Goal: Task Accomplishment & Management: Manage account settings

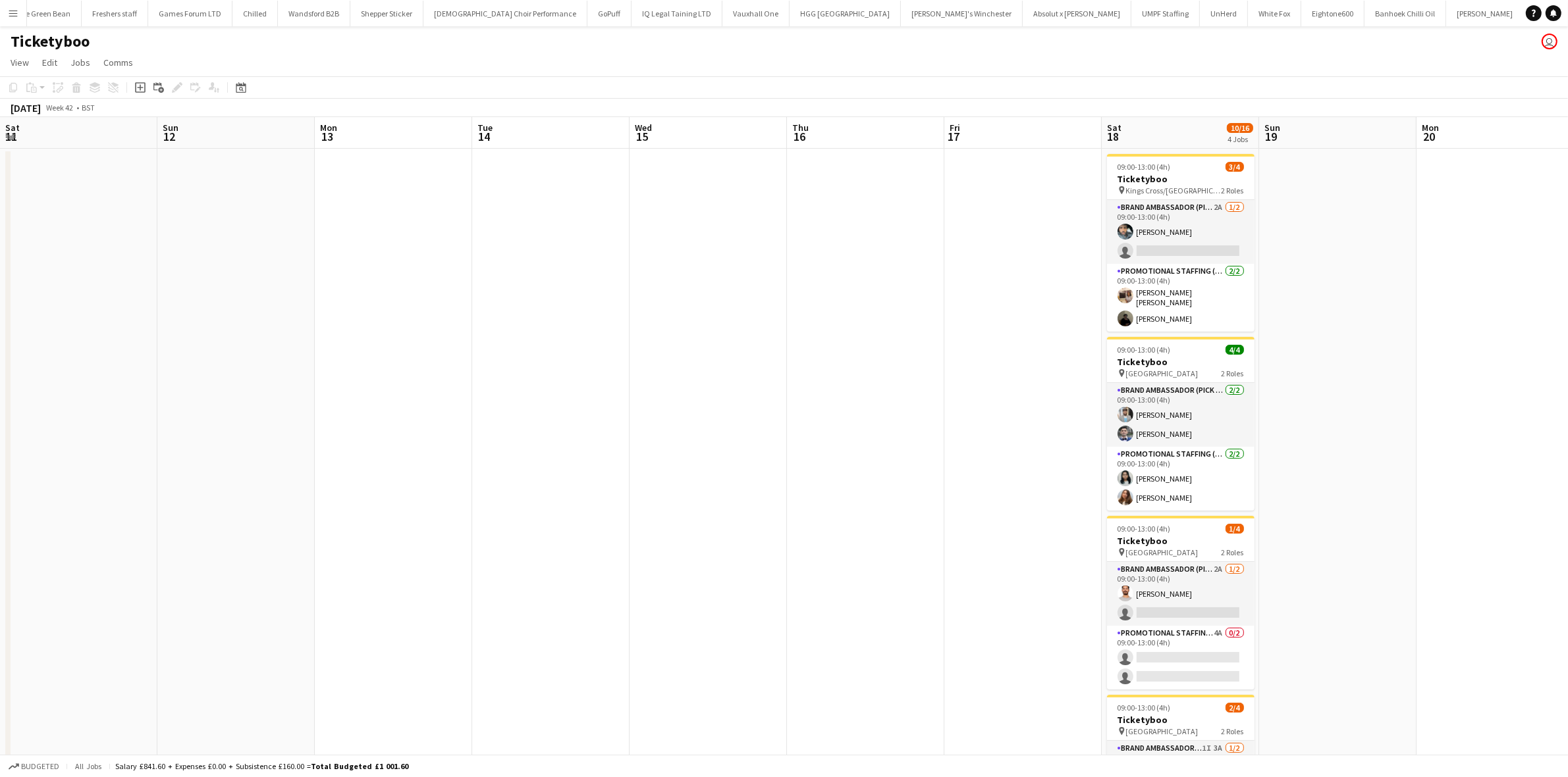
scroll to position [0, 389]
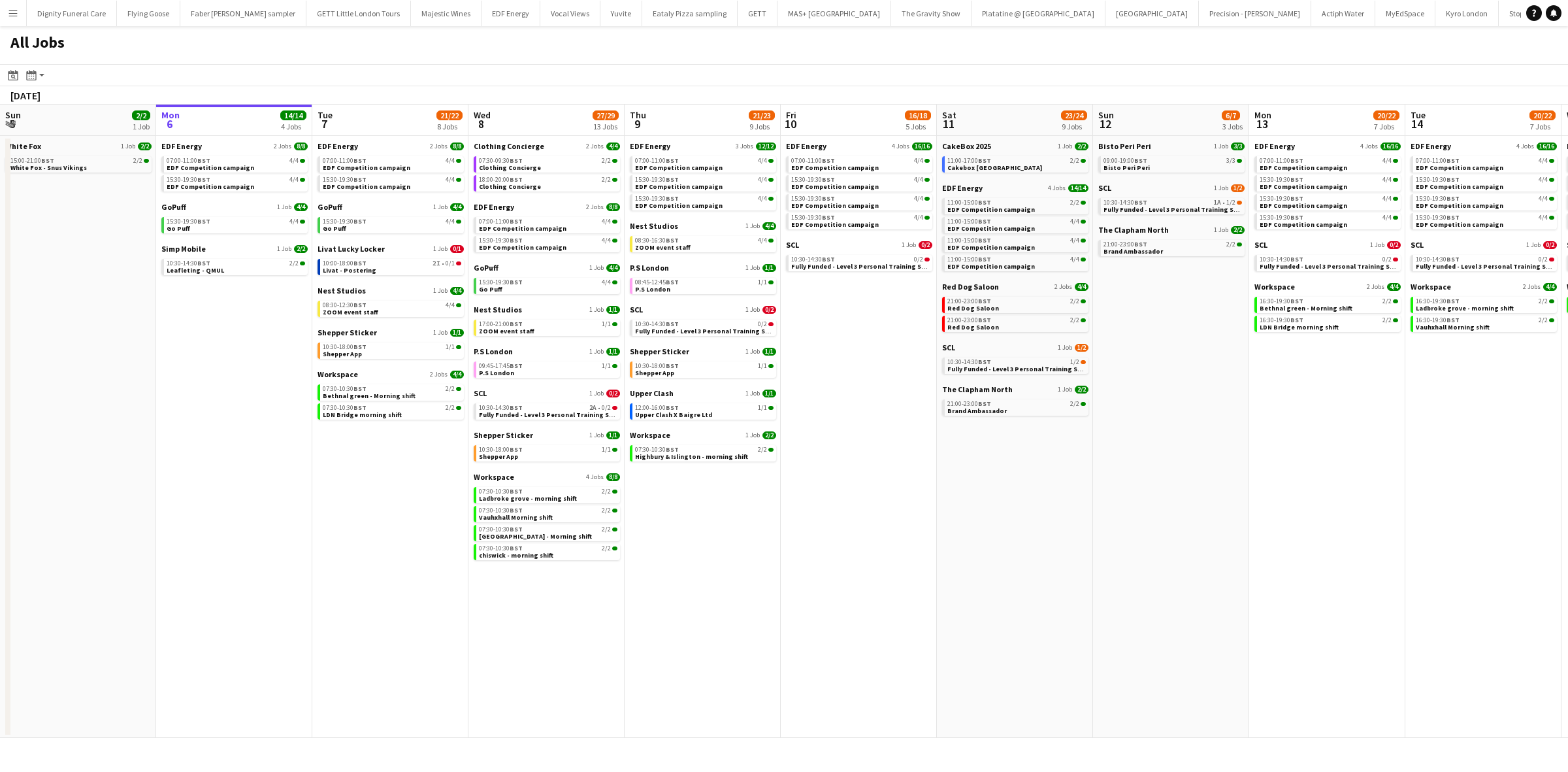
click at [1287, 405] on app-calendar-viewport "Sun 5 2/2 1 Job Mon 6 14/14 4 Jobs Tue 7 21/22 8 Jobs Wed 8 27/29 13 Jobs Thu 9…" at bounding box center [784, 421] width 1568 height 633
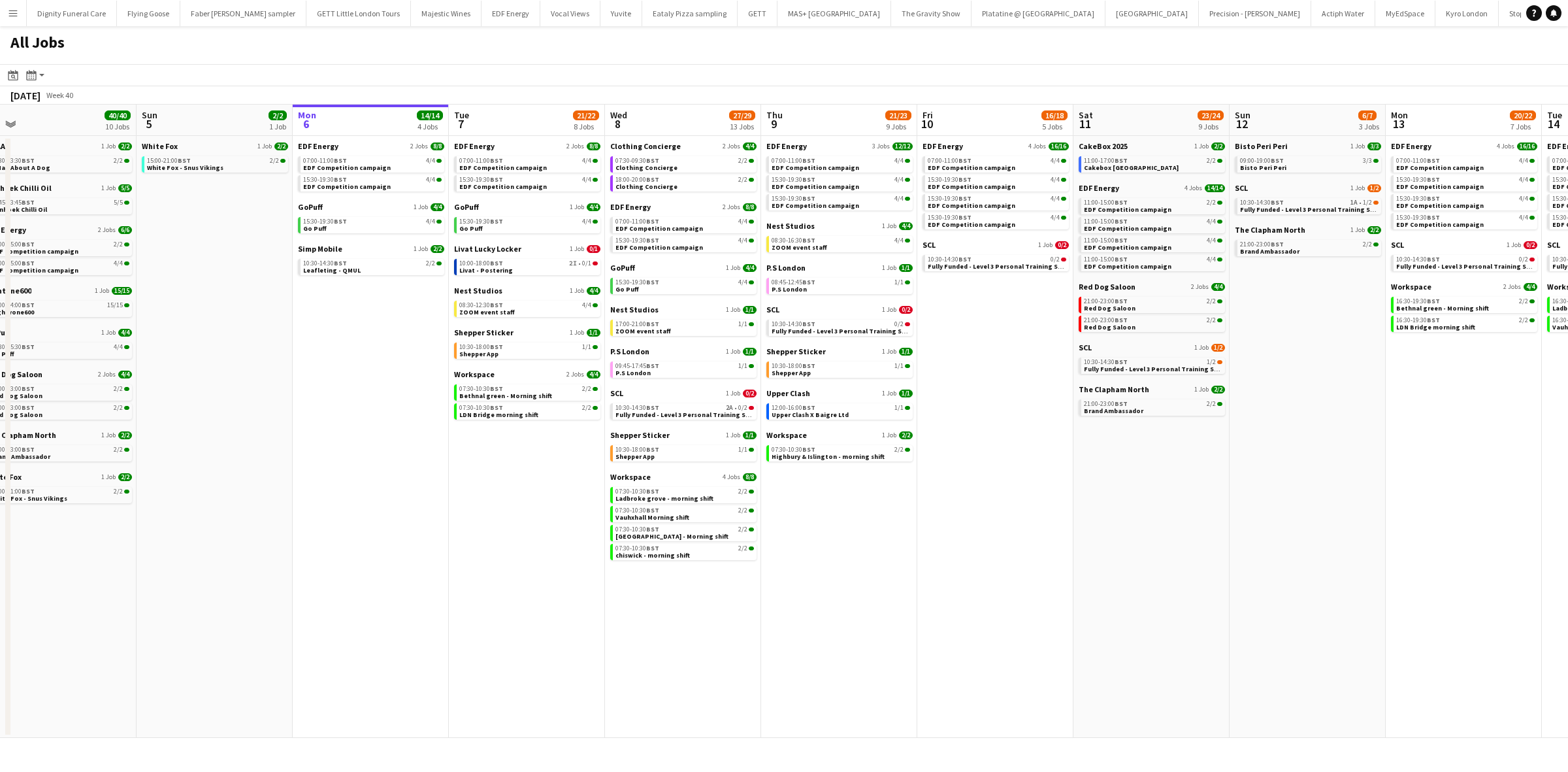
scroll to position [0, 310]
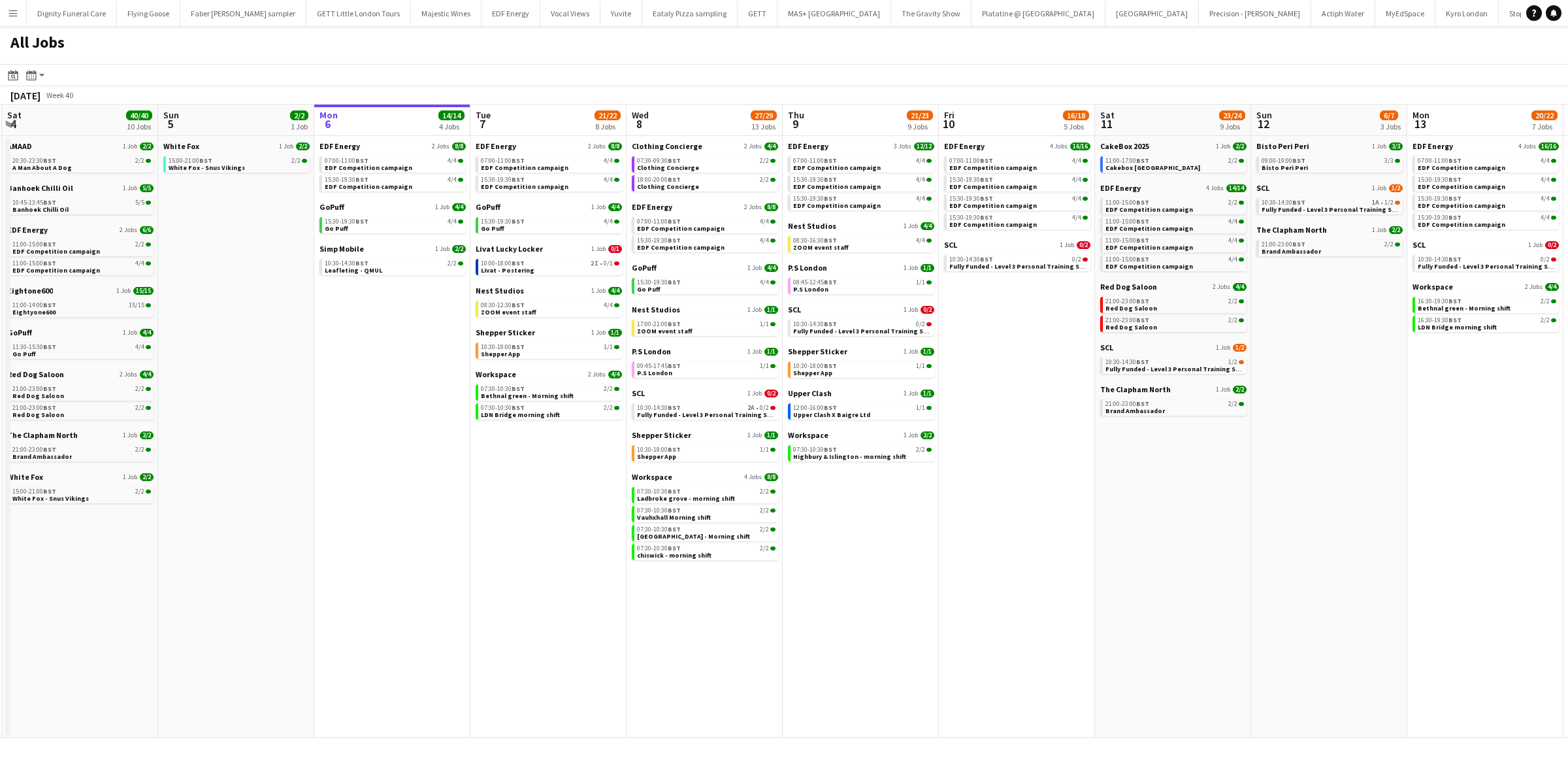
drag, startPoint x: 869, startPoint y: 442, endPoint x: 1047, endPoint y: 442, distance: 178.0
click at [1047, 442] on app-calendar-viewport "Thu 2 26/26 13 Jobs Fri 3 25/25 10 Jobs Sat 4 40/40 10 Jobs Sun 5 2/2 1 Job Mon…" at bounding box center [784, 421] width 1568 height 633
click at [513, 248] on span "Livat Lucky Locker" at bounding box center [509, 248] width 67 height 10
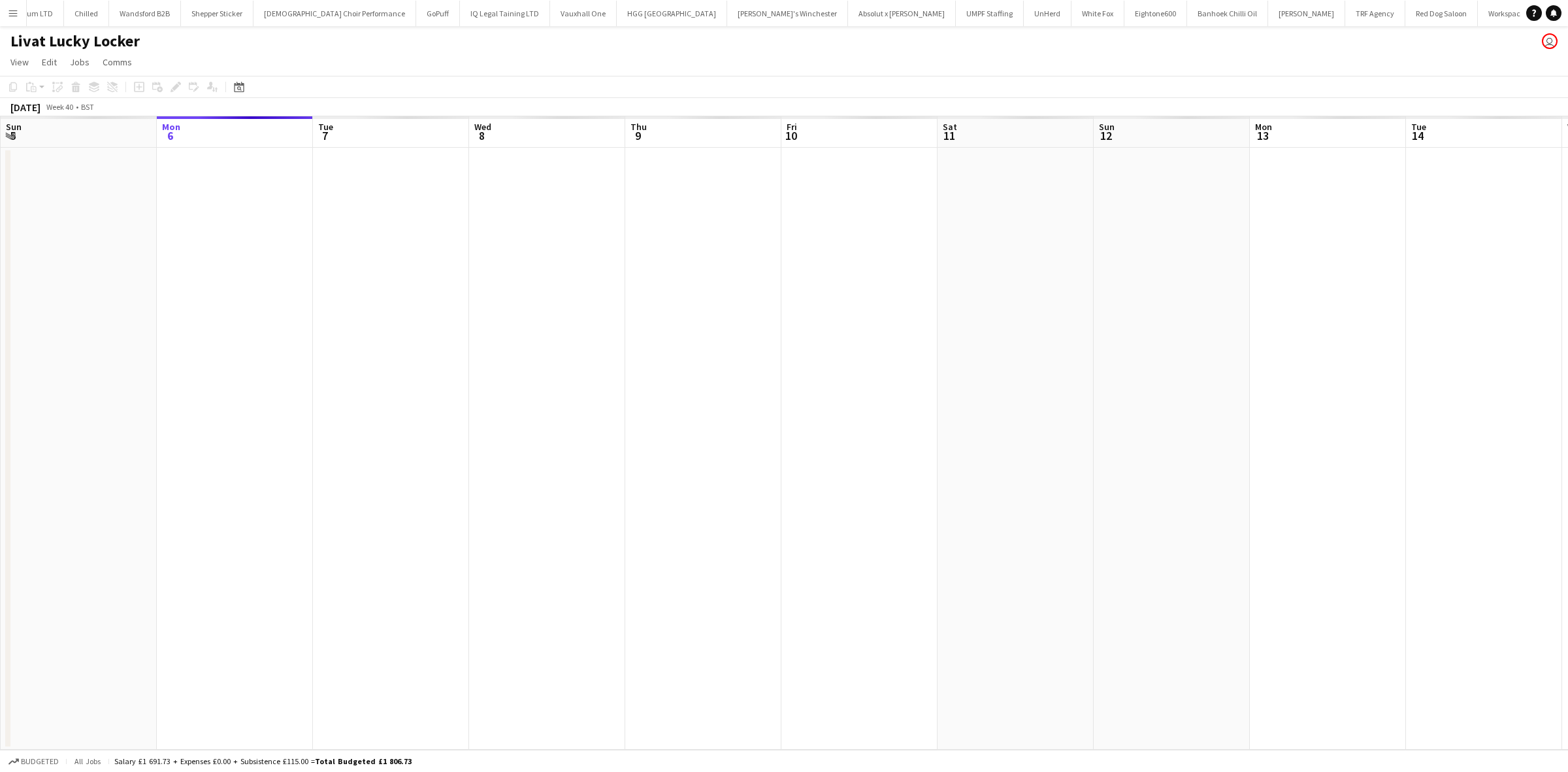
scroll to position [0, 1793]
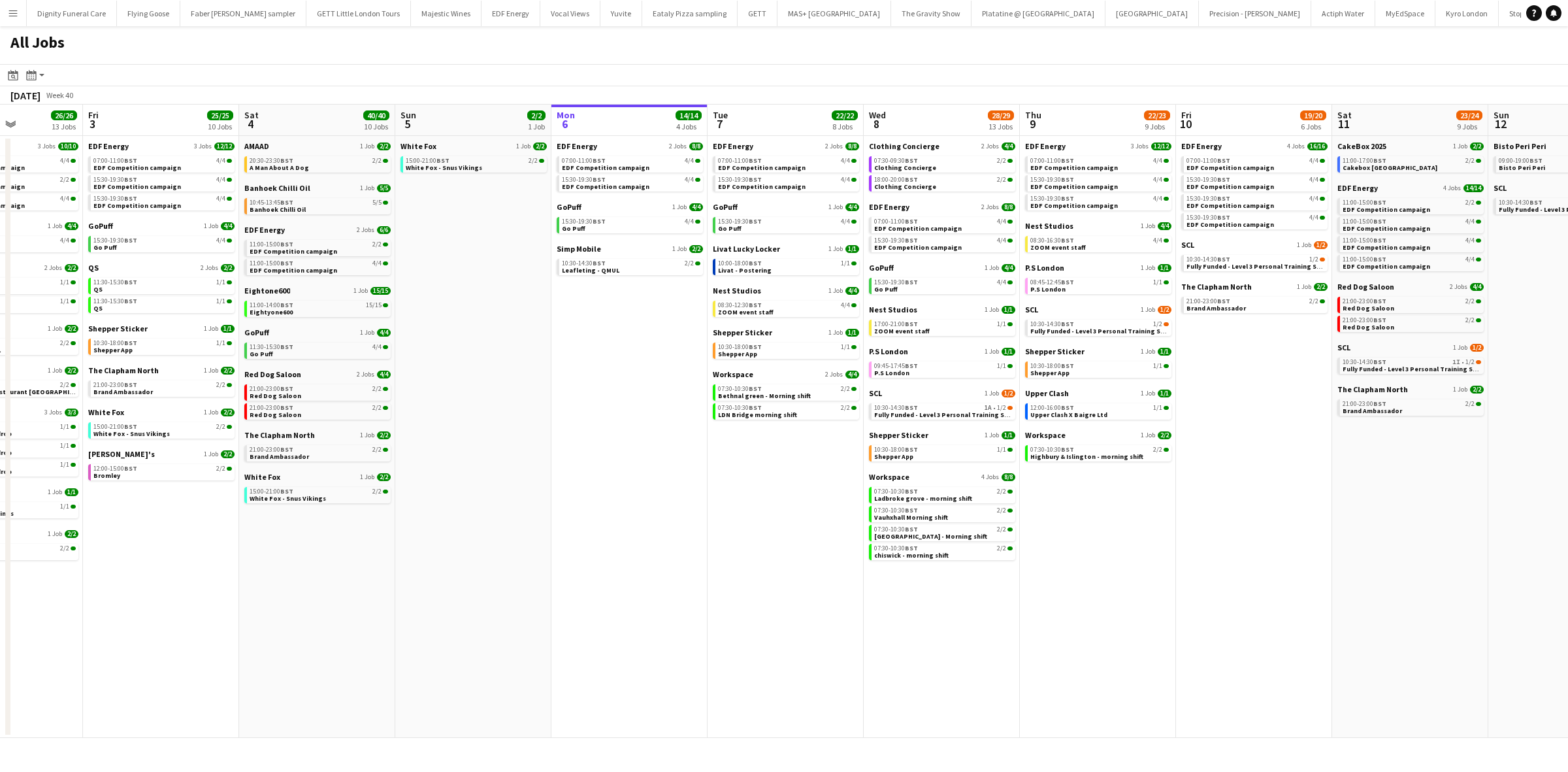
scroll to position [0, 382]
drag, startPoint x: 231, startPoint y: 517, endPoint x: 605, endPoint y: 537, distance: 374.5
click at [605, 537] on app-calendar-viewport "Tue 30 23/24 11 Jobs Wed 1 26/26 14 Jobs Thu 2 26/26 13 Jobs Fri 3 25/25 10 Job…" at bounding box center [784, 421] width 1568 height 633
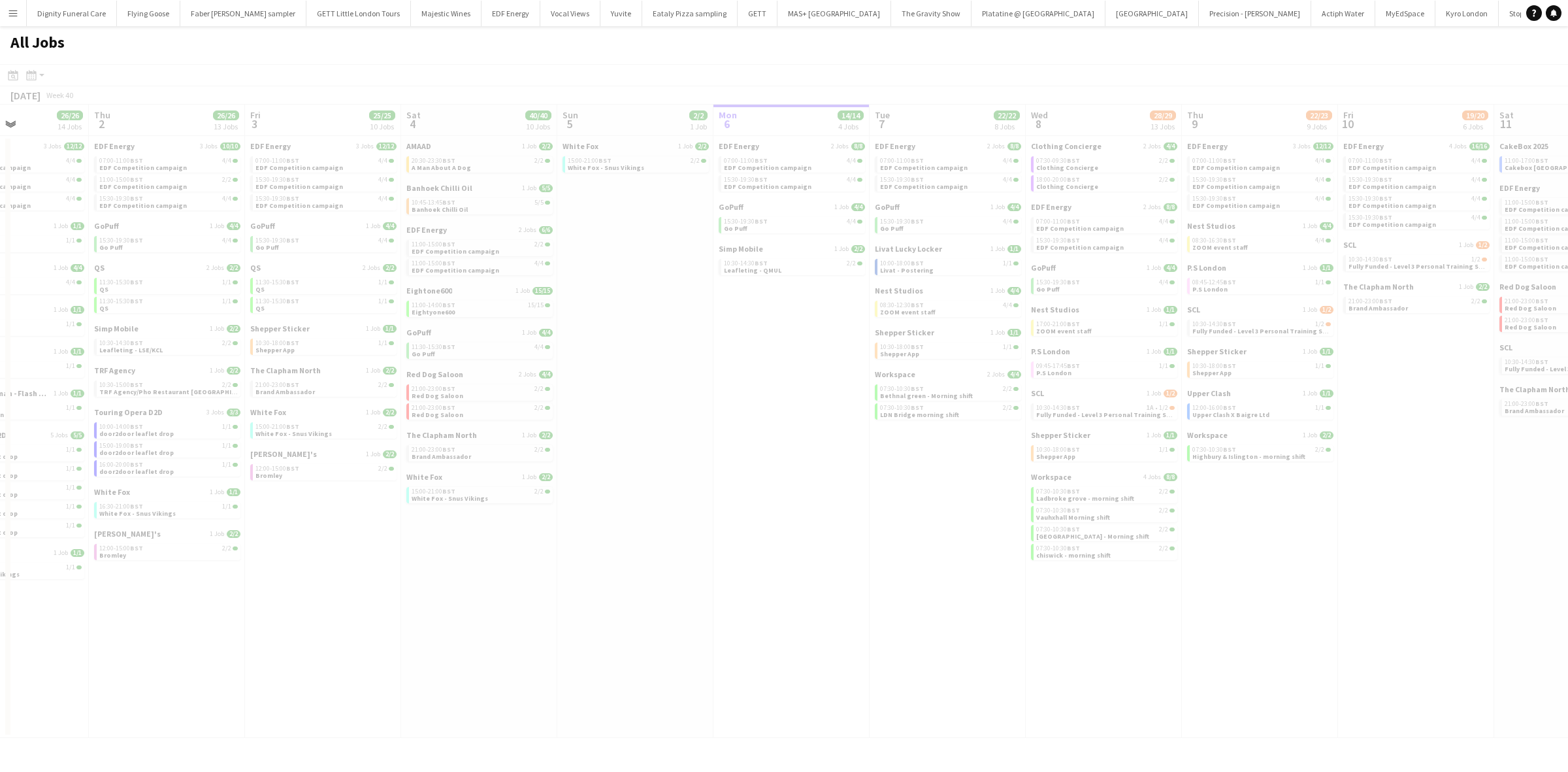
drag, startPoint x: 341, startPoint y: 554, endPoint x: 691, endPoint y: 585, distance: 351.4
click at [691, 585] on app-all-jobs "All Jobs Date picker OCT 2025 OCT 2025 Monday M Tuesday T Wednesday W Thursday …" at bounding box center [784, 381] width 1568 height 712
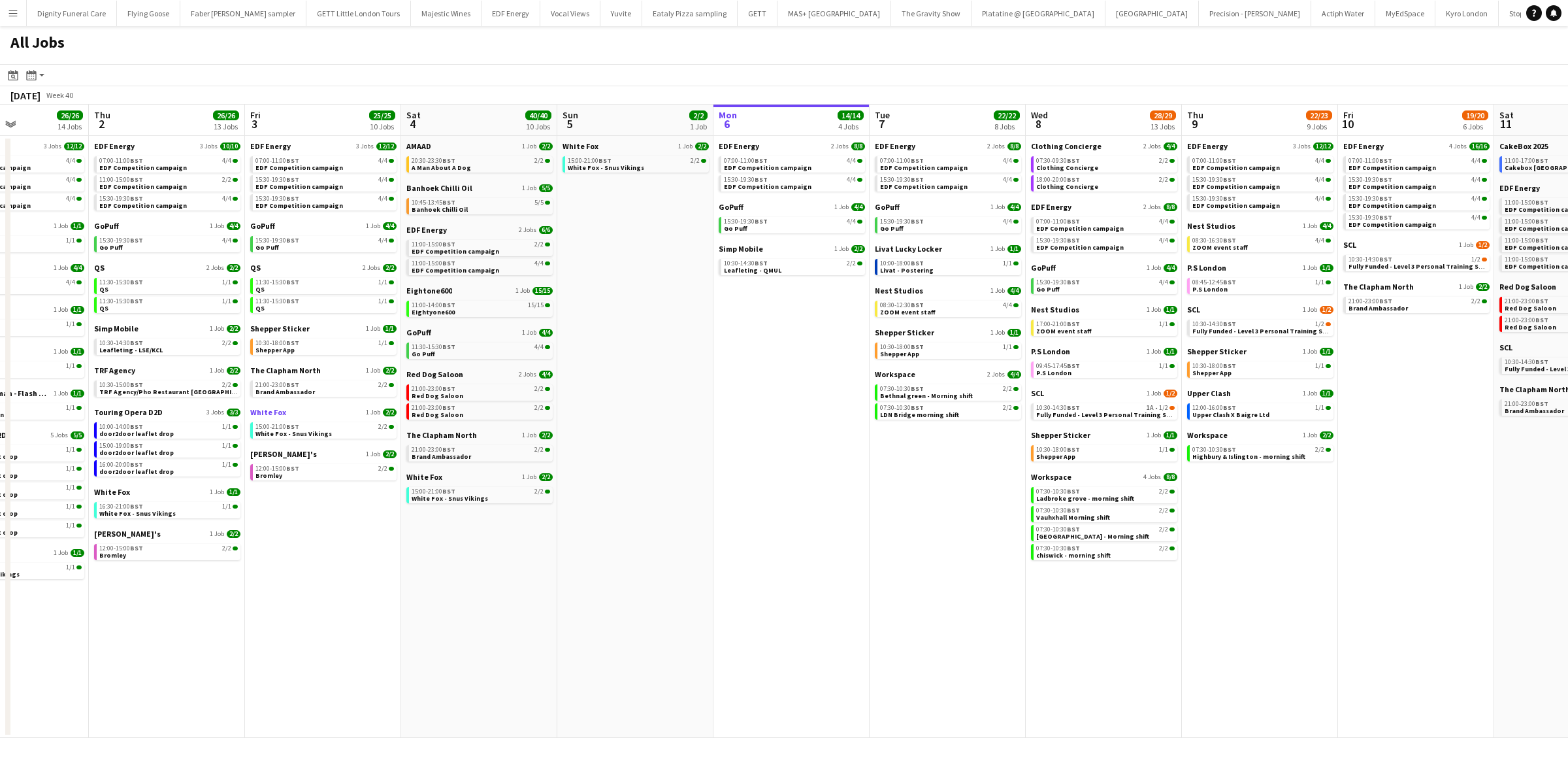
click at [265, 408] on span "White Fox" at bounding box center [268, 412] width 36 height 10
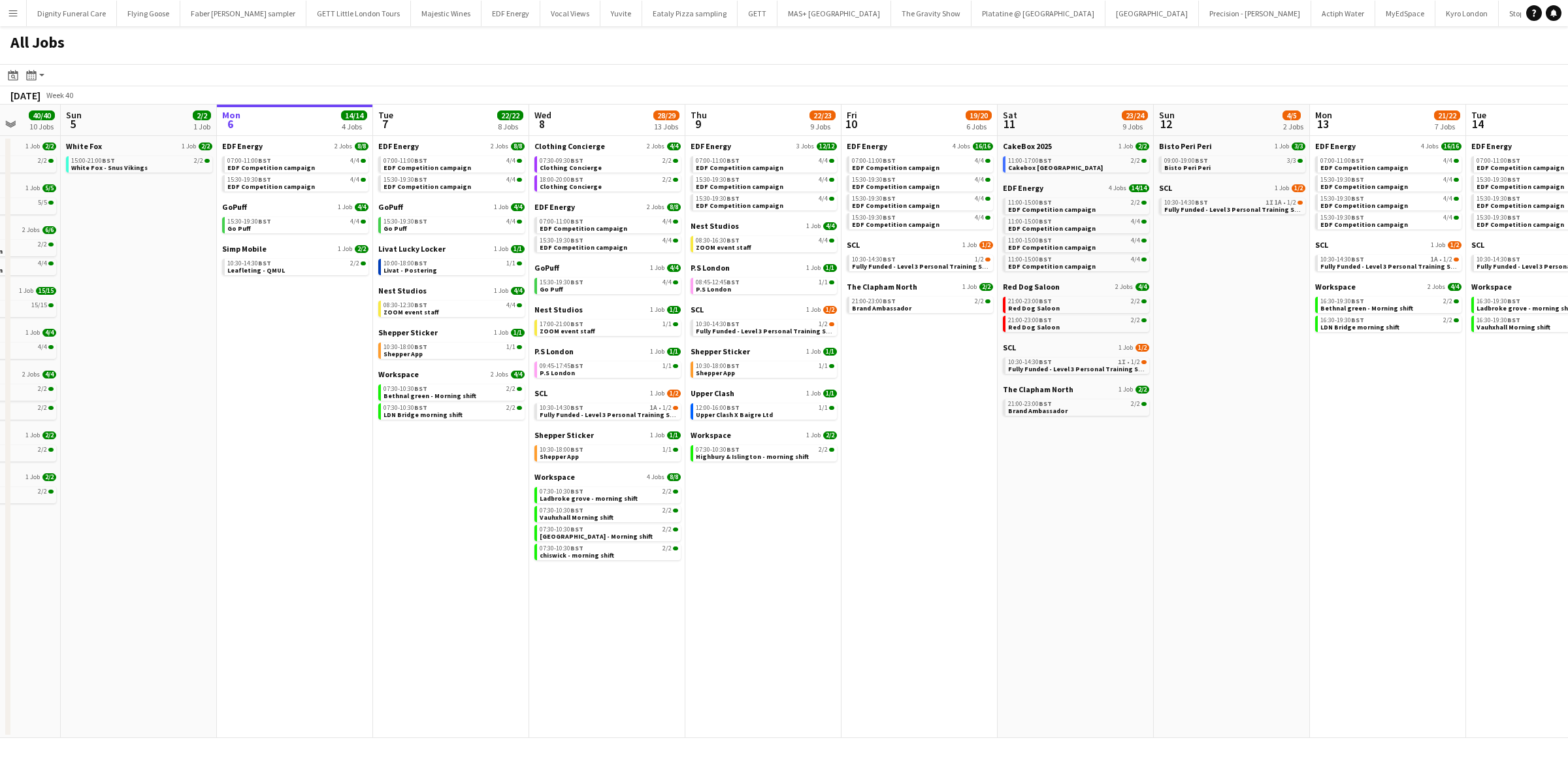
drag, startPoint x: 844, startPoint y: 468, endPoint x: 305, endPoint y: 468, distance: 539.0
click at [305, 468] on app-calendar-viewport "Wed 1 26/26 14 Jobs Thu 2 26/26 13 Jobs Fri 3 25/25 10 Jobs Sat 4 40/40 10 Jobs…" at bounding box center [784, 421] width 1568 height 633
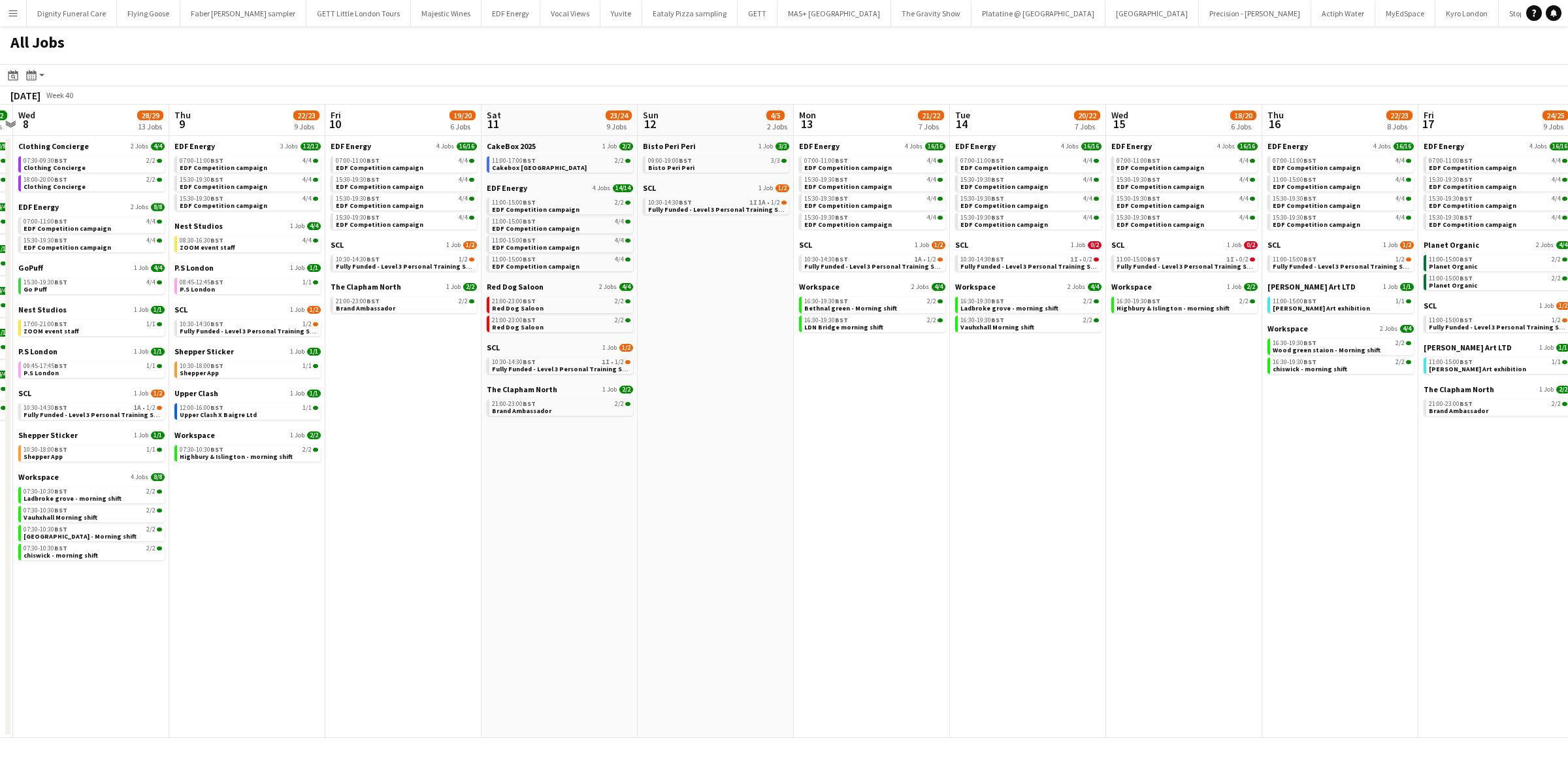
drag, startPoint x: 1204, startPoint y: 527, endPoint x: 794, endPoint y: 540, distance: 410.2
click at [794, 540] on app-calendar-viewport "Sun 5 2/2 1 Job Mon 6 14/14 4 Jobs Tue 7 22/22 8 Jobs Wed 8 28/29 13 Jobs Thu 9…" at bounding box center [784, 421] width 1568 height 633
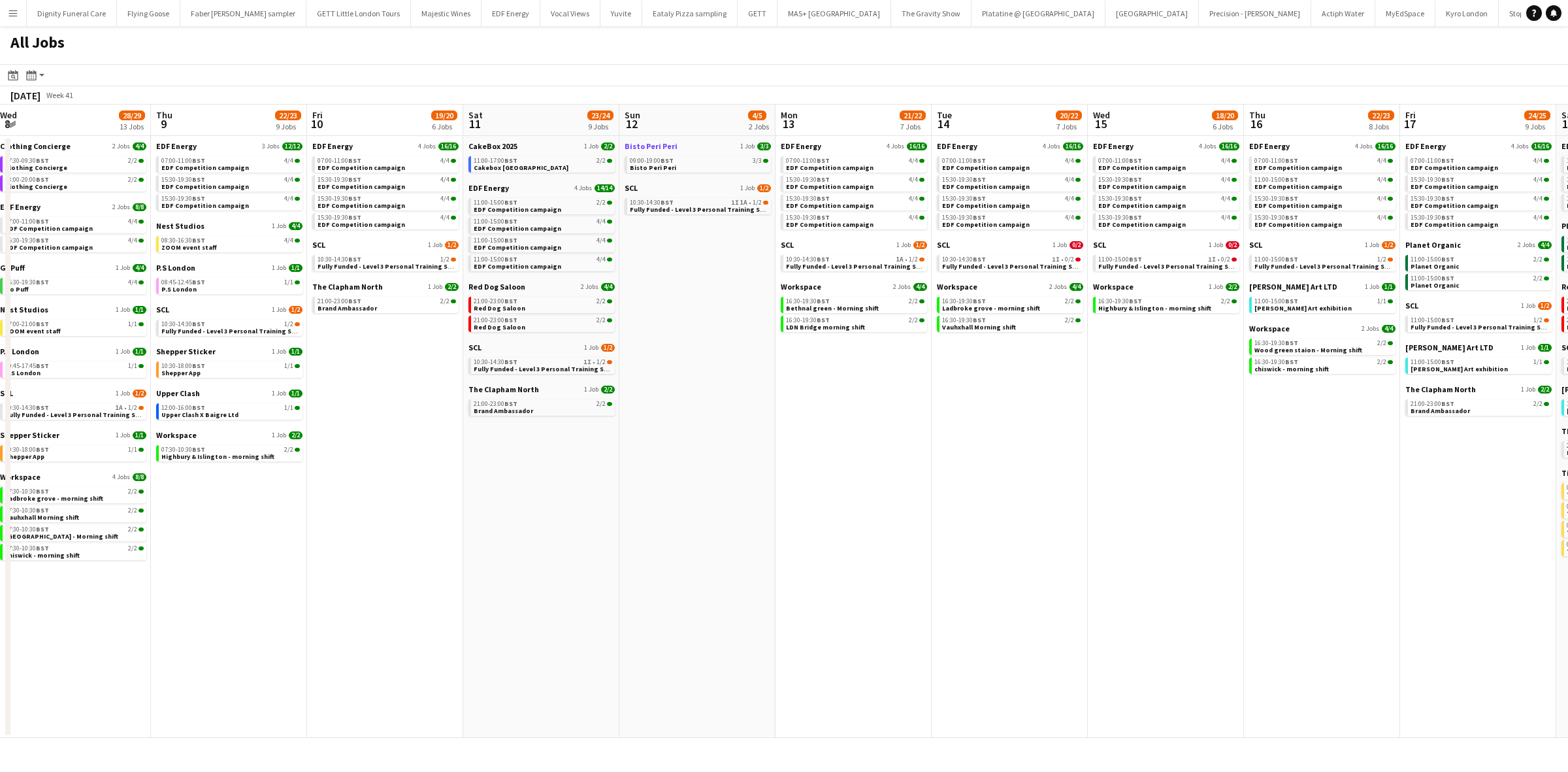
click at [645, 142] on span "Bisto Peri Peri" at bounding box center [651, 146] width 53 height 10
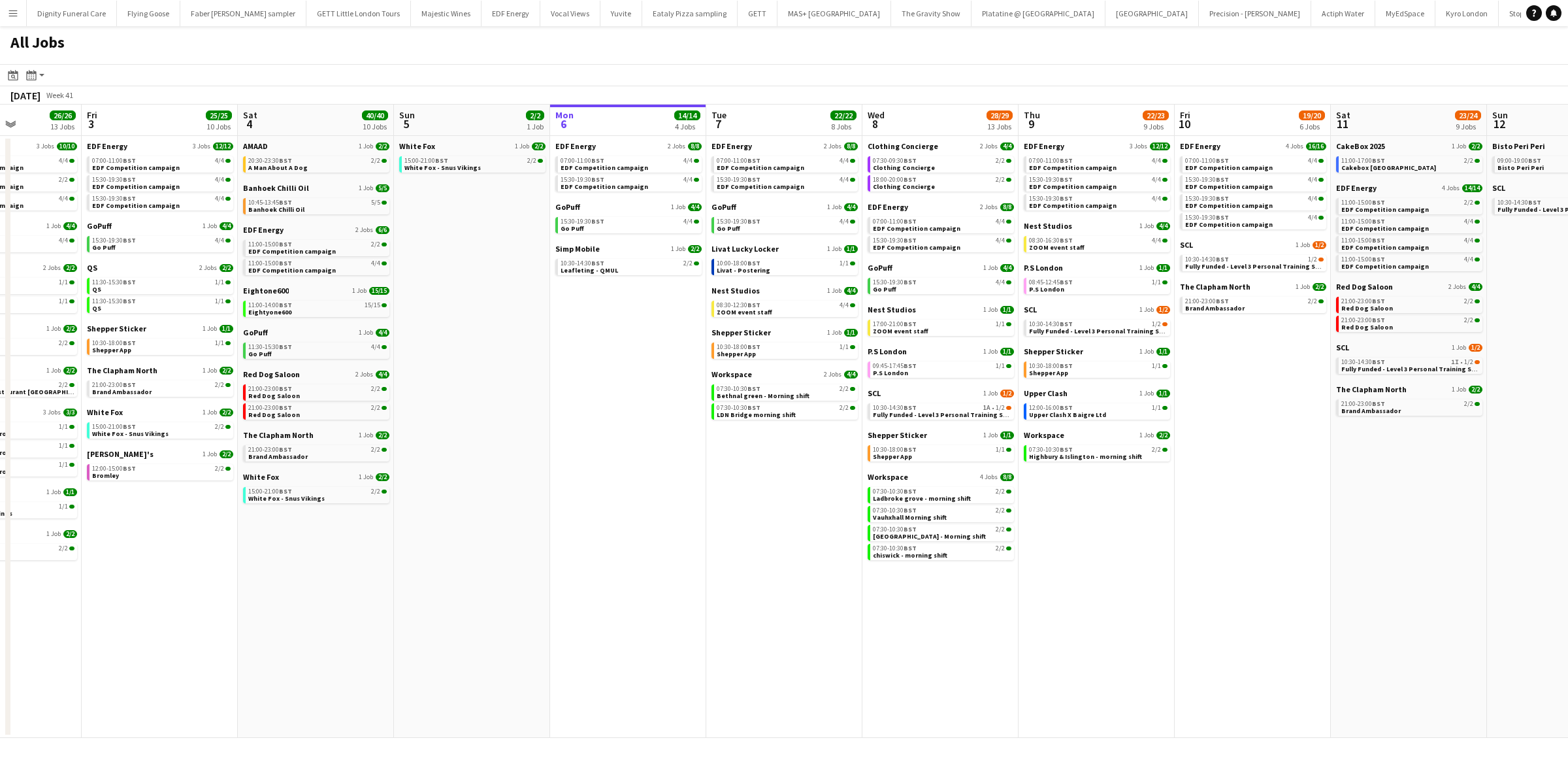
scroll to position [0, 386]
drag, startPoint x: 1019, startPoint y: 406, endPoint x: 1272, endPoint y: 393, distance: 253.3
click at [1272, 393] on app-calendar-viewport "Tue 30 23/24 11 Jobs Wed 1 26/26 14 Jobs Thu 2 26/26 13 Jobs Fri 3 25/25 10 Job…" at bounding box center [784, 421] width 1568 height 633
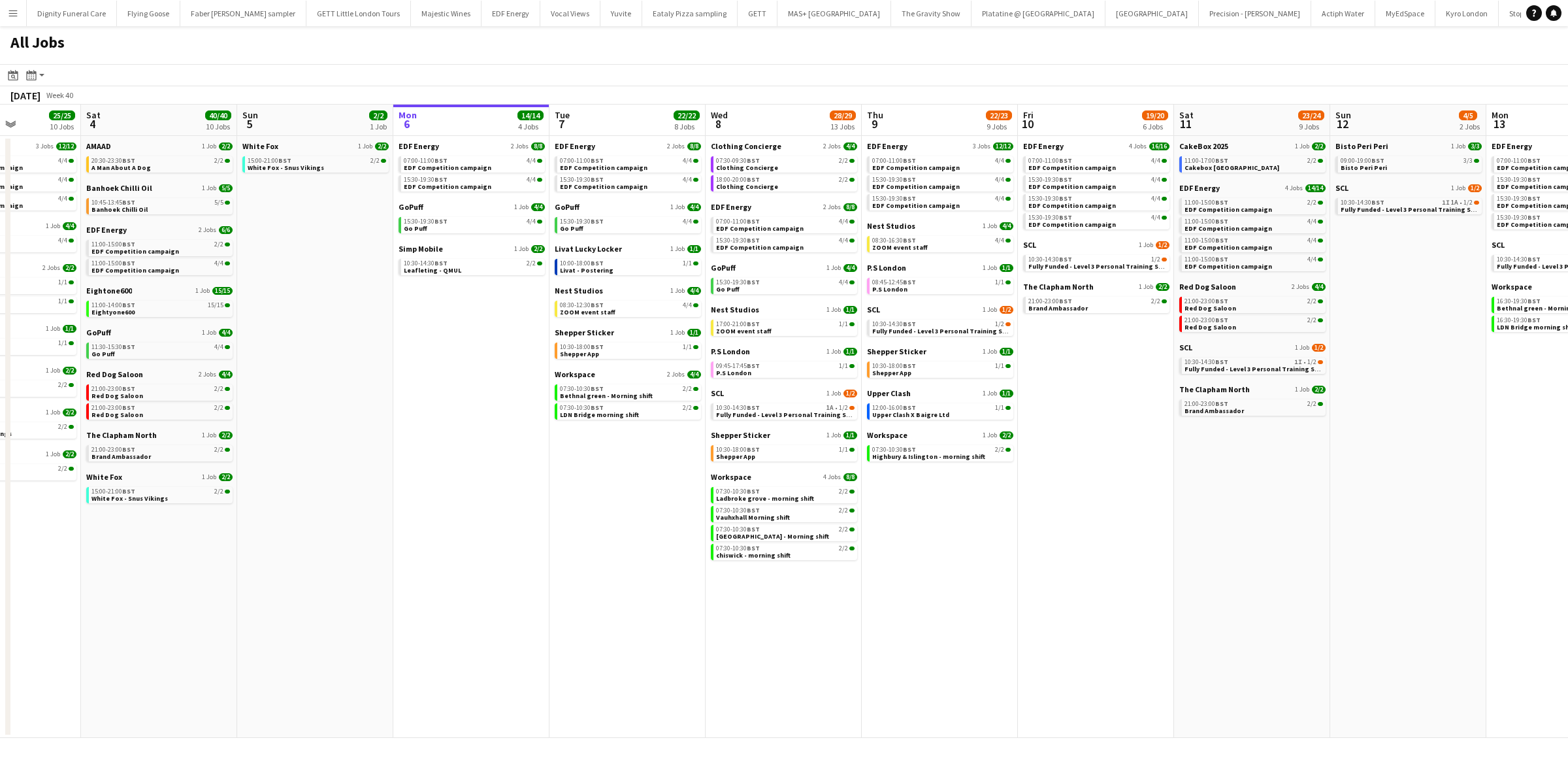
scroll to position [0, 556]
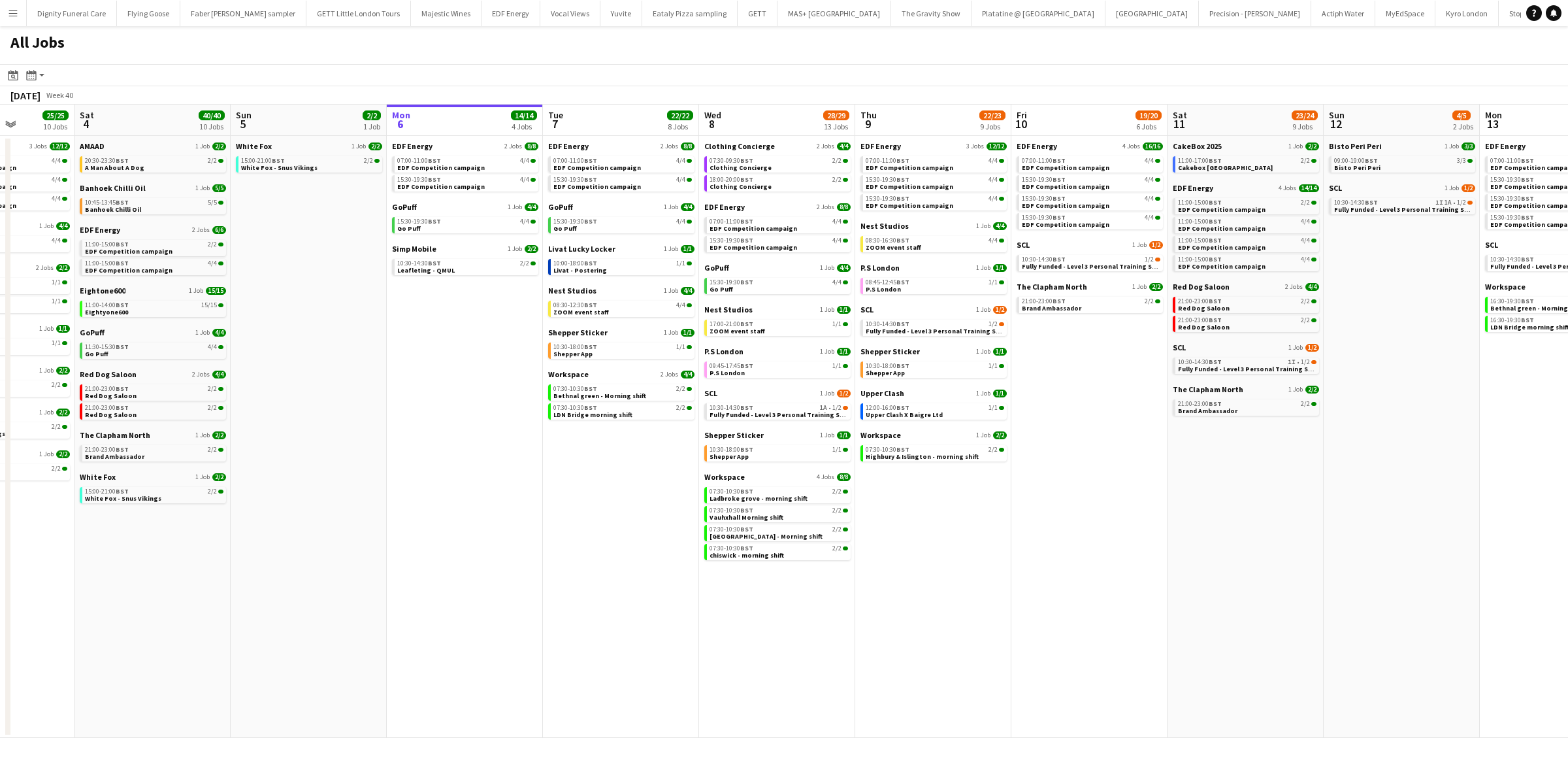
drag, startPoint x: 1157, startPoint y: 527, endPoint x: 925, endPoint y: 504, distance: 233.1
click at [987, 518] on app-calendar-viewport "Tue 30 23/24 11 Jobs Wed 1 26/26 14 Jobs Thu 2 26/26 13 Jobs Fri 3 25/25 10 Job…" at bounding box center [784, 421] width 1568 height 633
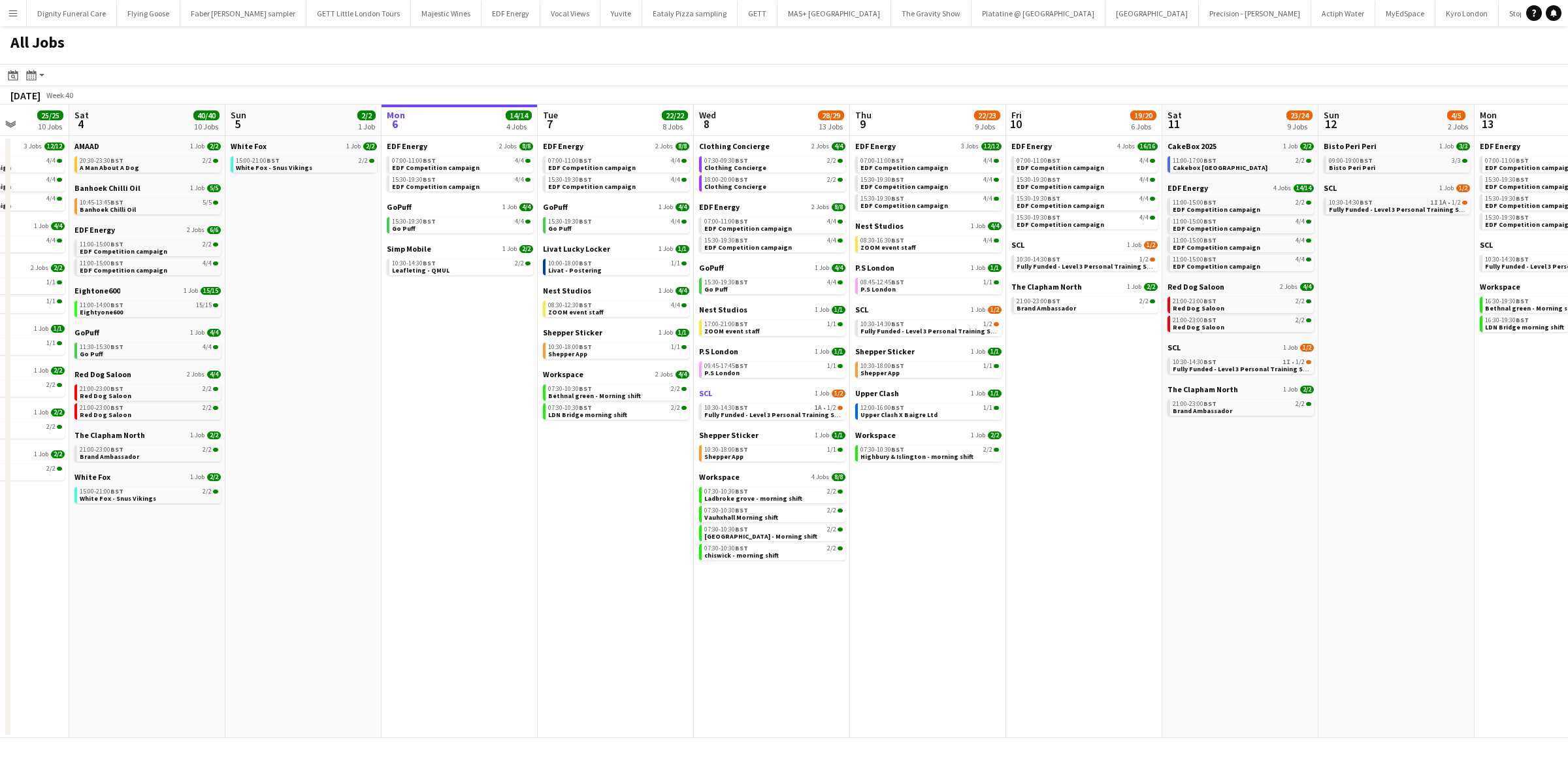
click at [703, 391] on span "SCL" at bounding box center [705, 393] width 13 height 10
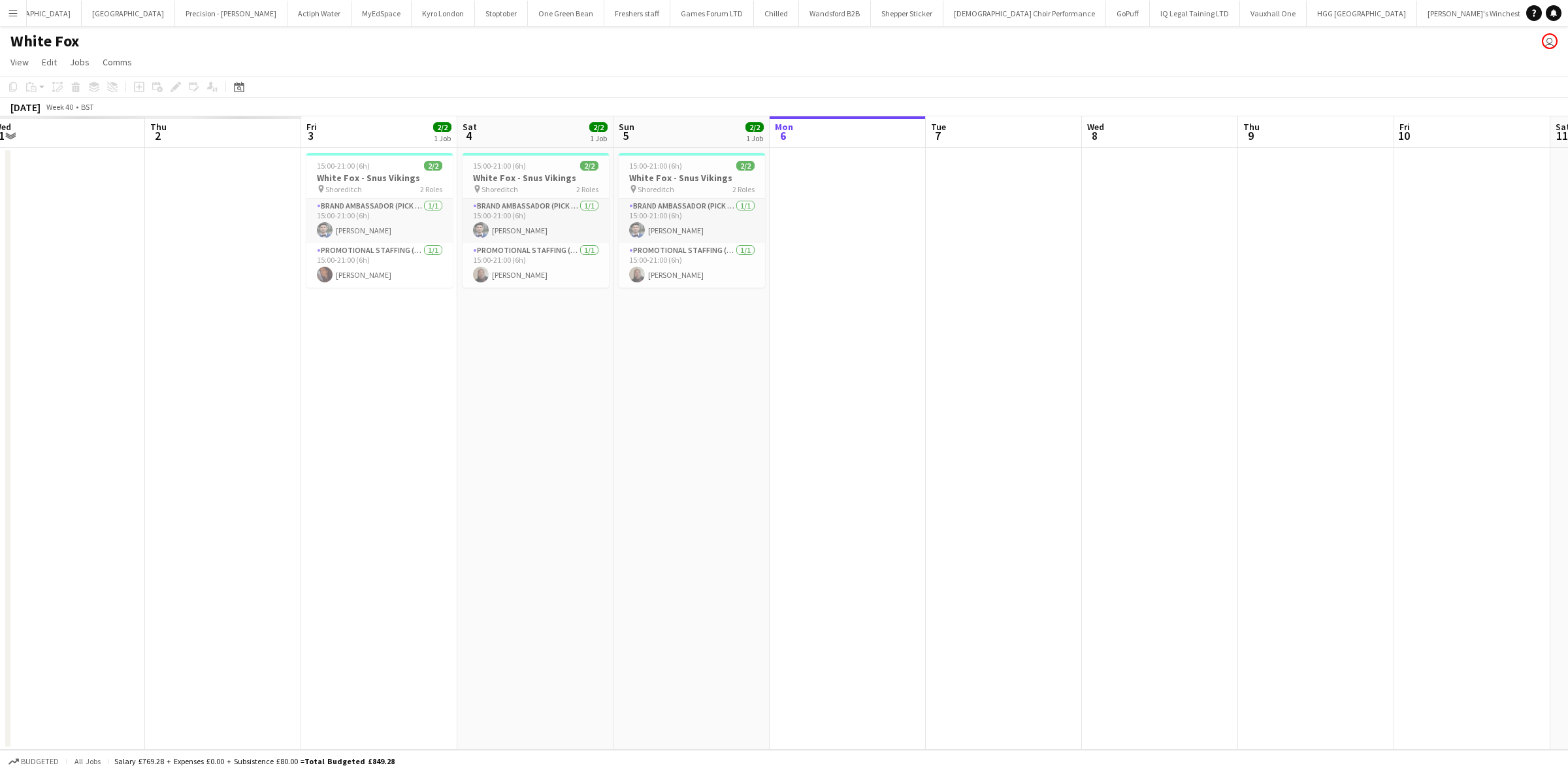
scroll to position [0, 305]
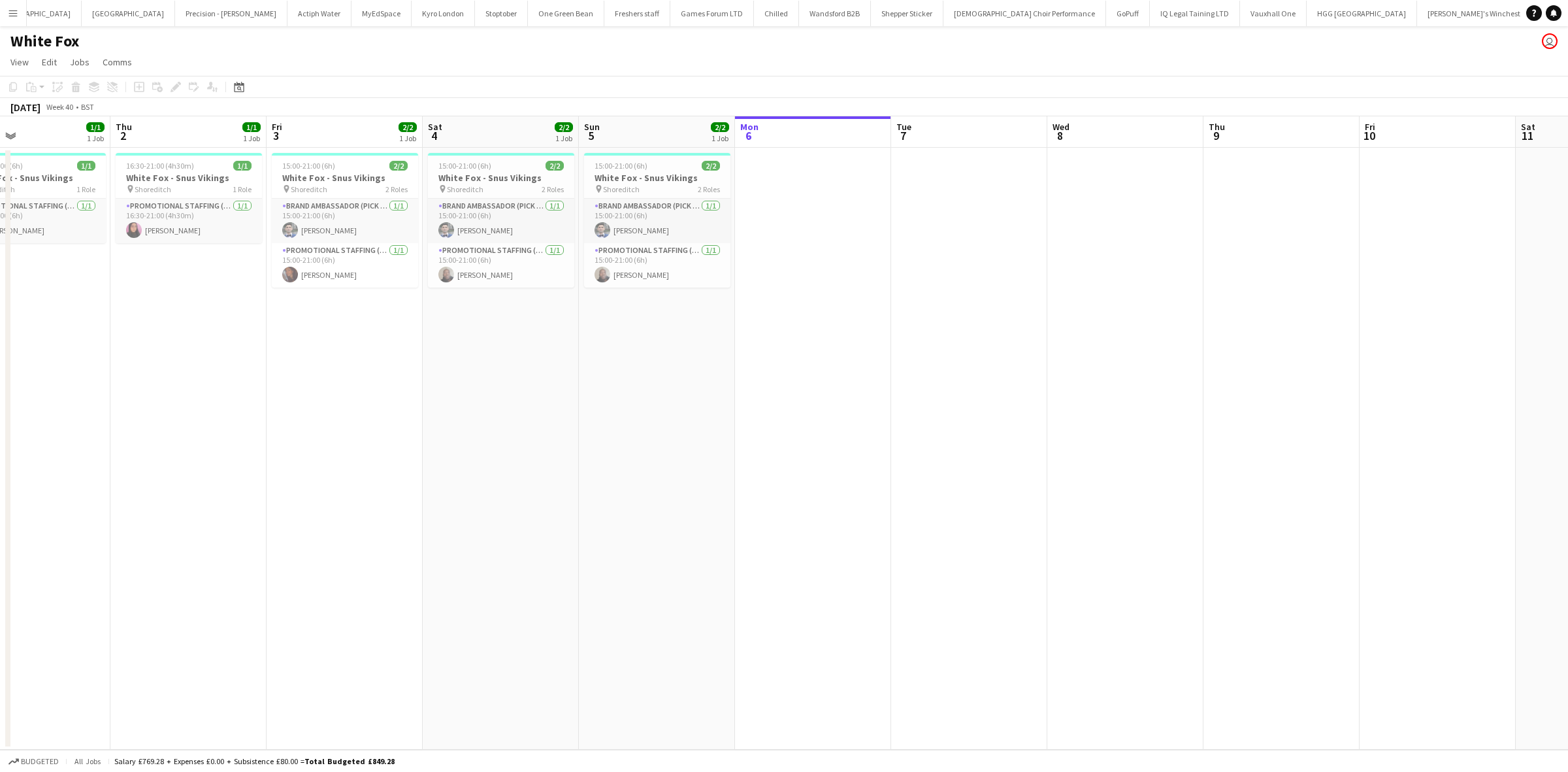
drag, startPoint x: 402, startPoint y: 426, endPoint x: 582, endPoint y: 255, distance: 248.3
click at [661, 371] on app-calendar-viewport "Mon 29 1/1 1 Job Tue 30 1/1 1 Job Wed 1 1/1 1 Job Thu 2 1/1 1 Job Fri 3 2/2 1 J…" at bounding box center [784, 433] width 1568 height 633
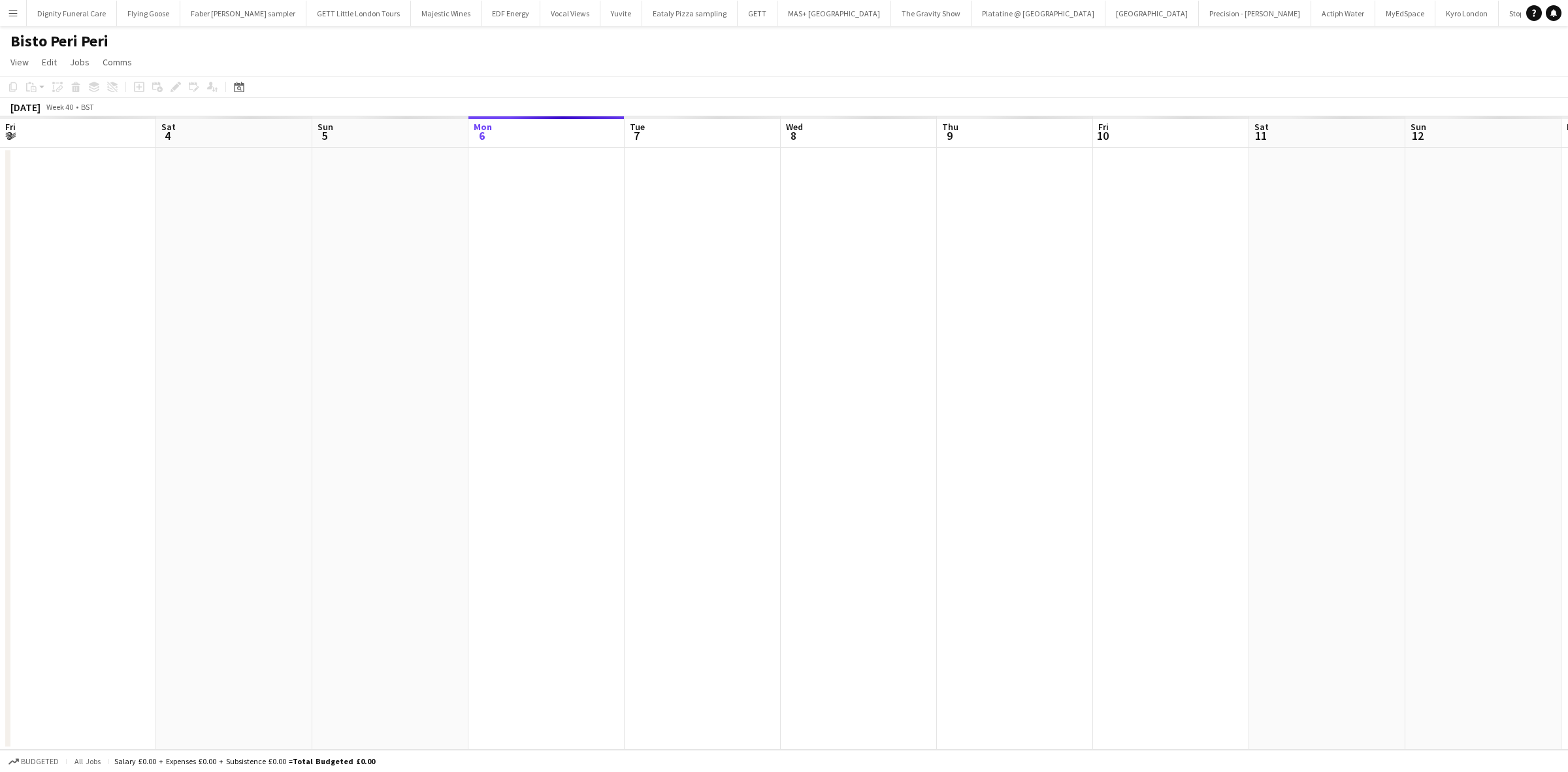
scroll to position [0, 312]
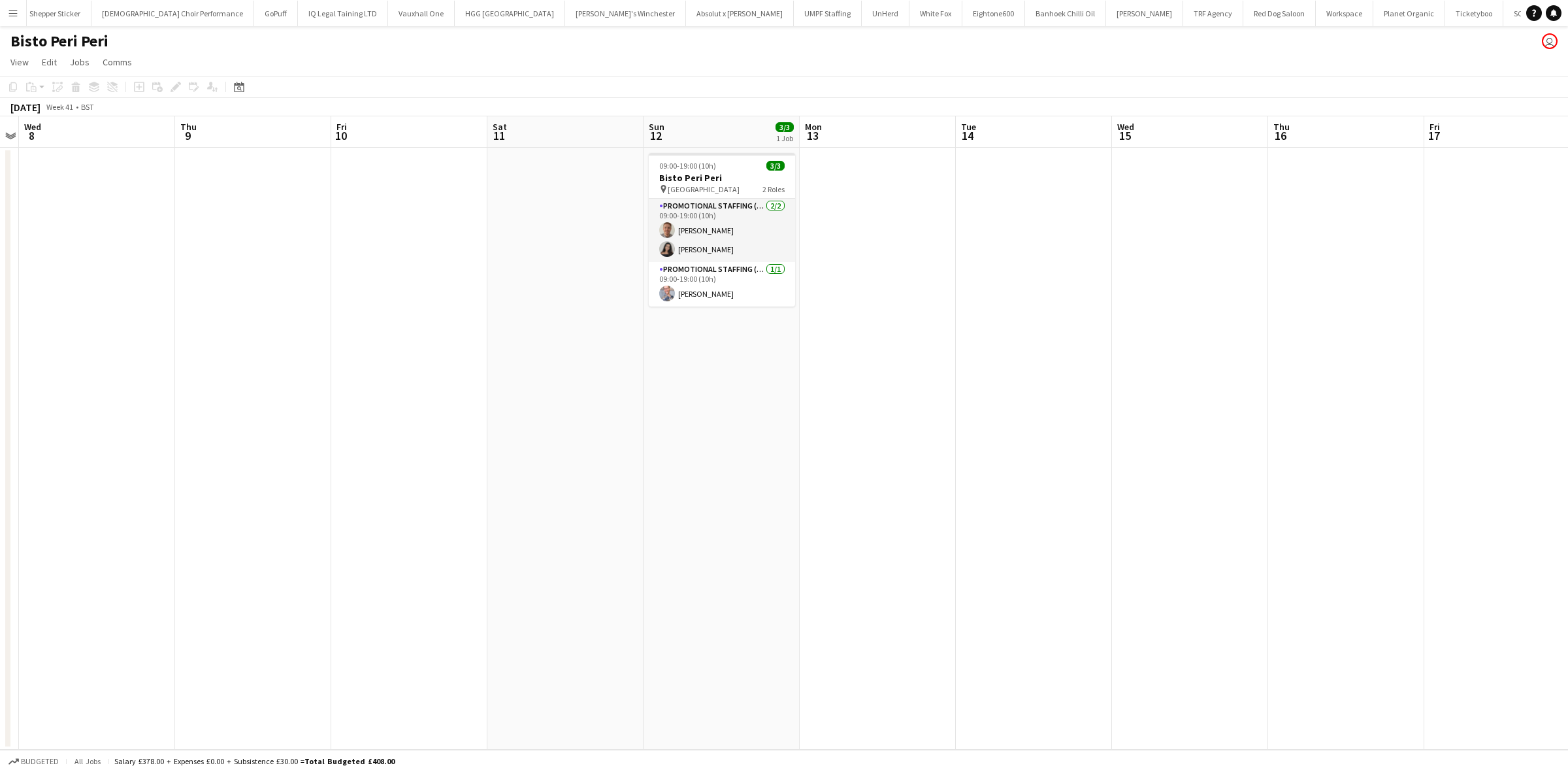
drag, startPoint x: 873, startPoint y: 394, endPoint x: 426, endPoint y: 393, distance: 447.0
click at [394, 388] on app-calendar-viewport "Sun 5 Mon 6 Tue 7 Wed 8 Thu 9 Fri 10 Sat 11 Sun 12 3/3 1 Job Mon 13 Tue 14 Wed …" at bounding box center [784, 433] width 1568 height 633
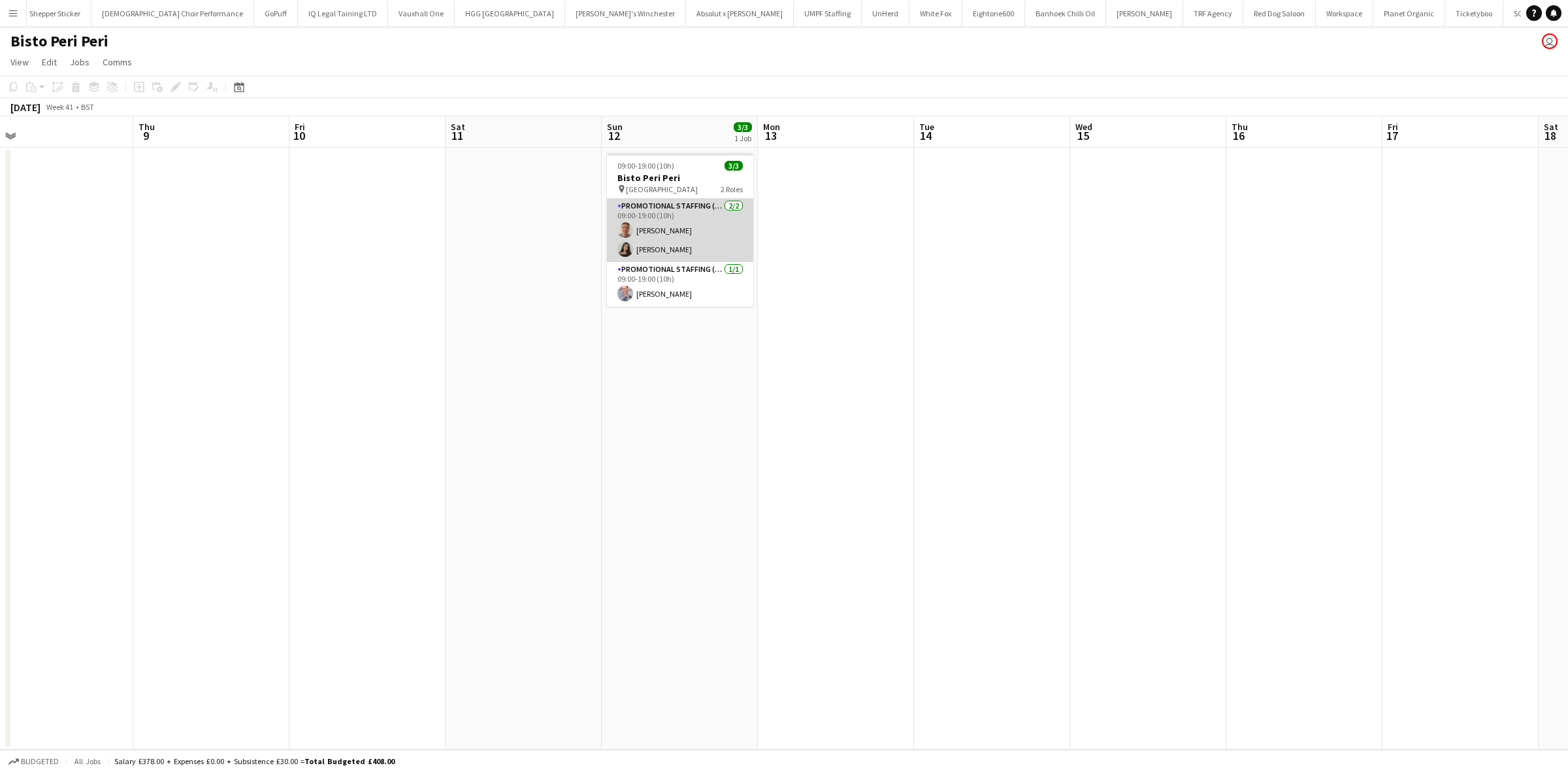
click at [658, 227] on app-card-role "Promotional Staffing (Brand Ambassadors) 2/2 09:00-19:00 (10h) Jack Procter ani…" at bounding box center [680, 230] width 147 height 64
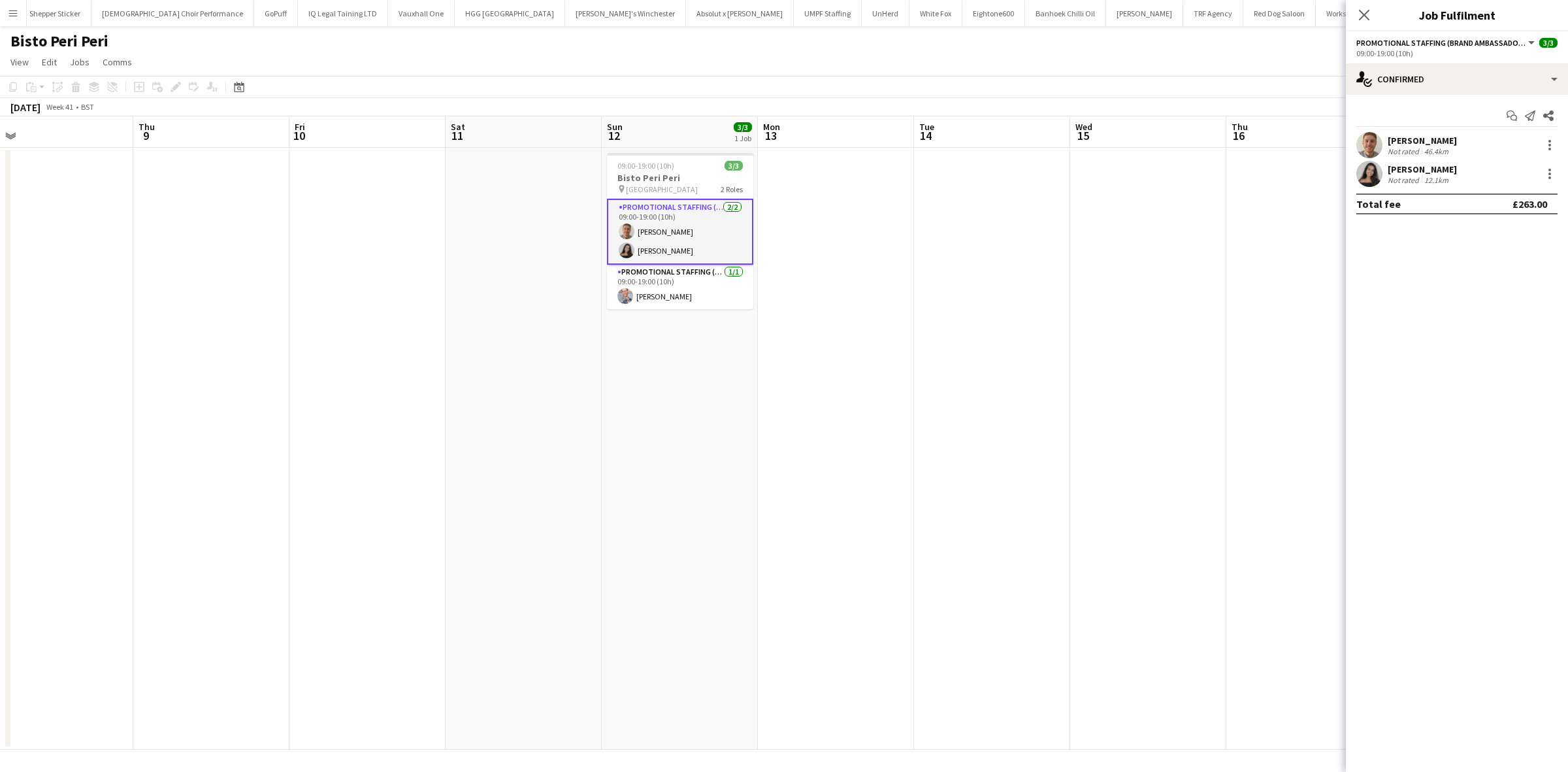
click at [1439, 142] on div "Jack Procter" at bounding box center [1422, 140] width 69 height 12
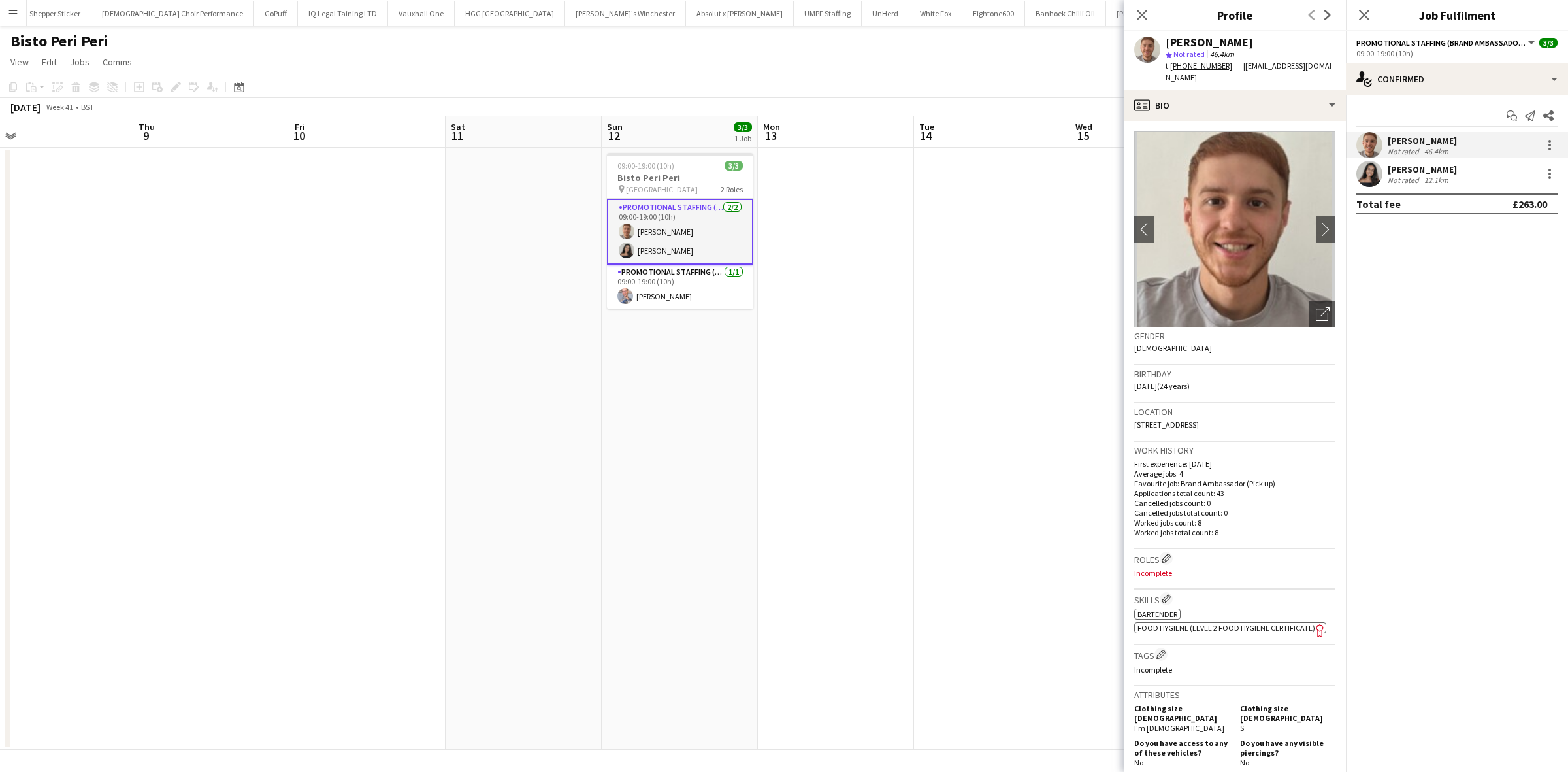
click at [1413, 169] on div "anika sahota" at bounding box center [1422, 169] width 69 height 12
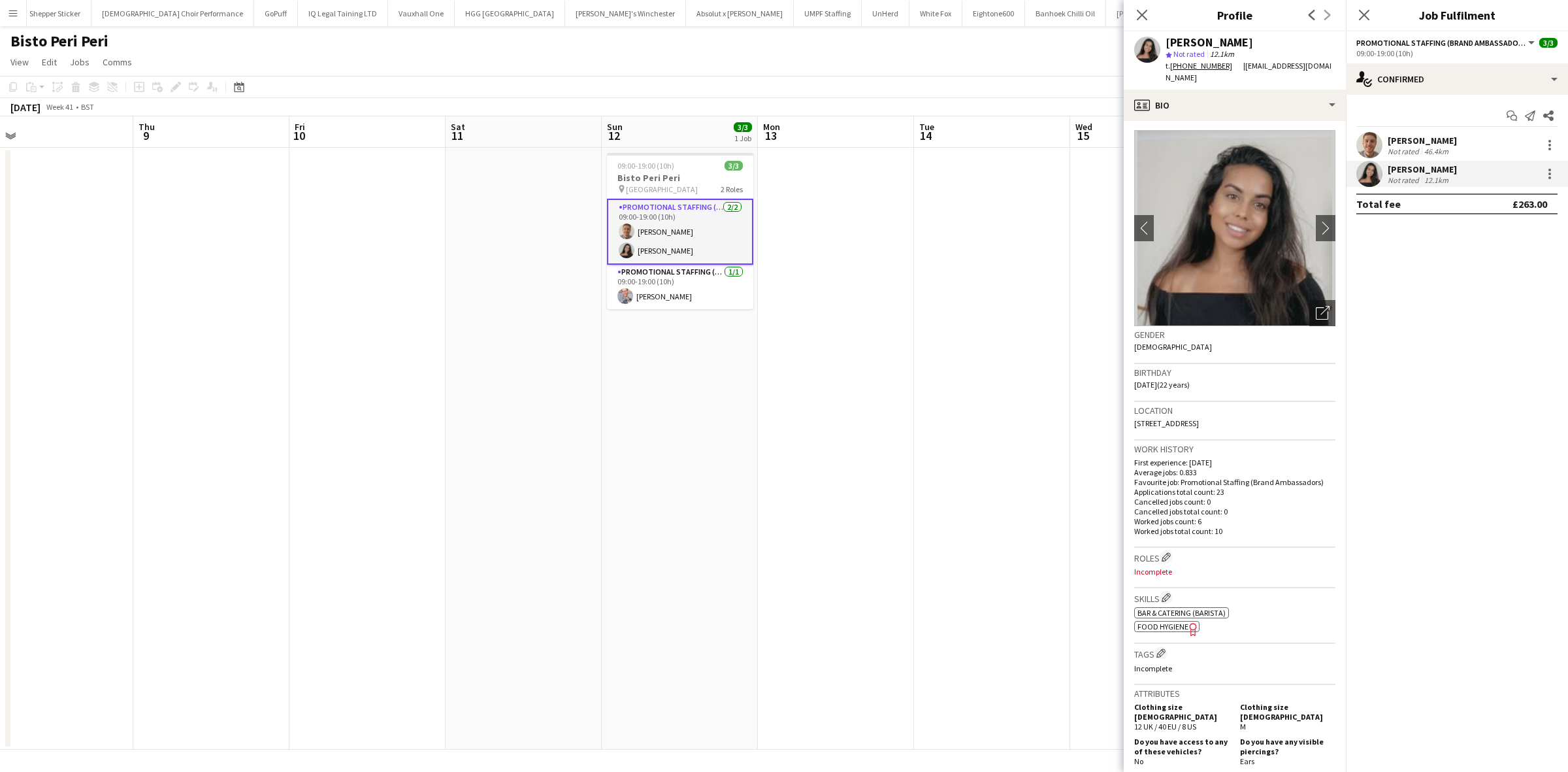
scroll to position [0, 0]
click at [672, 291] on app-card-role "Promotional Staffing (Team Leader) 1/1 09:00-19:00 (10h) SIMON GREIFF" at bounding box center [680, 287] width 147 height 44
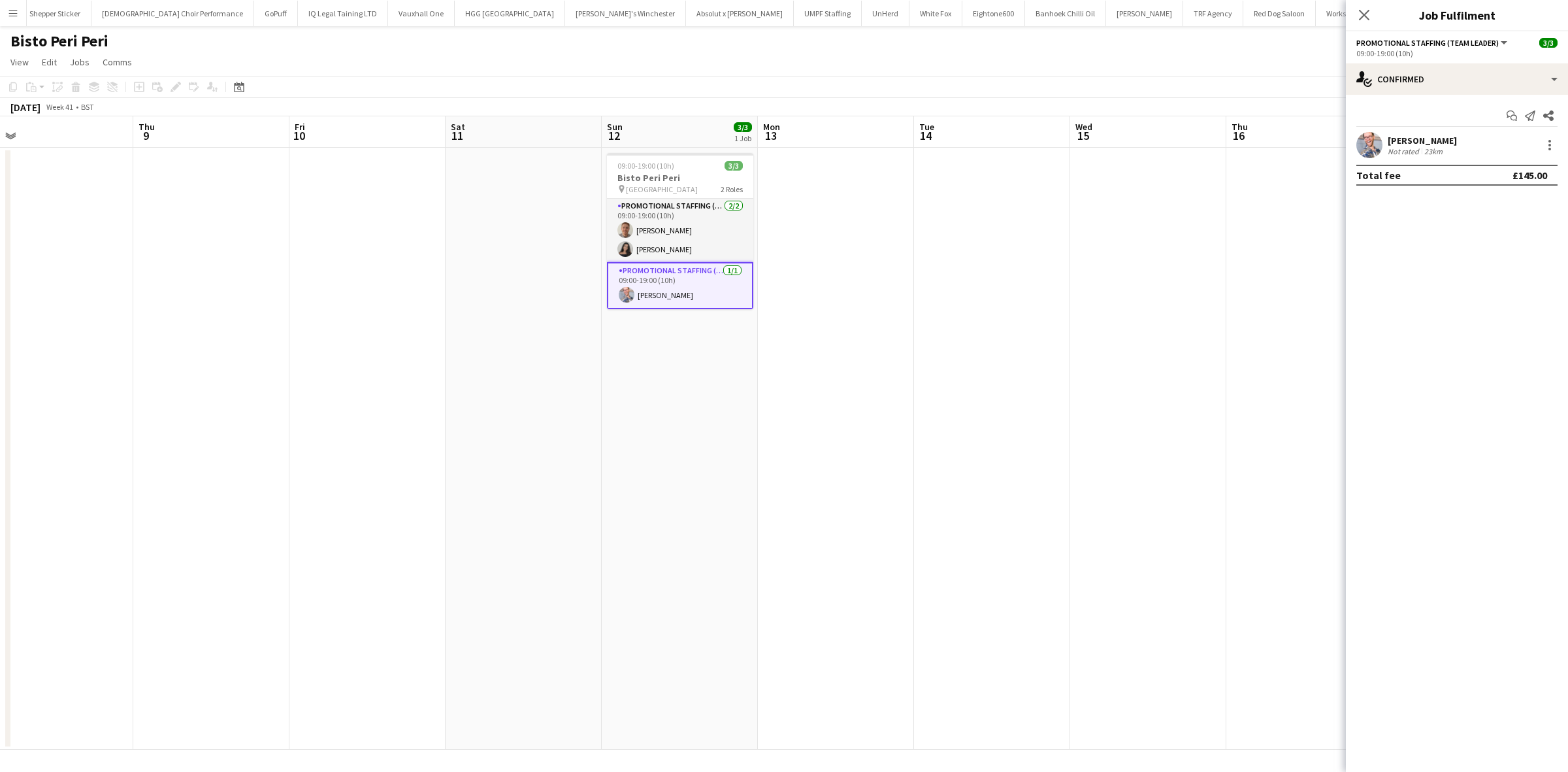
click at [1404, 139] on div "SIMON GREIFF" at bounding box center [1422, 140] width 69 height 12
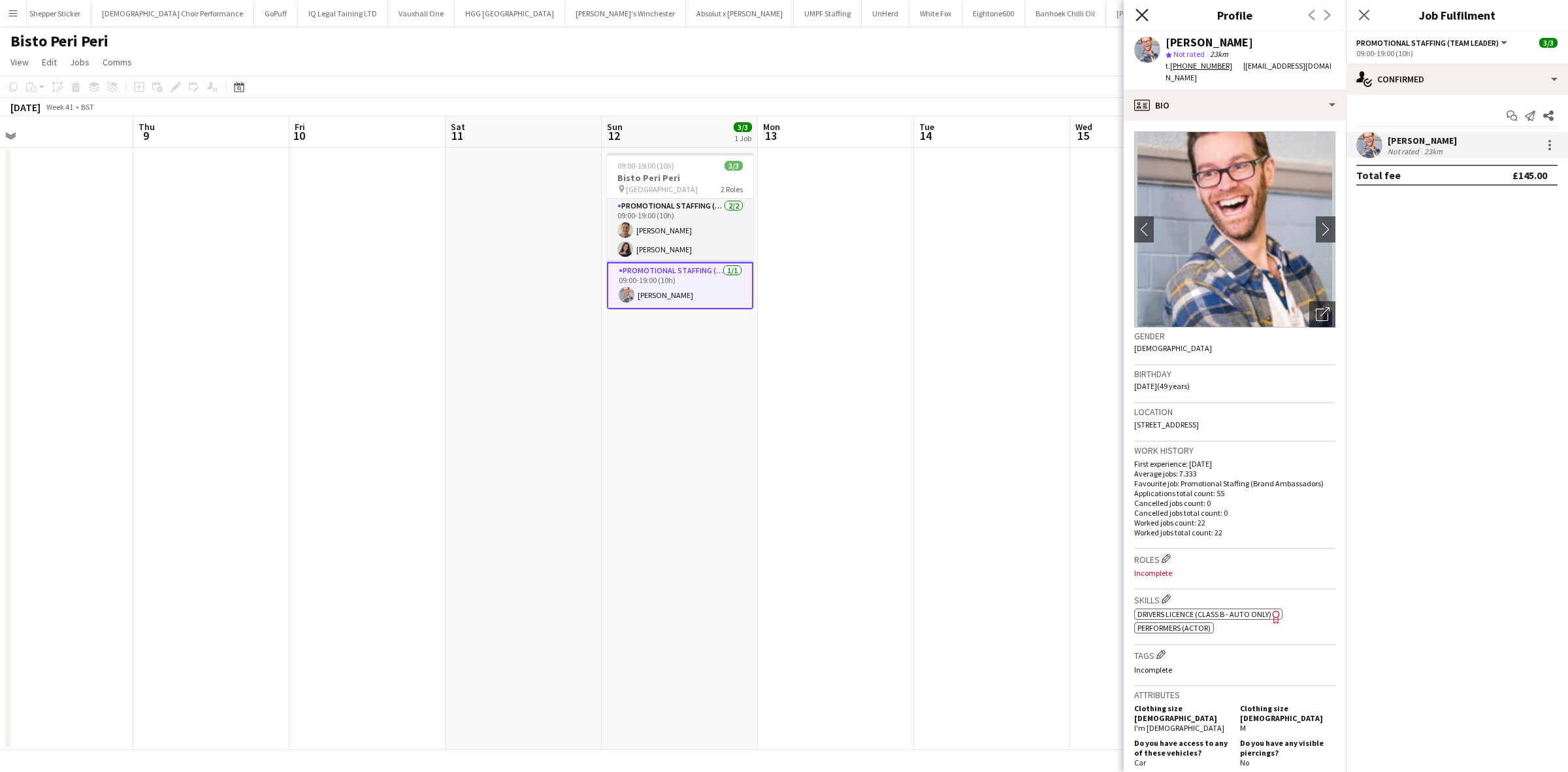
click at [1140, 10] on icon "Close pop-in" at bounding box center [1141, 14] width 12 height 12
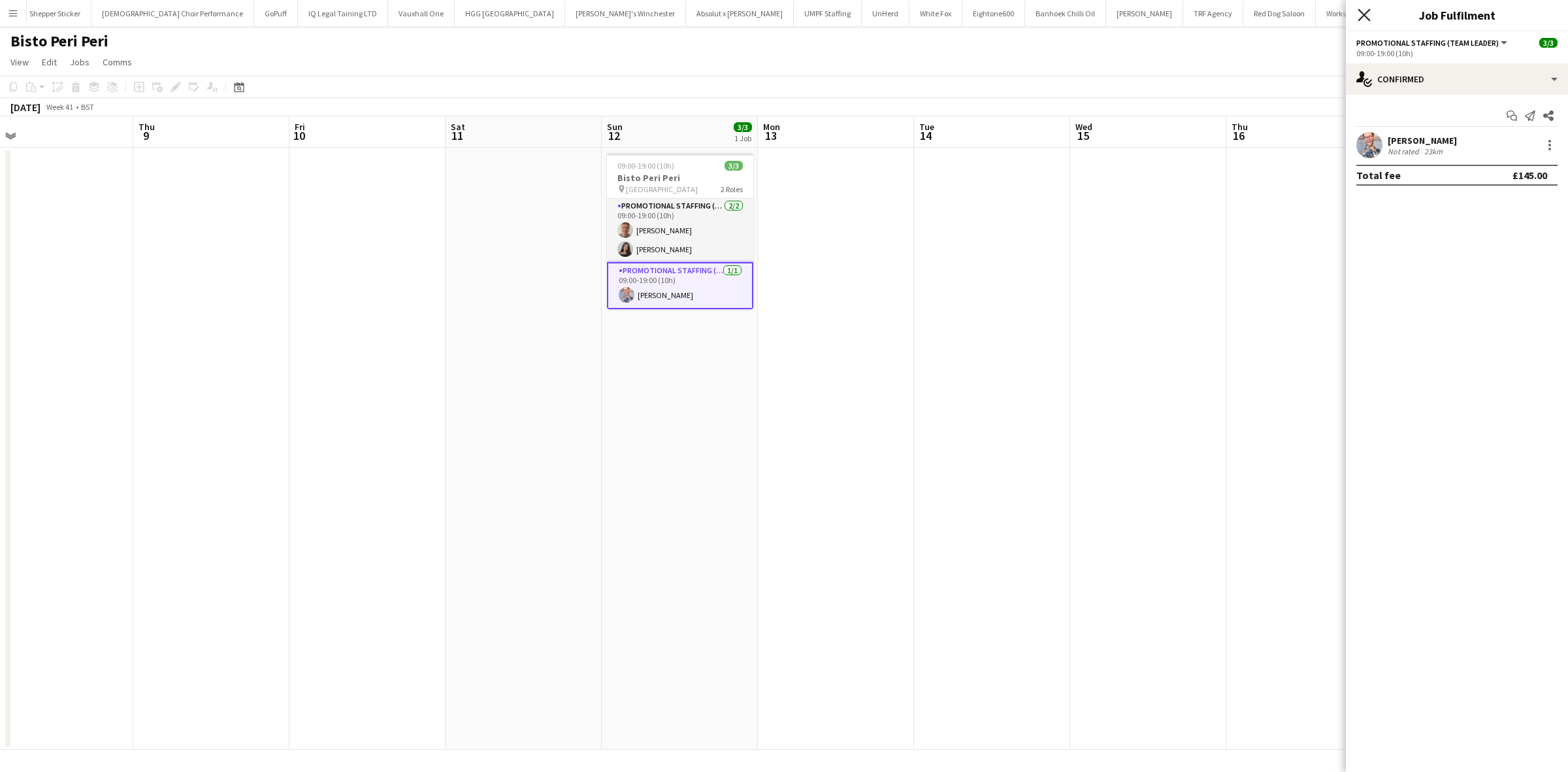
click at [1361, 13] on icon at bounding box center [1363, 14] width 12 height 12
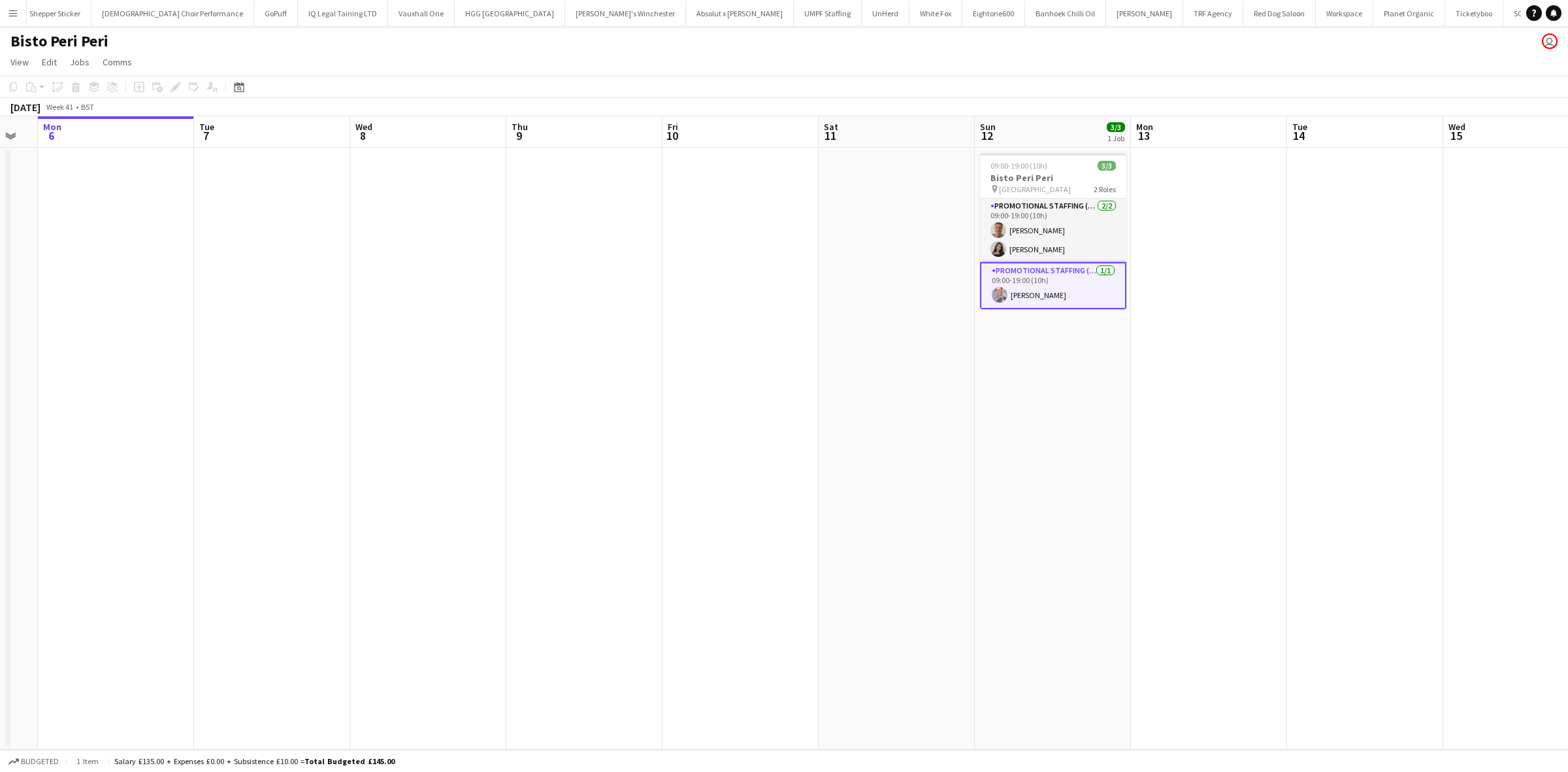
scroll to position [0, 365]
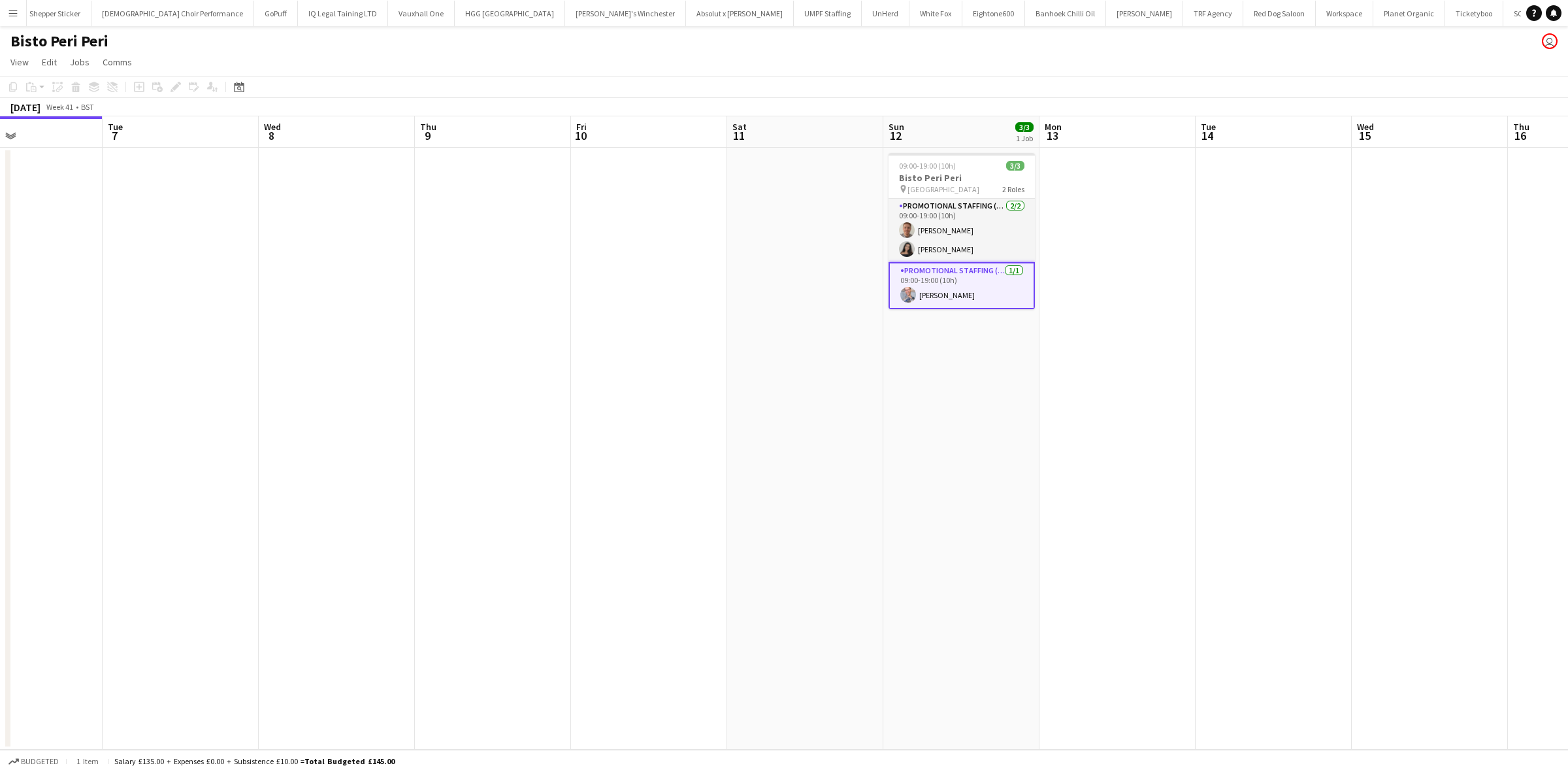
drag, startPoint x: 833, startPoint y: 402, endPoint x: 926, endPoint y: 383, distance: 94.9
click at [926, 383] on app-calendar-viewport "Sat 4 Sun 5 Mon 6 Tue 7 Wed 8 Thu 9 Fri 10 Sat 11 Sun 12 3/3 1 Job Mon 13 Tue 1…" at bounding box center [784, 433] width 1568 height 633
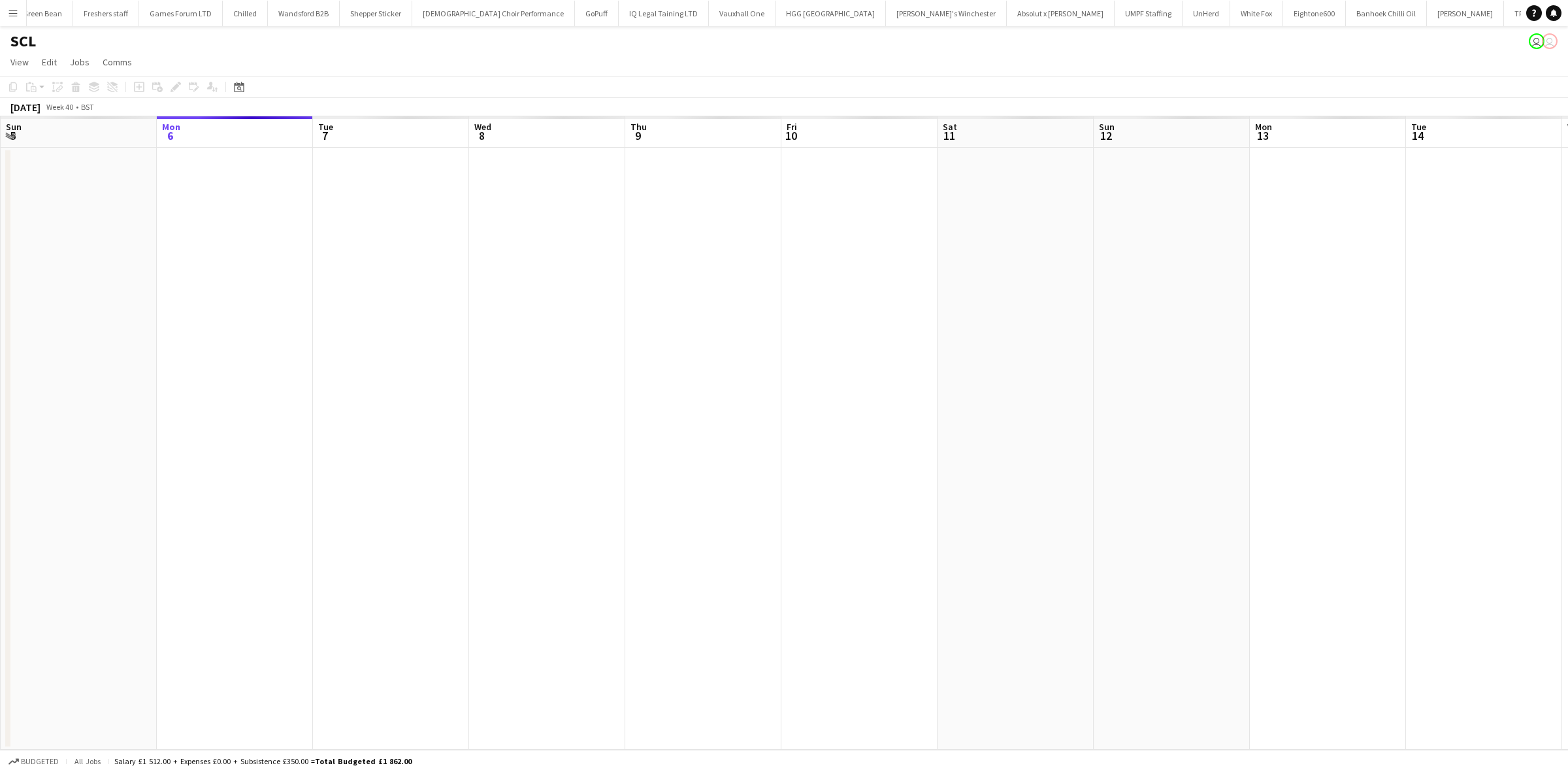
scroll to position [0, 1581]
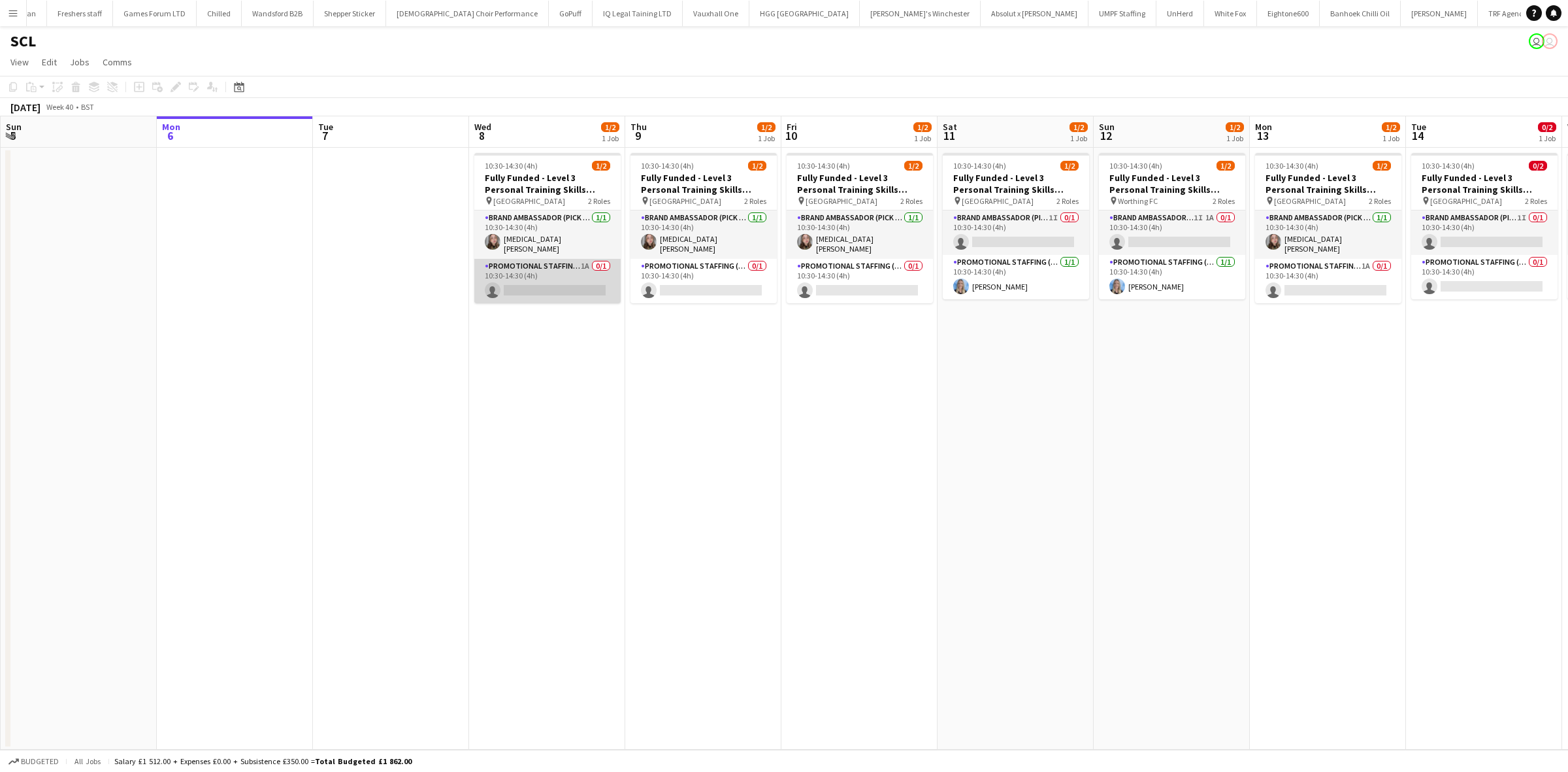
click at [545, 276] on app-card-role "Promotional Staffing (Brand Ambassadors) 1A 0/1 10:30-14:30 (4h) single-neutral…" at bounding box center [547, 281] width 147 height 44
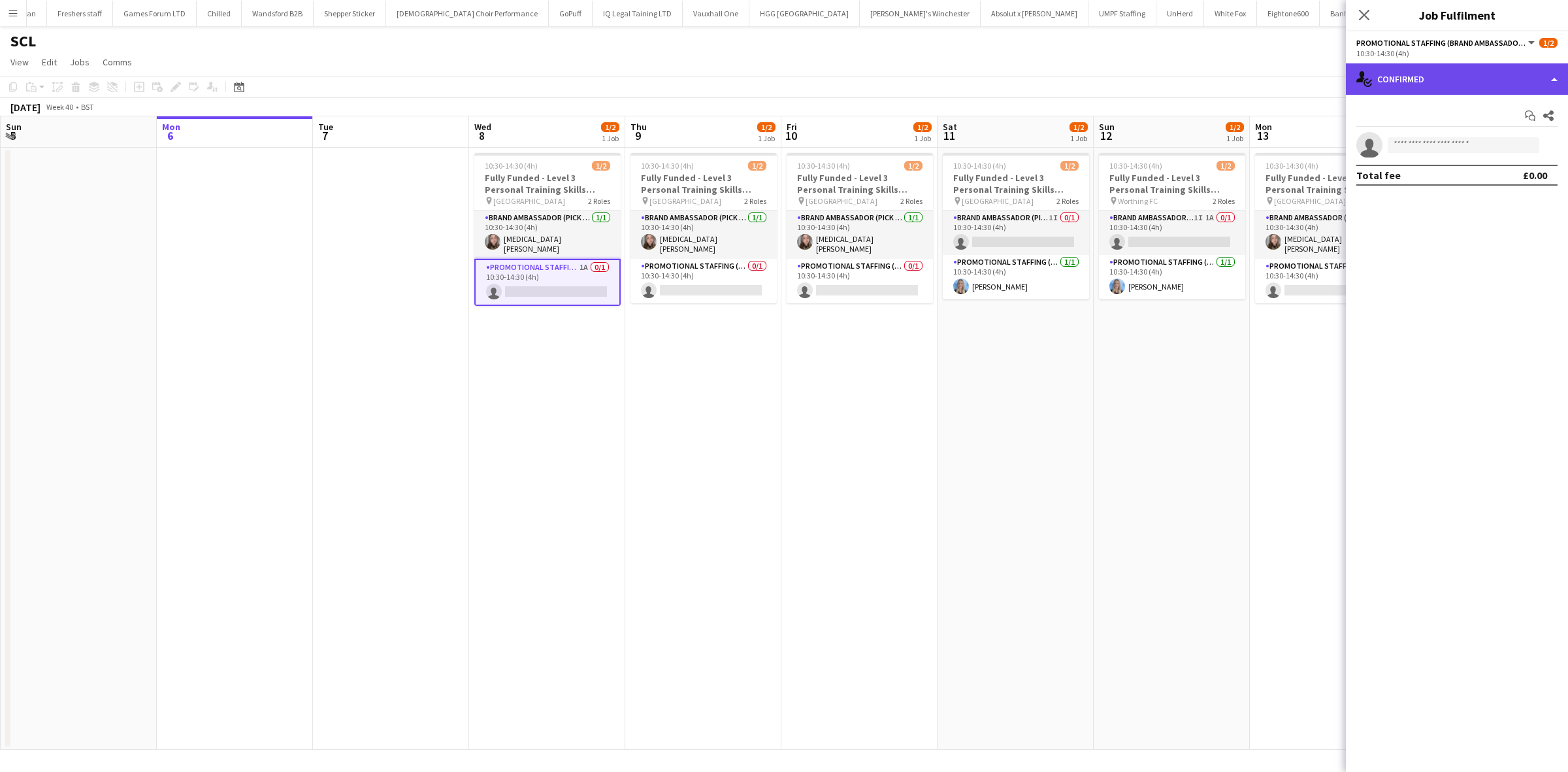
click at [1442, 79] on div "single-neutral-actions-check-2 Confirmed" at bounding box center [1456, 79] width 222 height 31
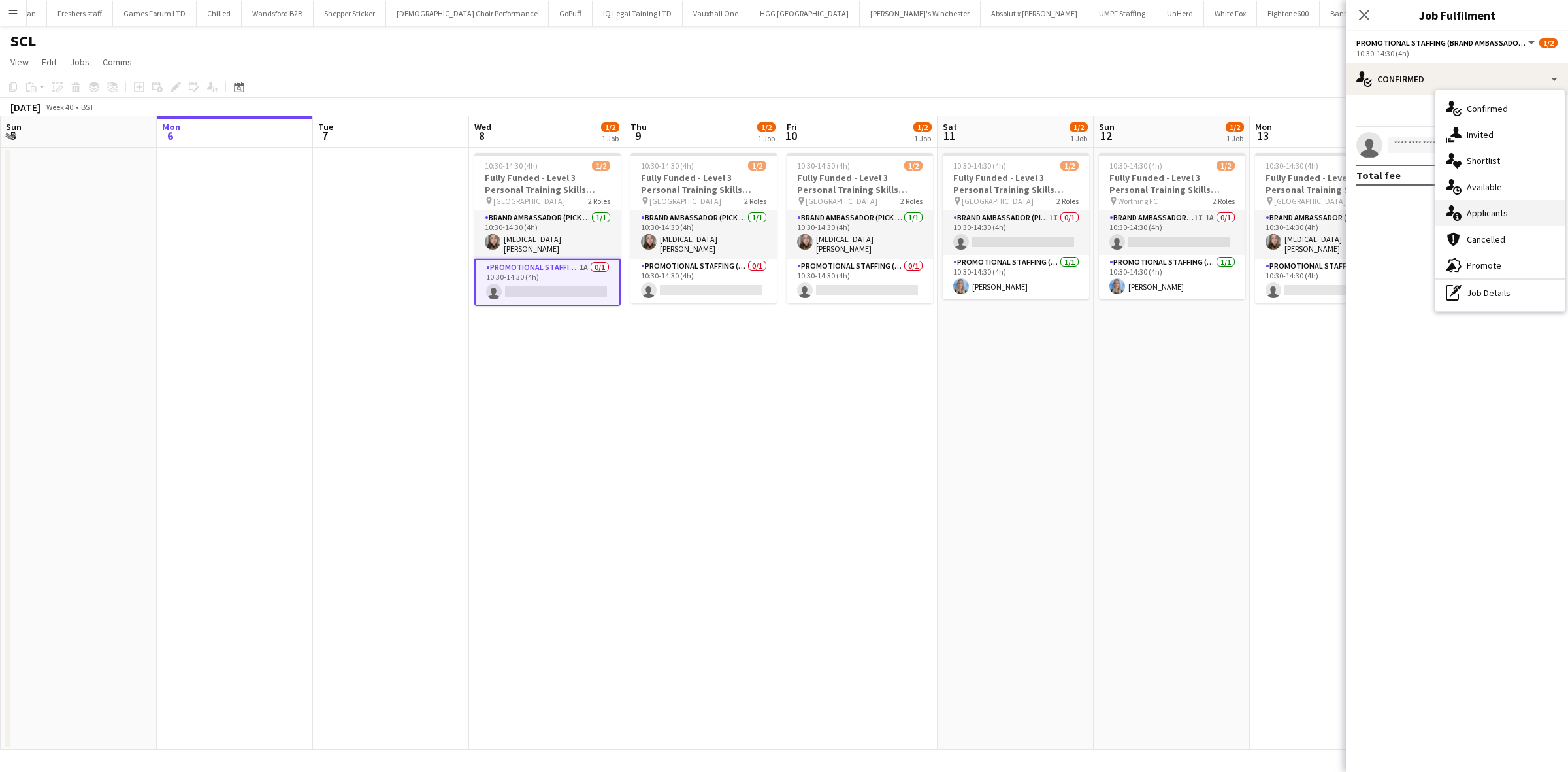
click at [1475, 216] on span "Applicants" at bounding box center [1487, 212] width 42 height 12
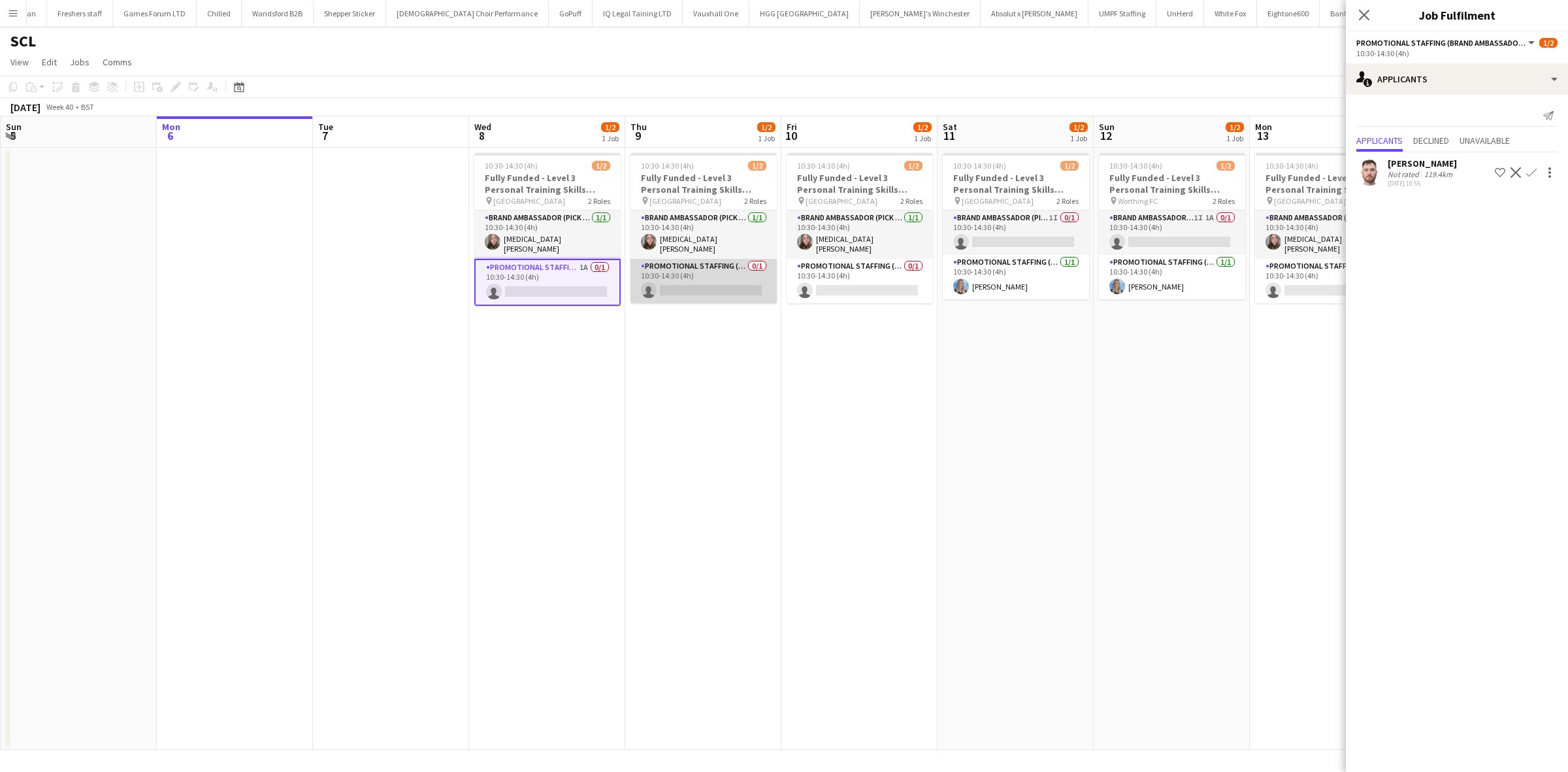
click at [700, 283] on app-card-role "Promotional Staffing (Brand Ambassadors) 0/1 10:30-14:30 (4h) single-neutral-ac…" at bounding box center [703, 281] width 147 height 44
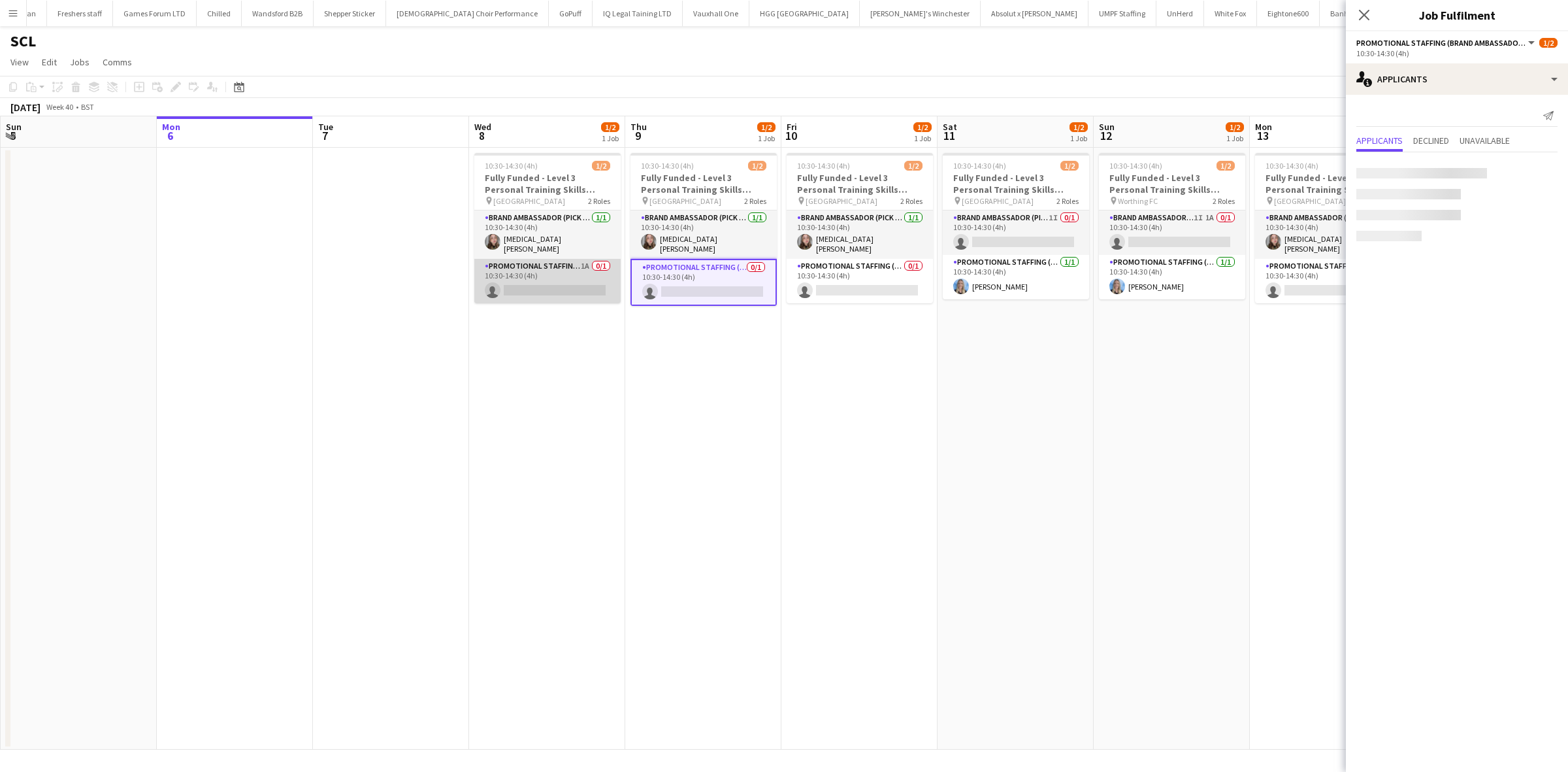
click at [588, 283] on app-card-role "Promotional Staffing (Brand Ambassadors) 1A 0/1 10:30-14:30 (4h) single-neutral…" at bounding box center [547, 281] width 147 height 44
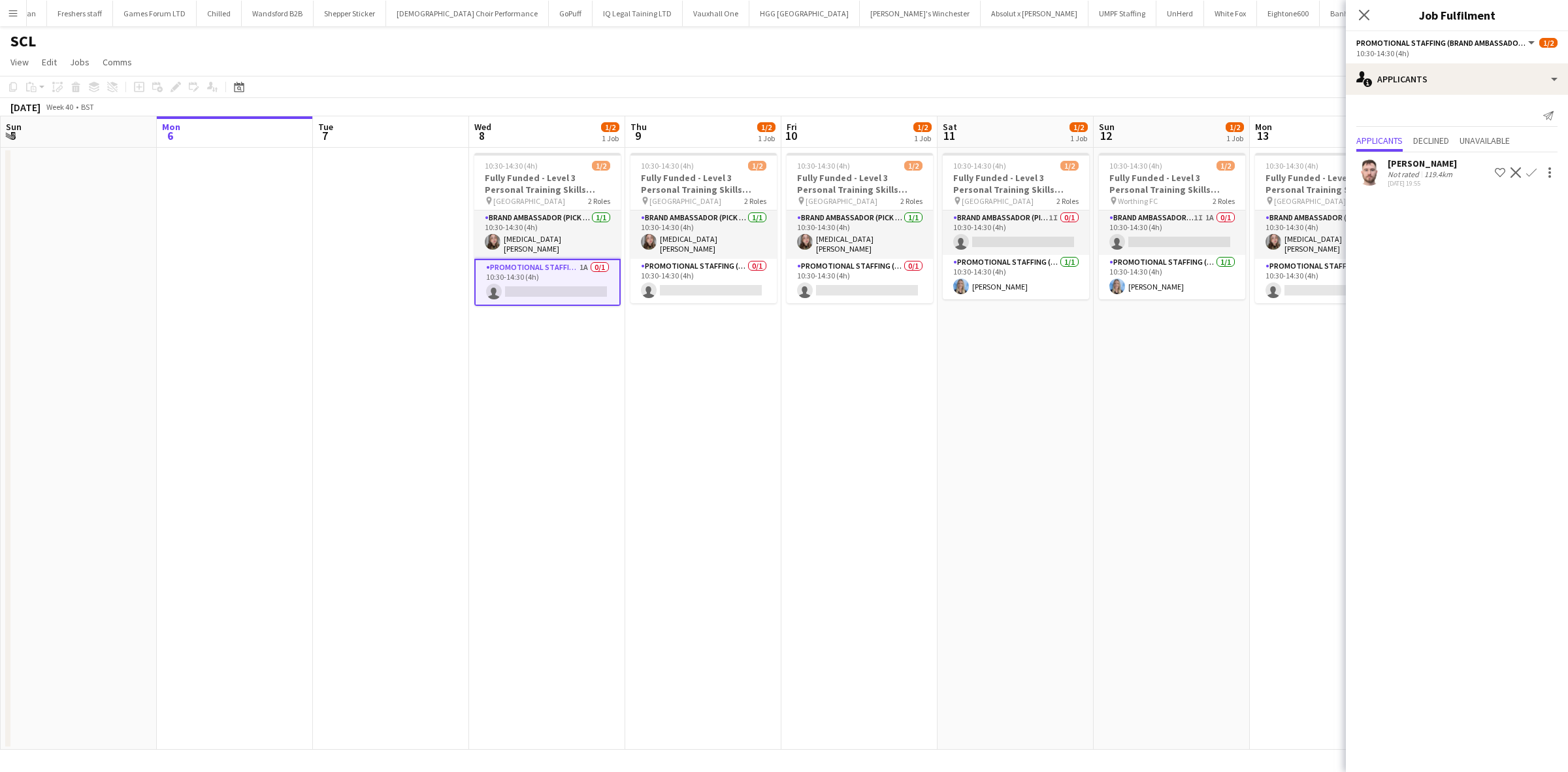
click at [1419, 167] on div "[PERSON_NAME]" at bounding box center [1422, 163] width 69 height 12
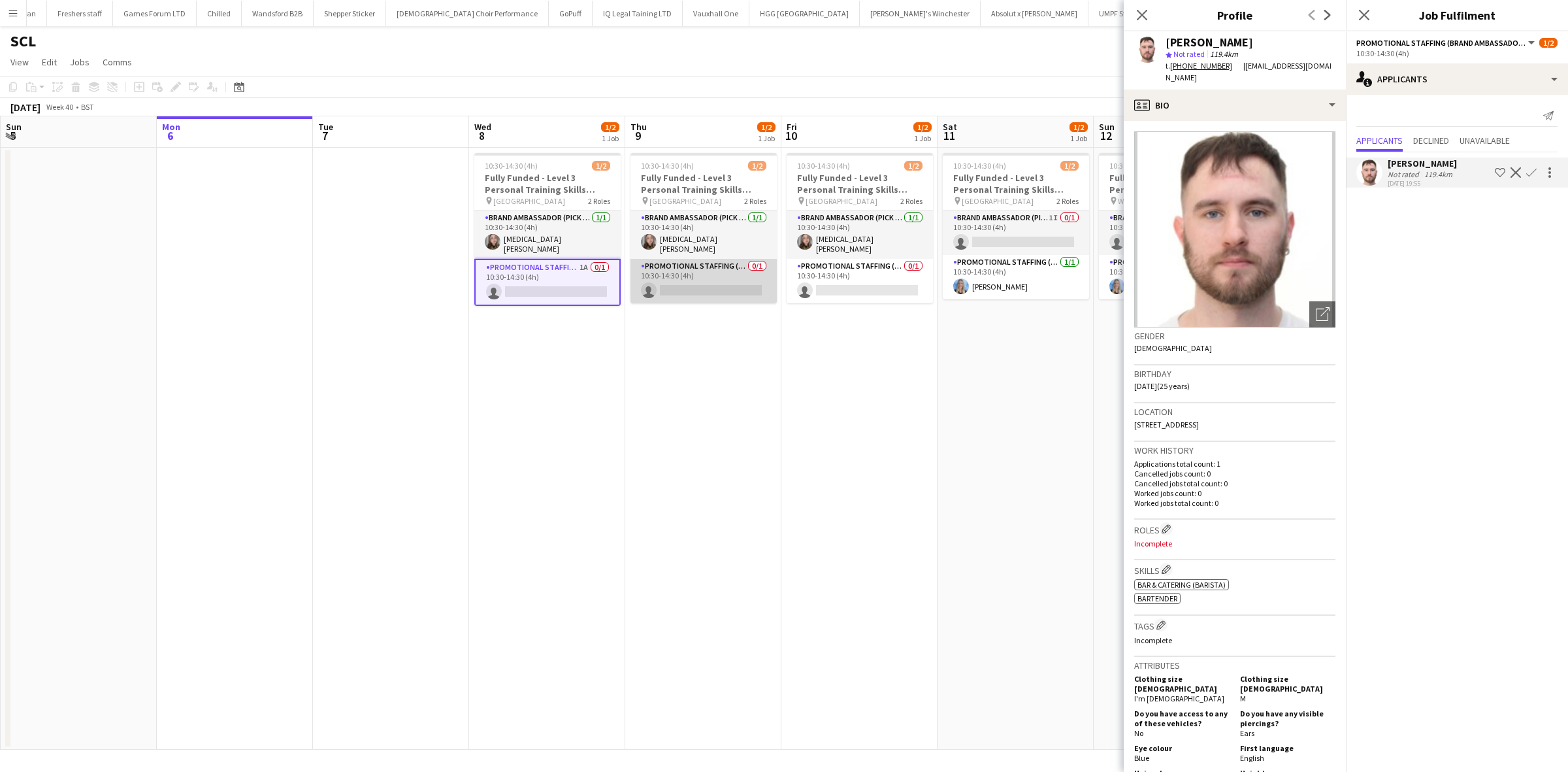
click at [739, 281] on app-card-role "Promotional Staffing (Brand Ambassadors) 0/1 10:30-14:30 (4h) single-neutral-ac…" at bounding box center [703, 281] width 147 height 44
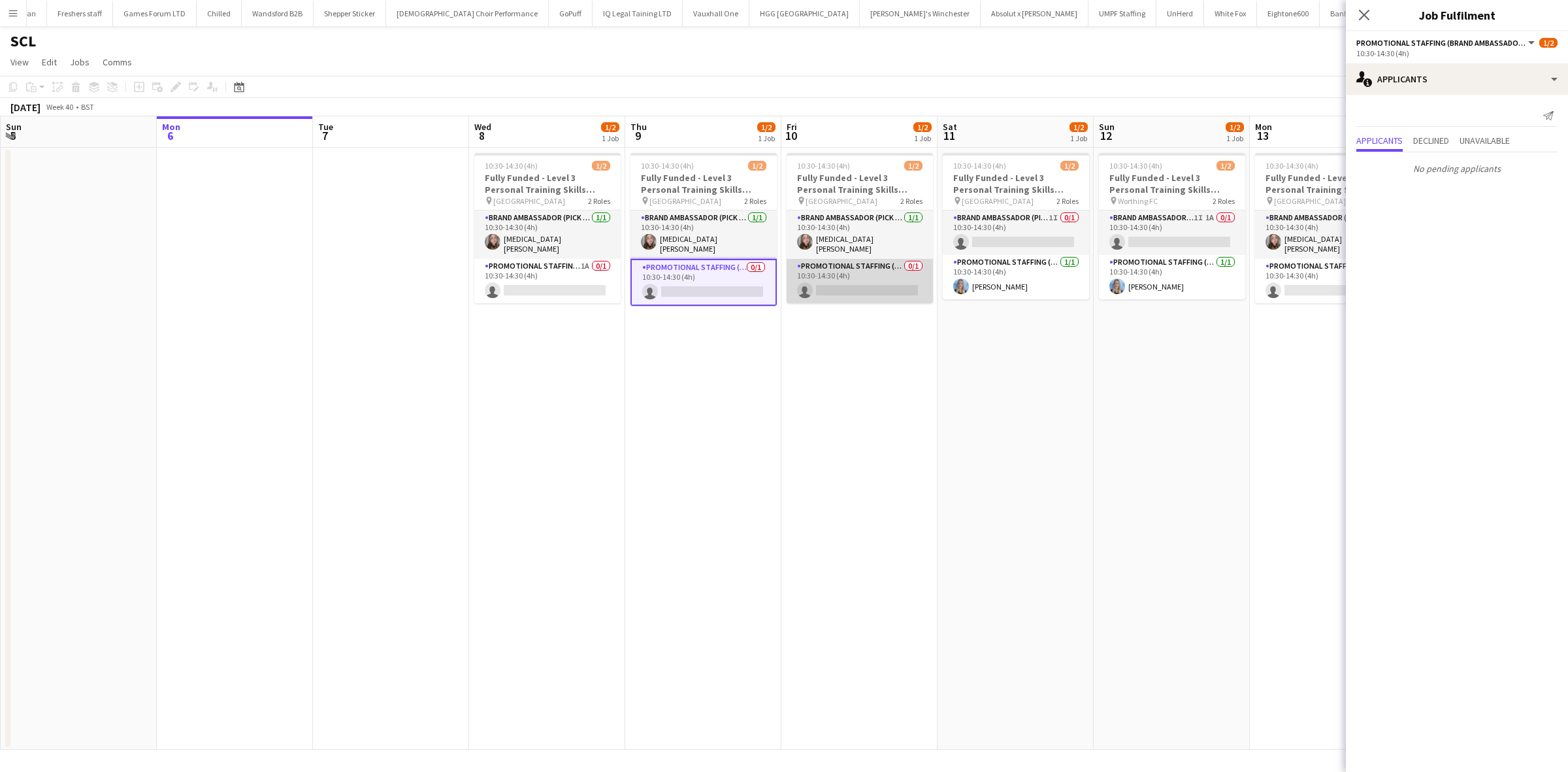
click at [869, 285] on app-card-role "Promotional Staffing (Brand Ambassadors) 0/1 10:30-14:30 (4h) single-neutral-ac…" at bounding box center [859, 281] width 147 height 44
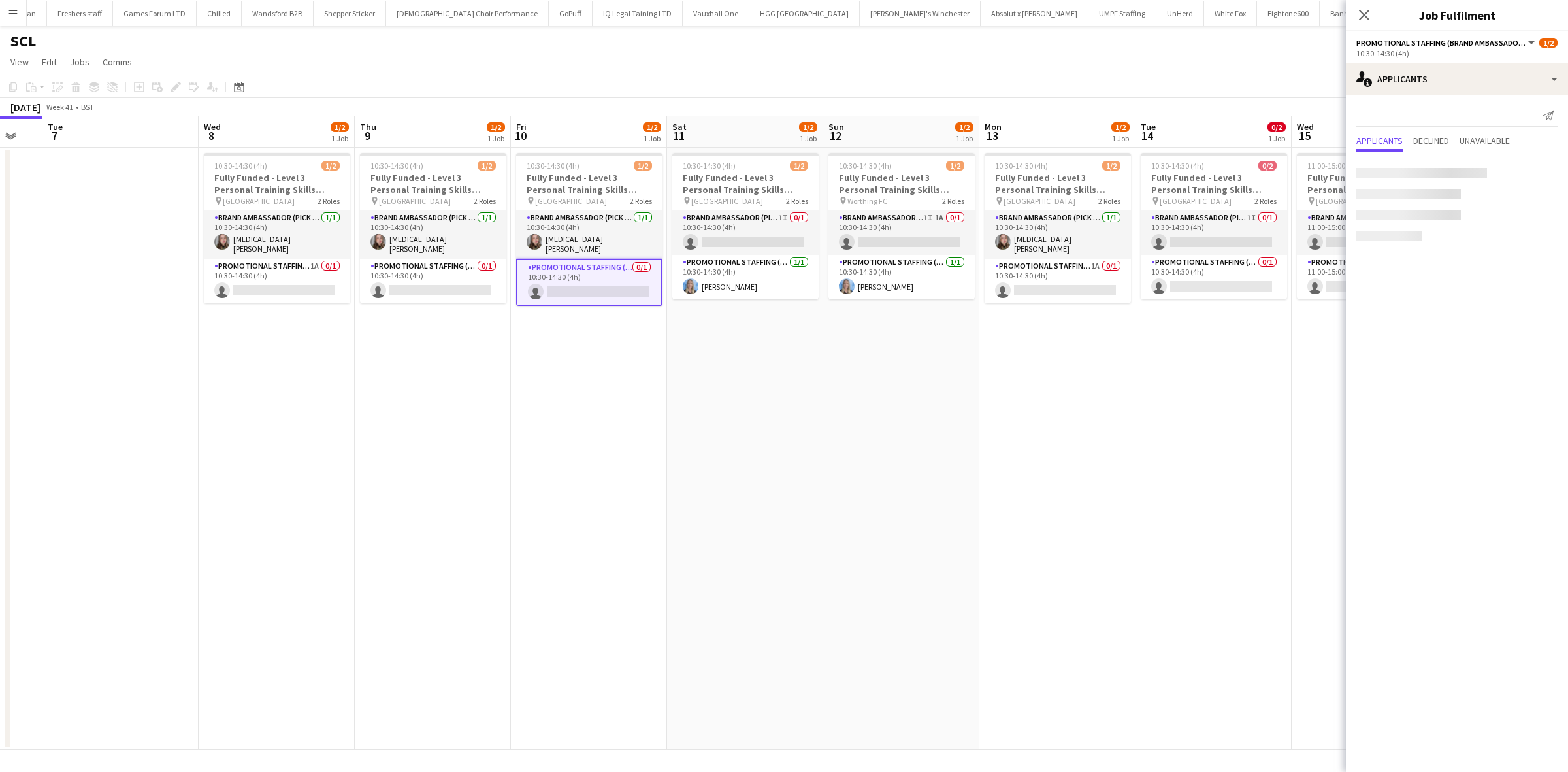
drag, startPoint x: 1085, startPoint y: 444, endPoint x: 810, endPoint y: 436, distance: 275.1
click at [810, 436] on app-calendar-viewport "Fri 3 Sat 4 Sun 5 Mon 6 Tue 7 Wed 8 1/2 1 Job Thu 9 1/2 1 Job Fri 10 1/2 1 Job …" at bounding box center [784, 433] width 1568 height 633
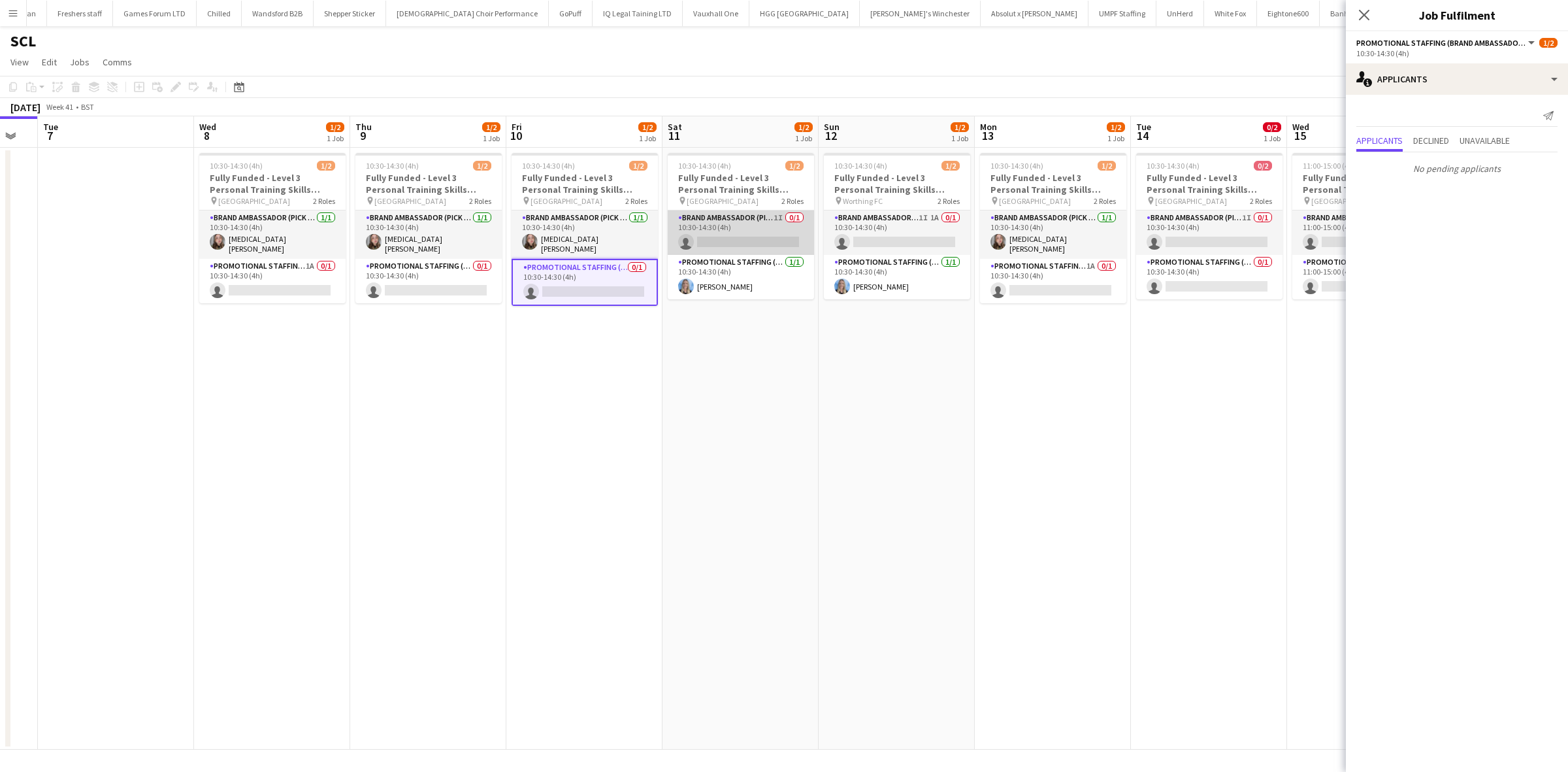
click at [742, 234] on app-card-role "Brand Ambassador (Pick up) 1I 0/1 10:30-14:30 (4h) single-neutral-actions" at bounding box center [741, 233] width 147 height 44
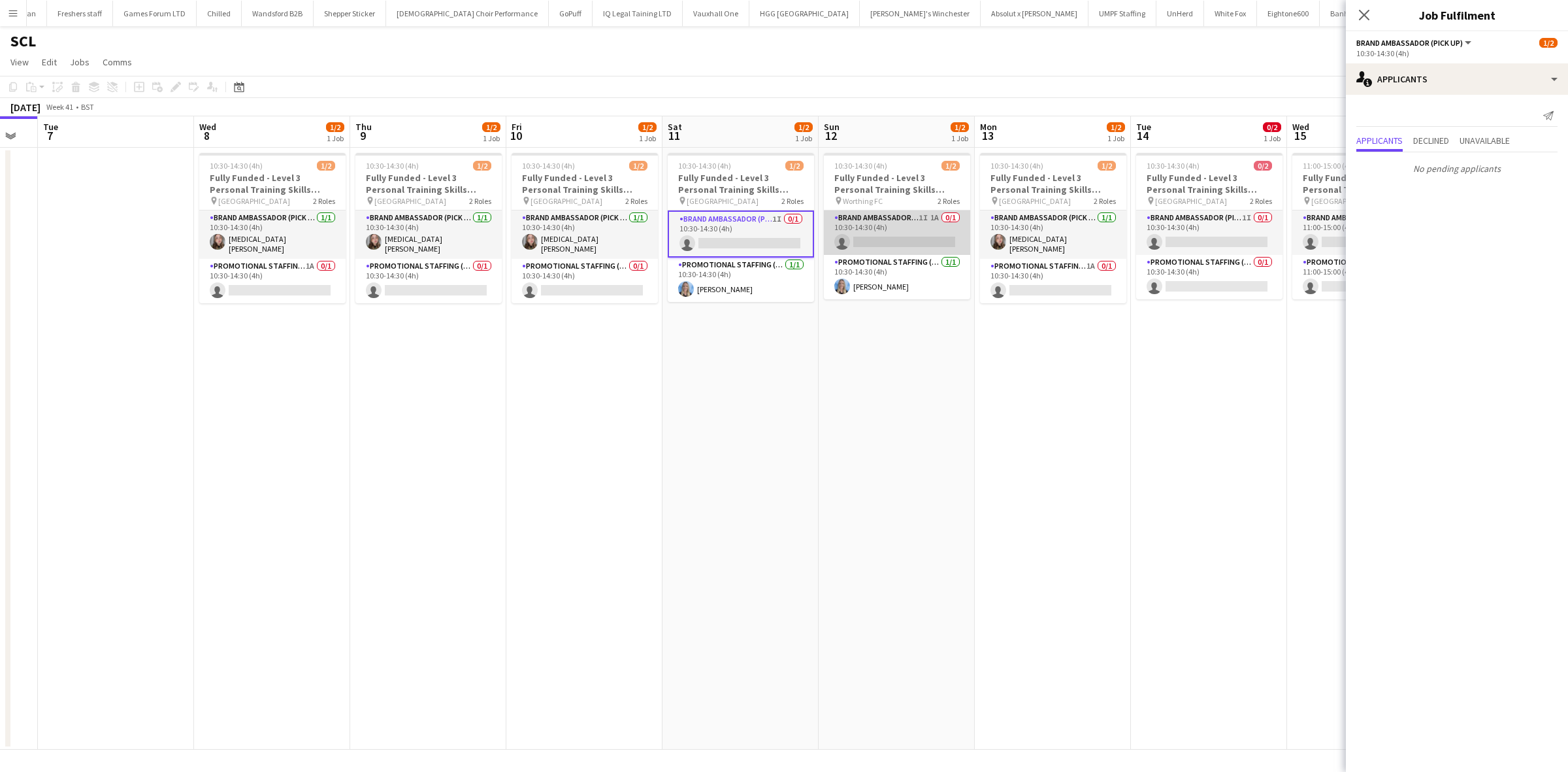
click at [928, 239] on app-card-role "Brand Ambassador (Pick up) 1I 1A 0/1 10:30-14:30 (4h) single-neutral-actions" at bounding box center [897, 233] width 147 height 44
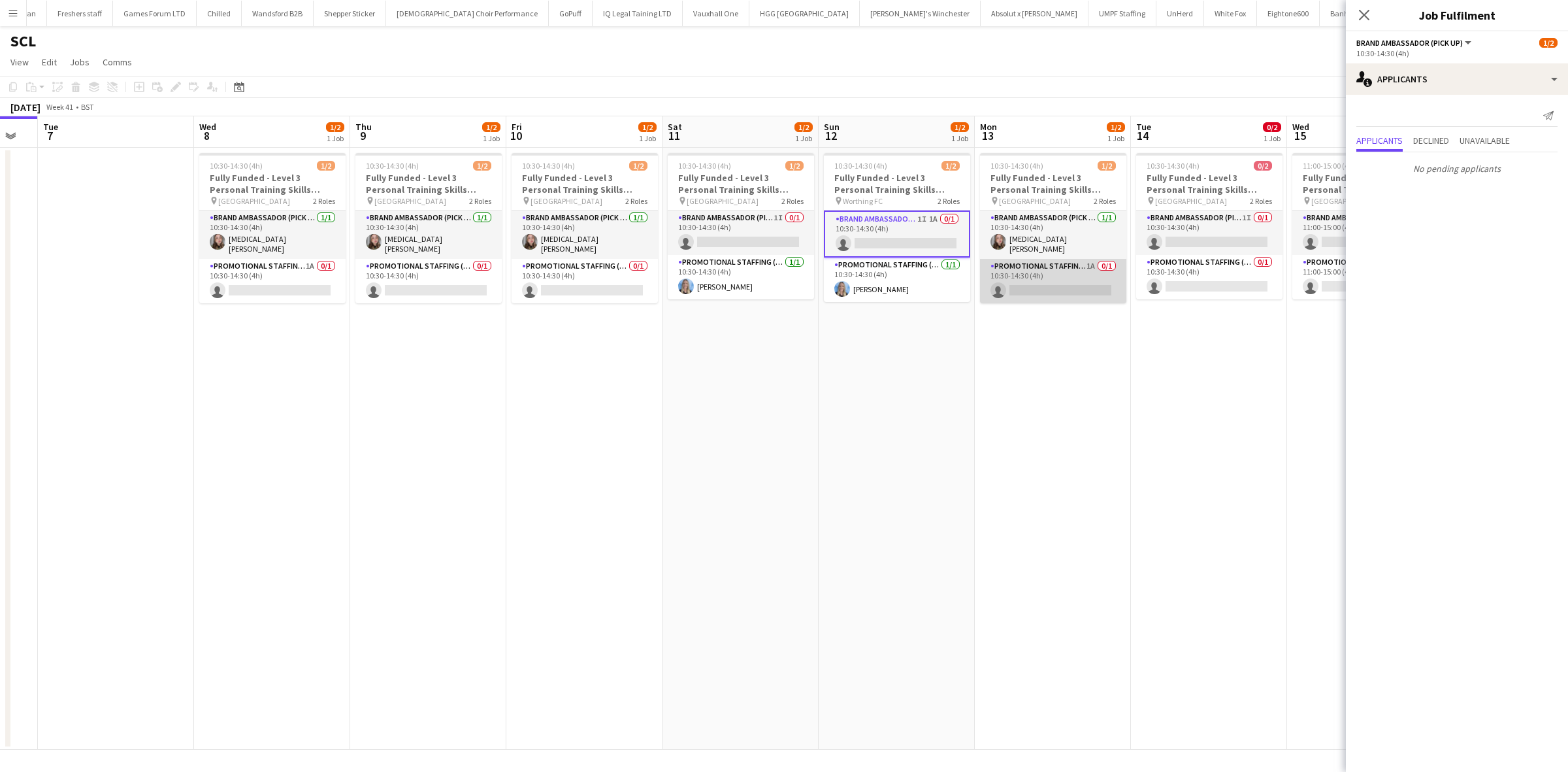
click at [1066, 282] on app-card-role "Promotional Staffing (Brand Ambassadors) 1A 0/1 10:30-14:30 (4h) single-neutral…" at bounding box center [1053, 281] width 147 height 44
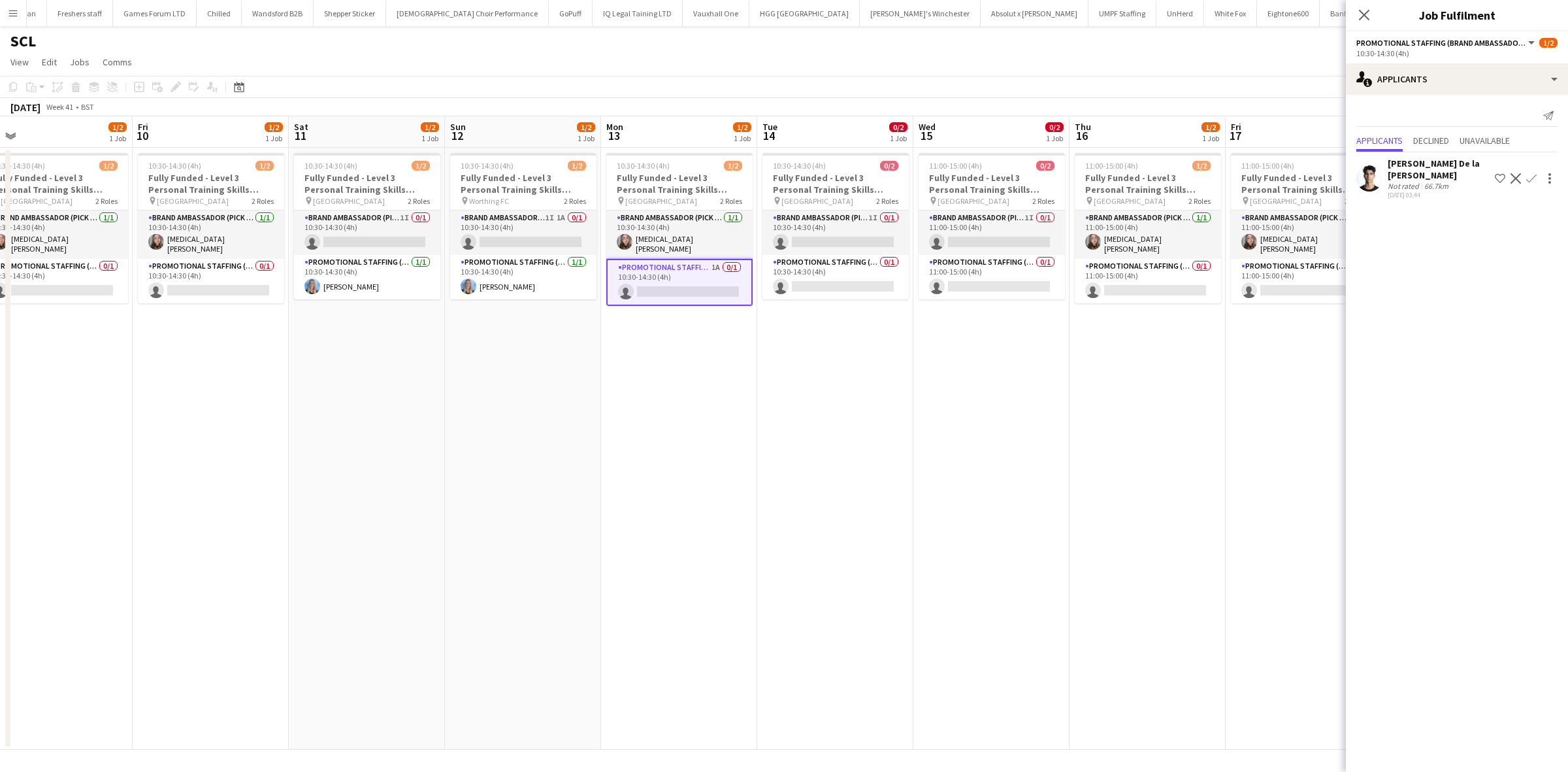
drag, startPoint x: 1078, startPoint y: 416, endPoint x: 703, endPoint y: 406, distance: 375.1
click at [703, 406] on app-calendar-viewport "Sun 5 Mon 6 Tue 7 Wed 8 1/2 1 Job Thu 9 1/2 1 Job Fri 10 1/2 1 Job Sat 11 1/2 1…" at bounding box center [784, 433] width 1568 height 633
click at [840, 237] on app-card-role "Brand Ambassador (Pick up) 1I 0/1 10:30-14:30 (4h) single-neutral-actions" at bounding box center [834, 233] width 147 height 44
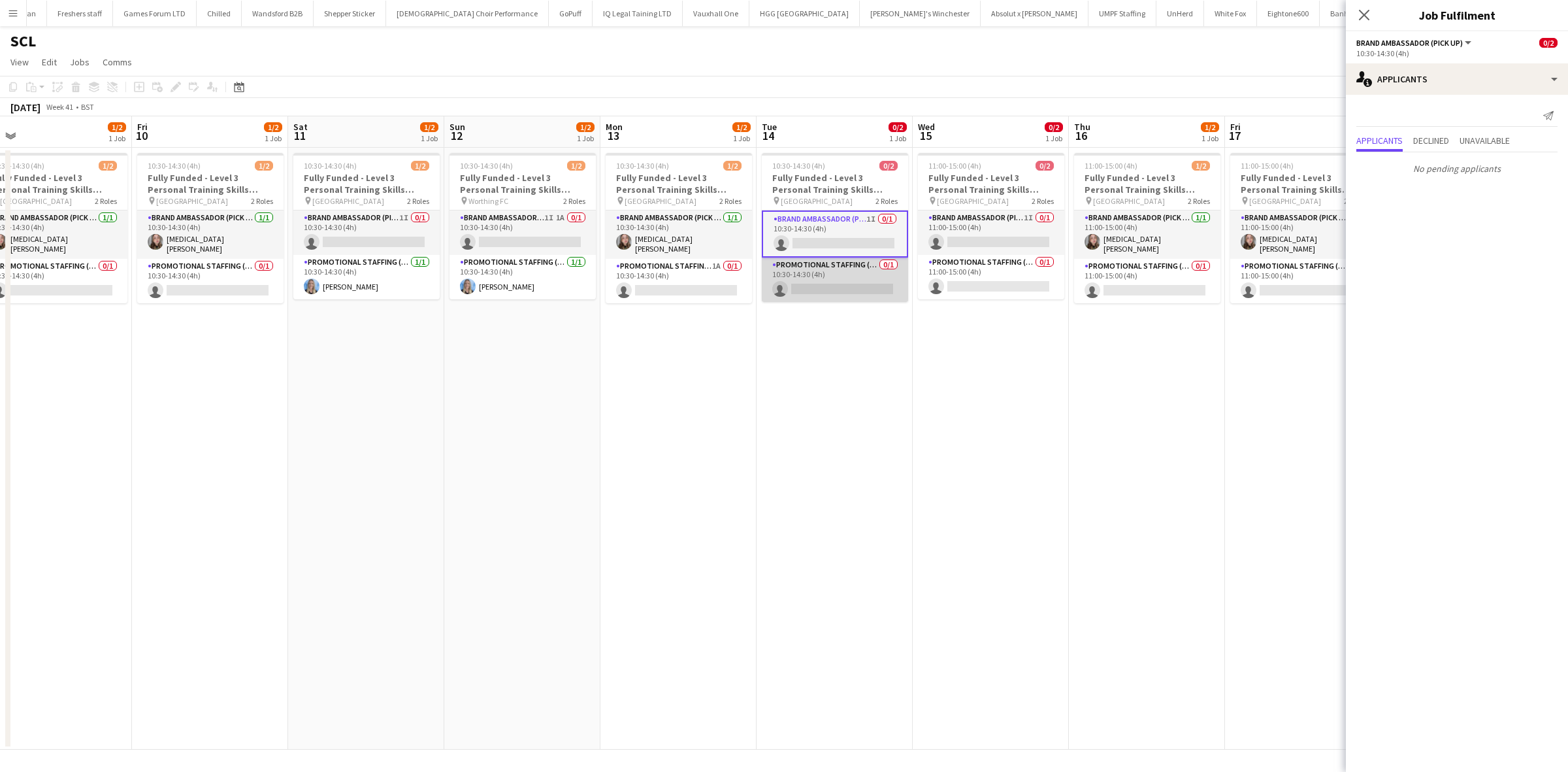
click at [853, 289] on app-card-role "Promotional Staffing (Brand Ambassadors) 0/1 10:30-14:30 (4h) single-neutral-ac…" at bounding box center [834, 280] width 147 height 44
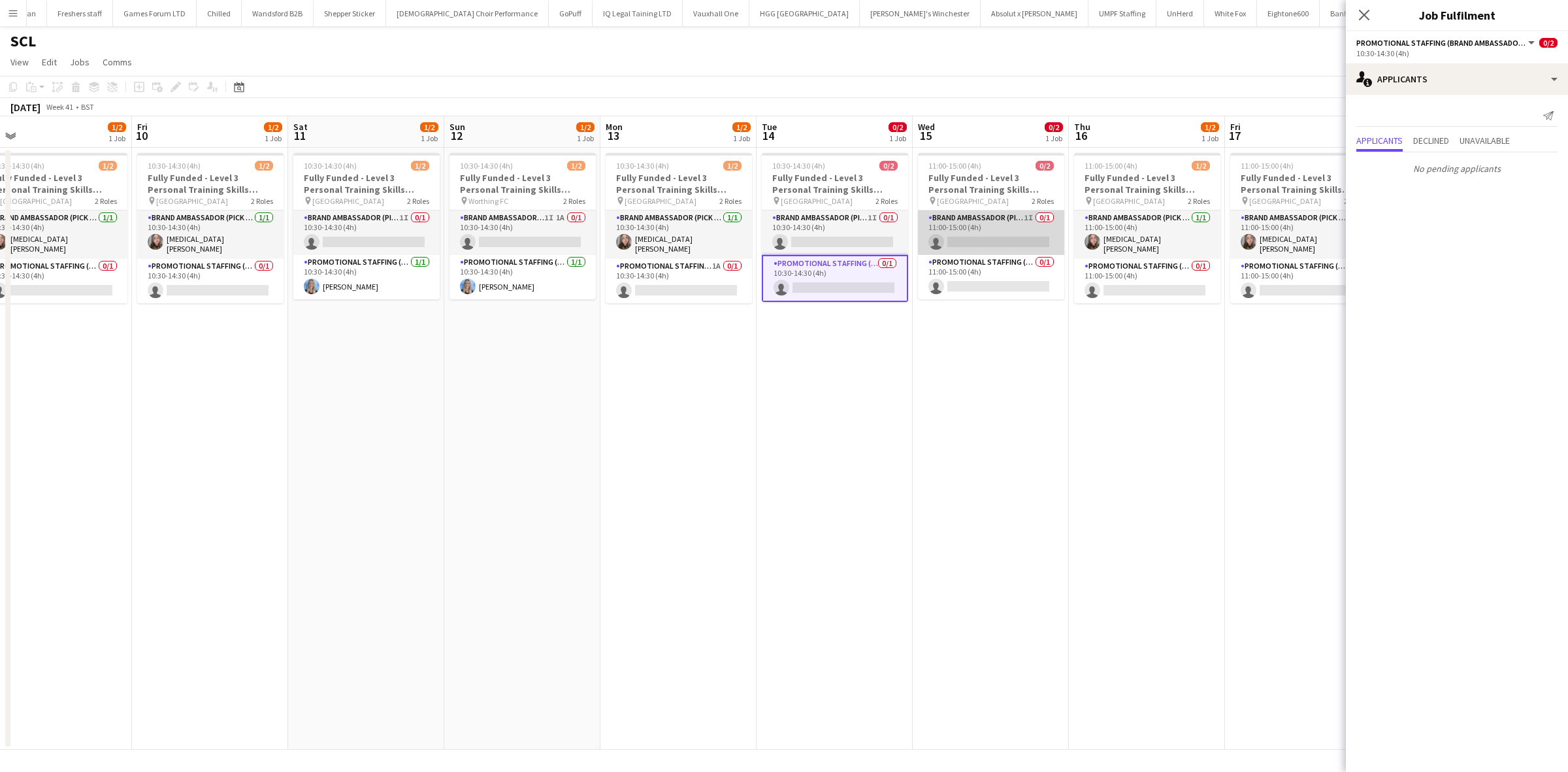
click at [1000, 247] on app-card-role "Brand Ambassador (Pick up) 1I 0/1 11:00-15:00 (4h) single-neutral-actions" at bounding box center [991, 233] width 147 height 44
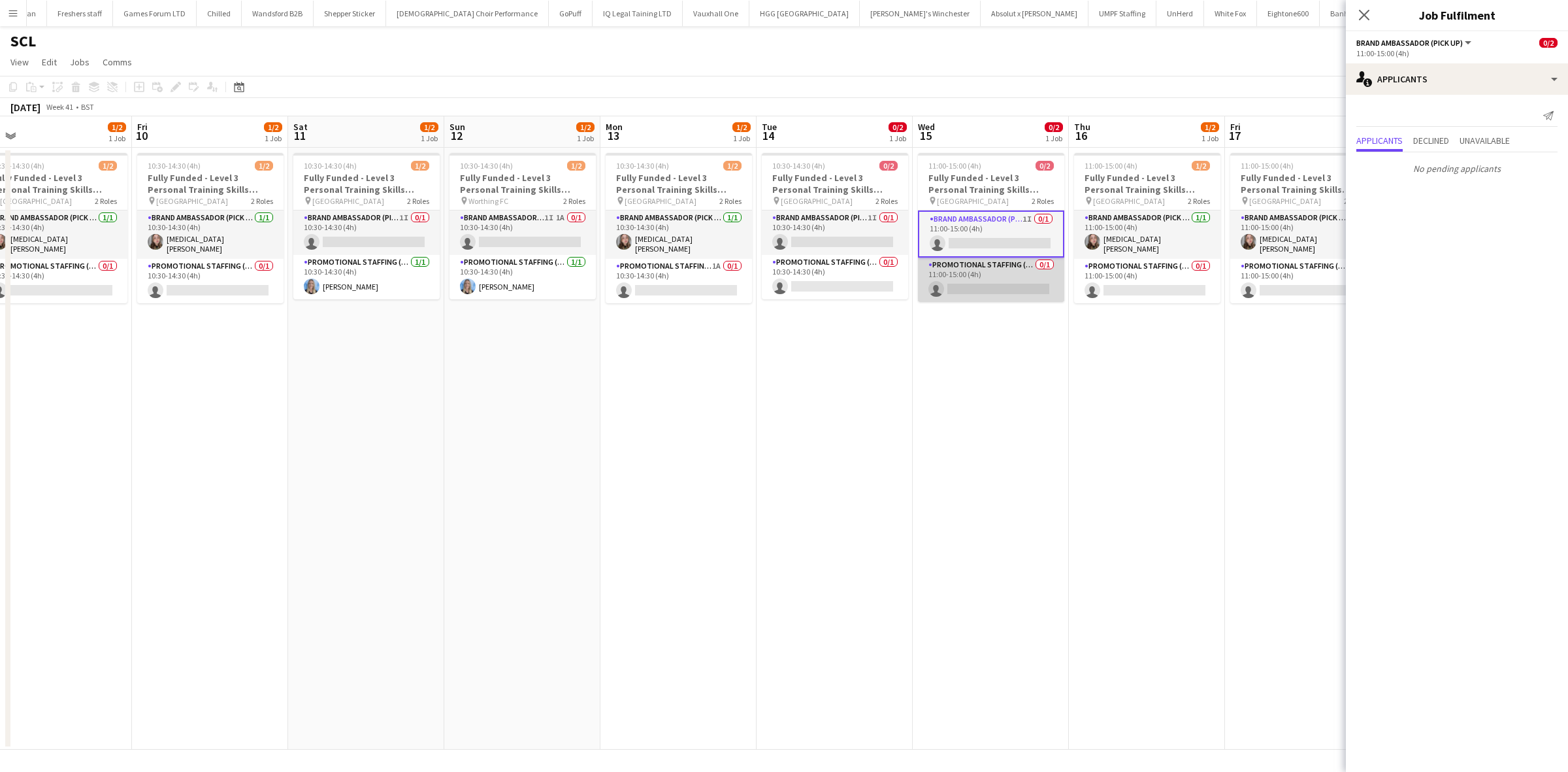
click at [986, 283] on app-card-role "Promotional Staffing (Brand Ambassadors) 0/1 11:00-15:00 (4h) single-neutral-ac…" at bounding box center [991, 280] width 147 height 44
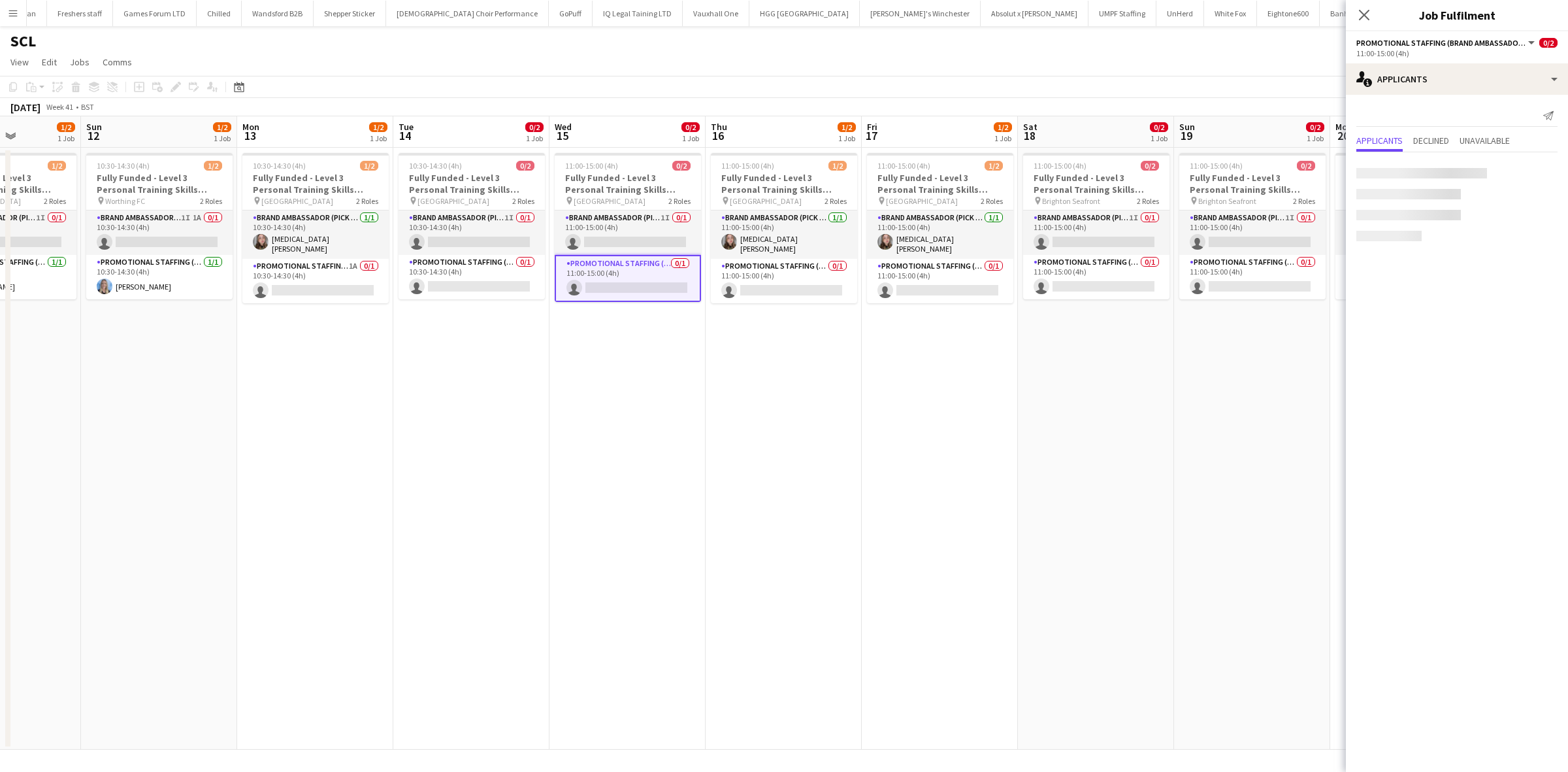
scroll to position [0, 390]
drag, startPoint x: 1142, startPoint y: 395, endPoint x: 832, endPoint y: 380, distance: 310.4
click at [832, 380] on app-calendar-viewport "Thu 9 1/2 1 Job Fri 10 1/2 1 Job Sat 11 1/2 1 Job Sun 12 1/2 1 Job Mon 13 1/2 1…" at bounding box center [784, 433] width 1568 height 633
click at [804, 284] on app-card-role "Promotional Staffing (Brand Ambassadors) 0/1 11:00-15:00 (4h) single-neutral-ac…" at bounding box center [781, 281] width 147 height 44
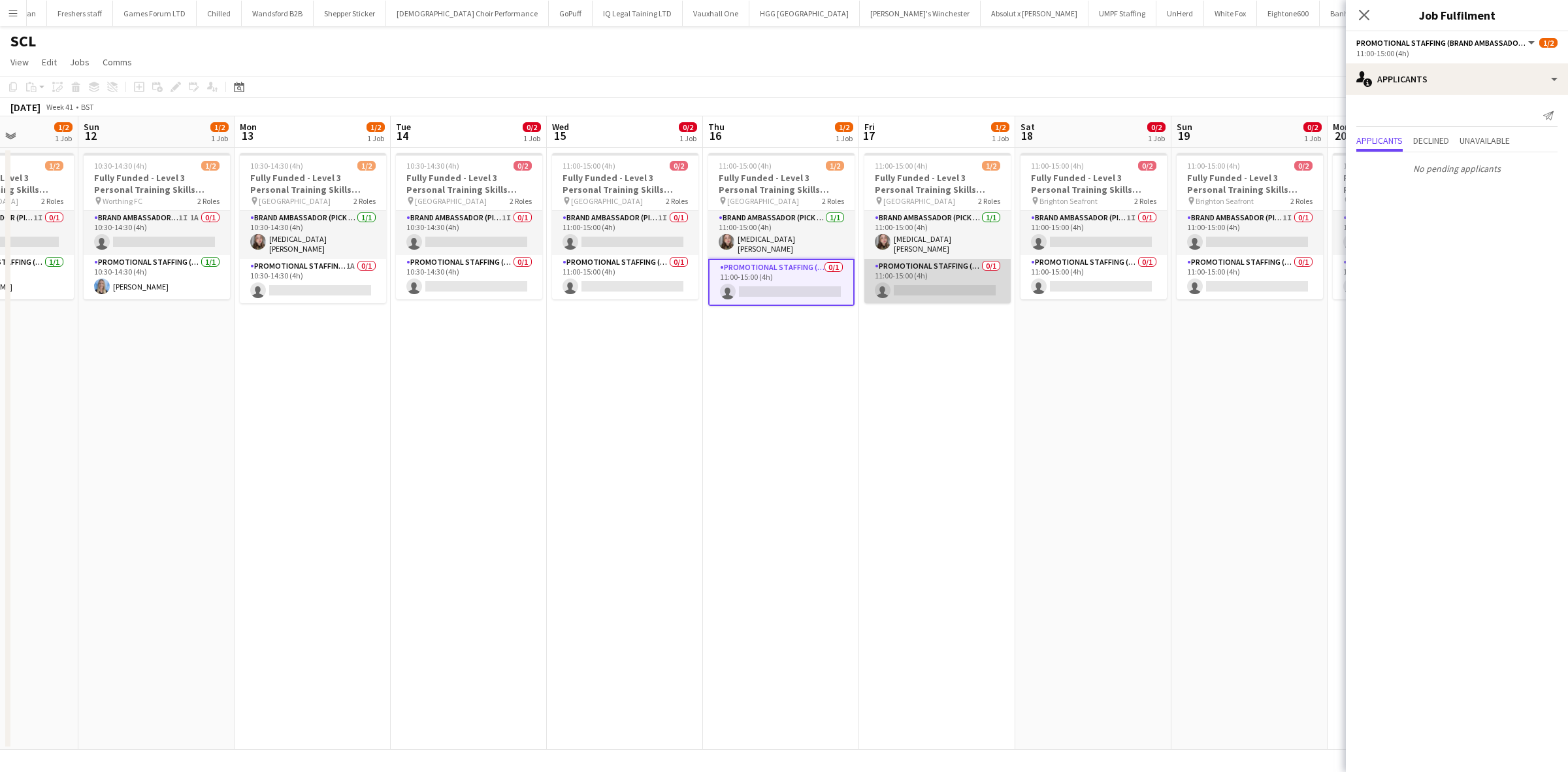
click at [923, 287] on app-card-role "Promotional Staffing (Brand Ambassadors) 0/1 11:00-15:00 (4h) single-neutral-ac…" at bounding box center [938, 281] width 147 height 44
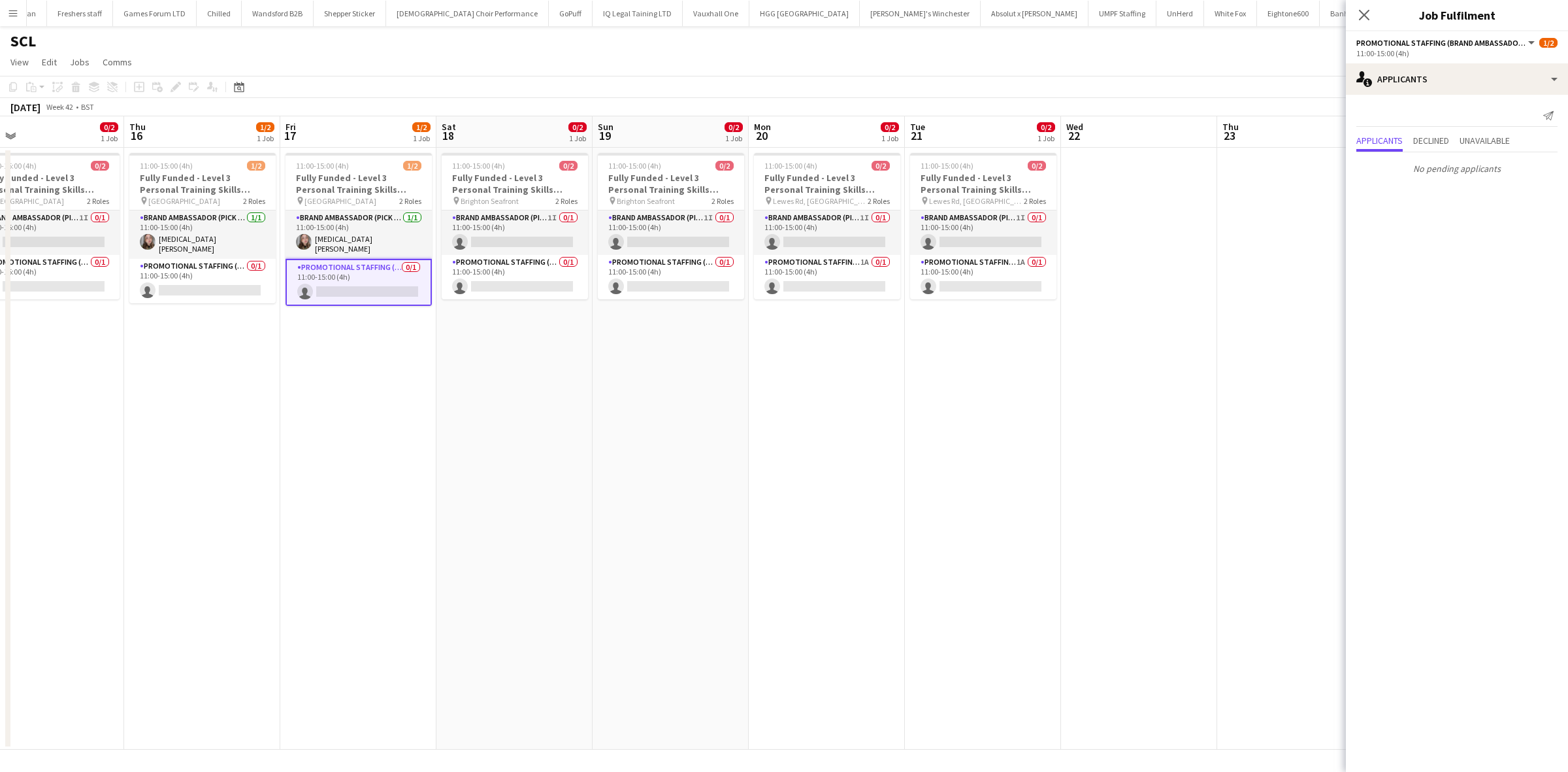
drag, startPoint x: 1120, startPoint y: 476, endPoint x: 832, endPoint y: 454, distance: 288.8
click at [800, 471] on app-calendar-viewport "Sat 11 1/2 1 Job Sun 12 1/2 1 Job Mon 13 1/2 1 Job Tue 14 0/2 1 Job Wed 15 0/2 …" at bounding box center [784, 433] width 1568 height 633
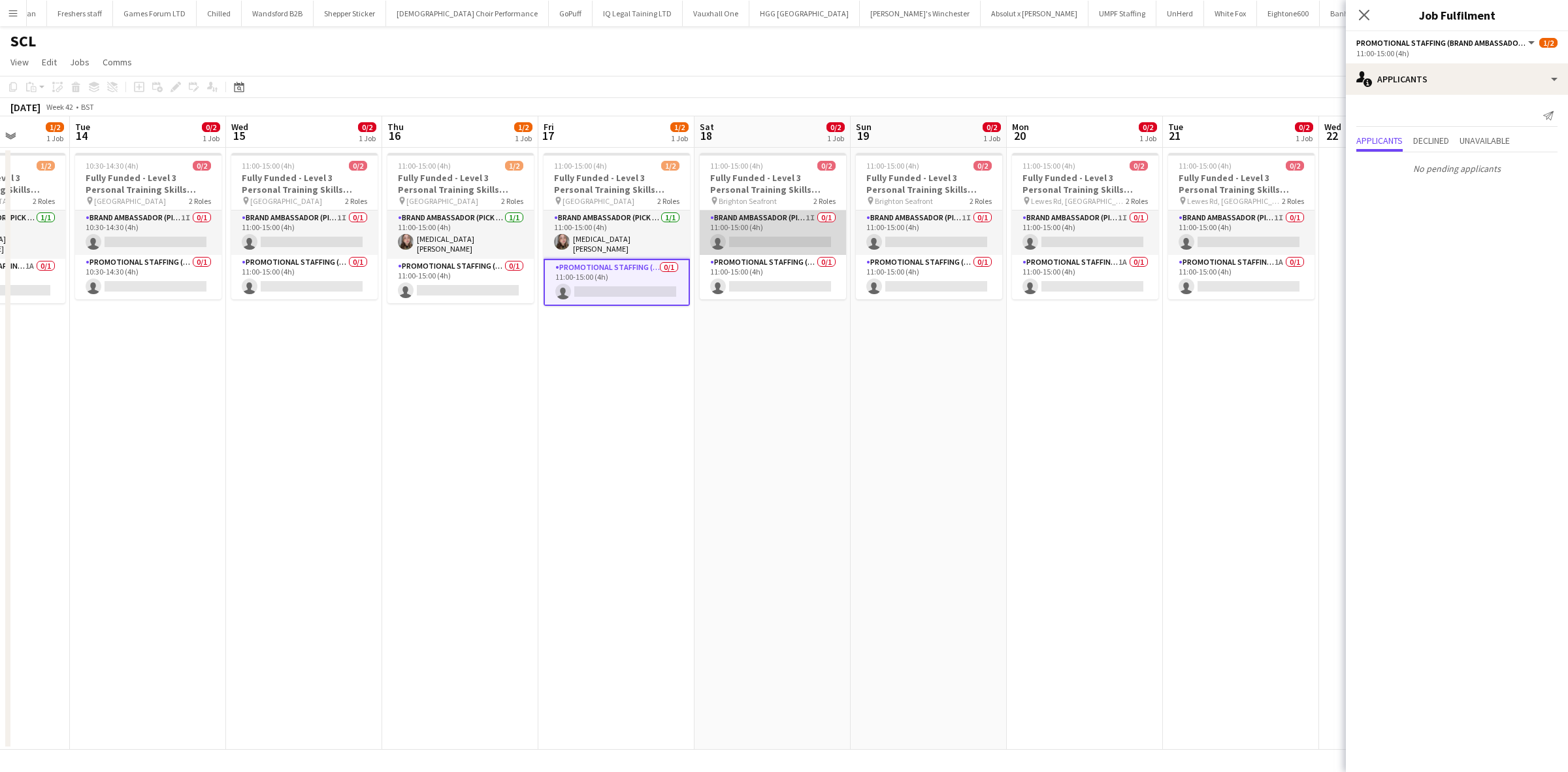
click at [792, 242] on app-card-role "Brand Ambassador (Pick up) 1I 0/1 11:00-15:00 (4h) single-neutral-actions" at bounding box center [772, 233] width 147 height 44
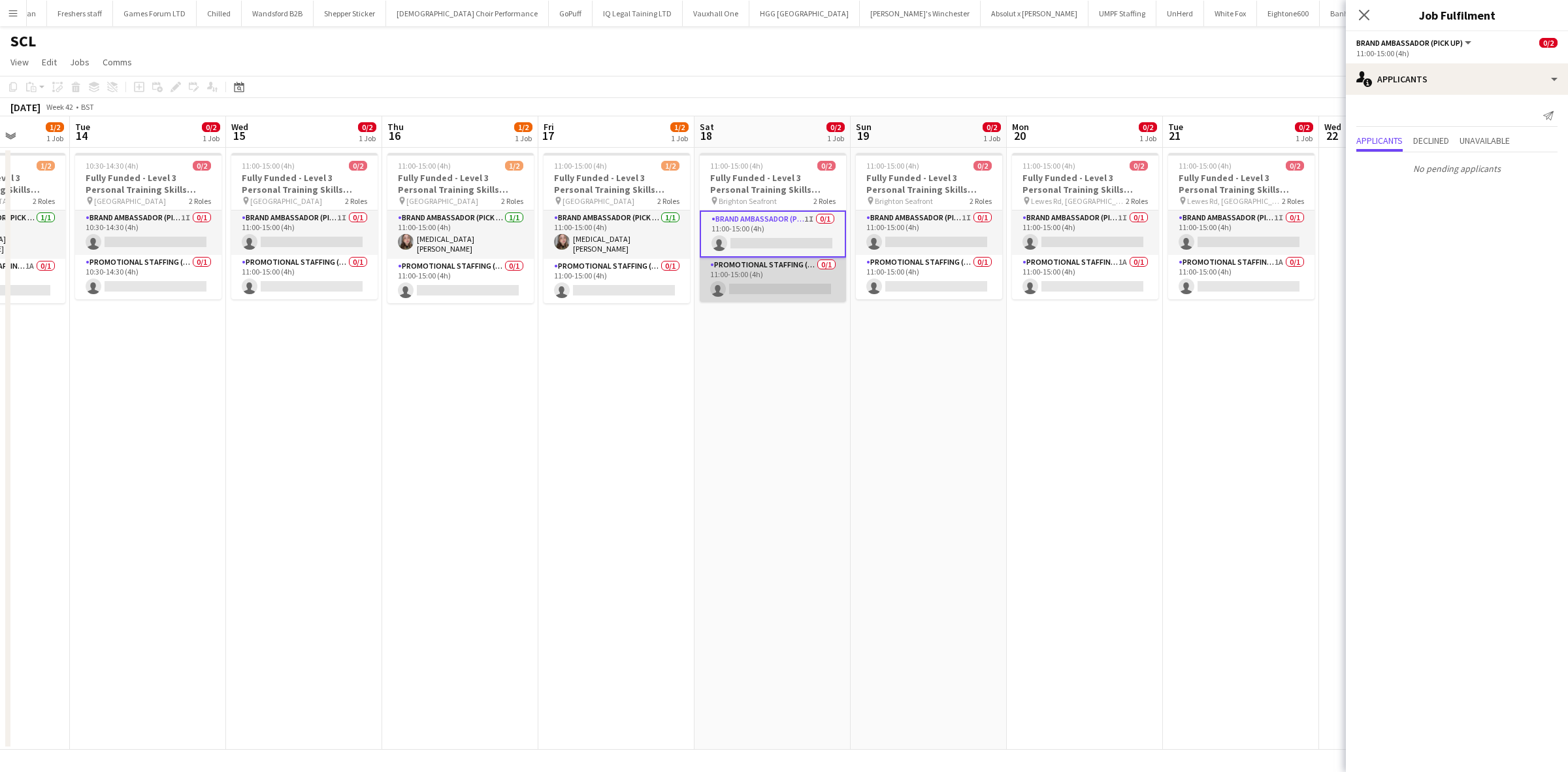
click at [808, 283] on app-card-role "Promotional Staffing (Brand Ambassadors) 0/1 11:00-15:00 (4h) single-neutral-ac…" at bounding box center [772, 280] width 147 height 44
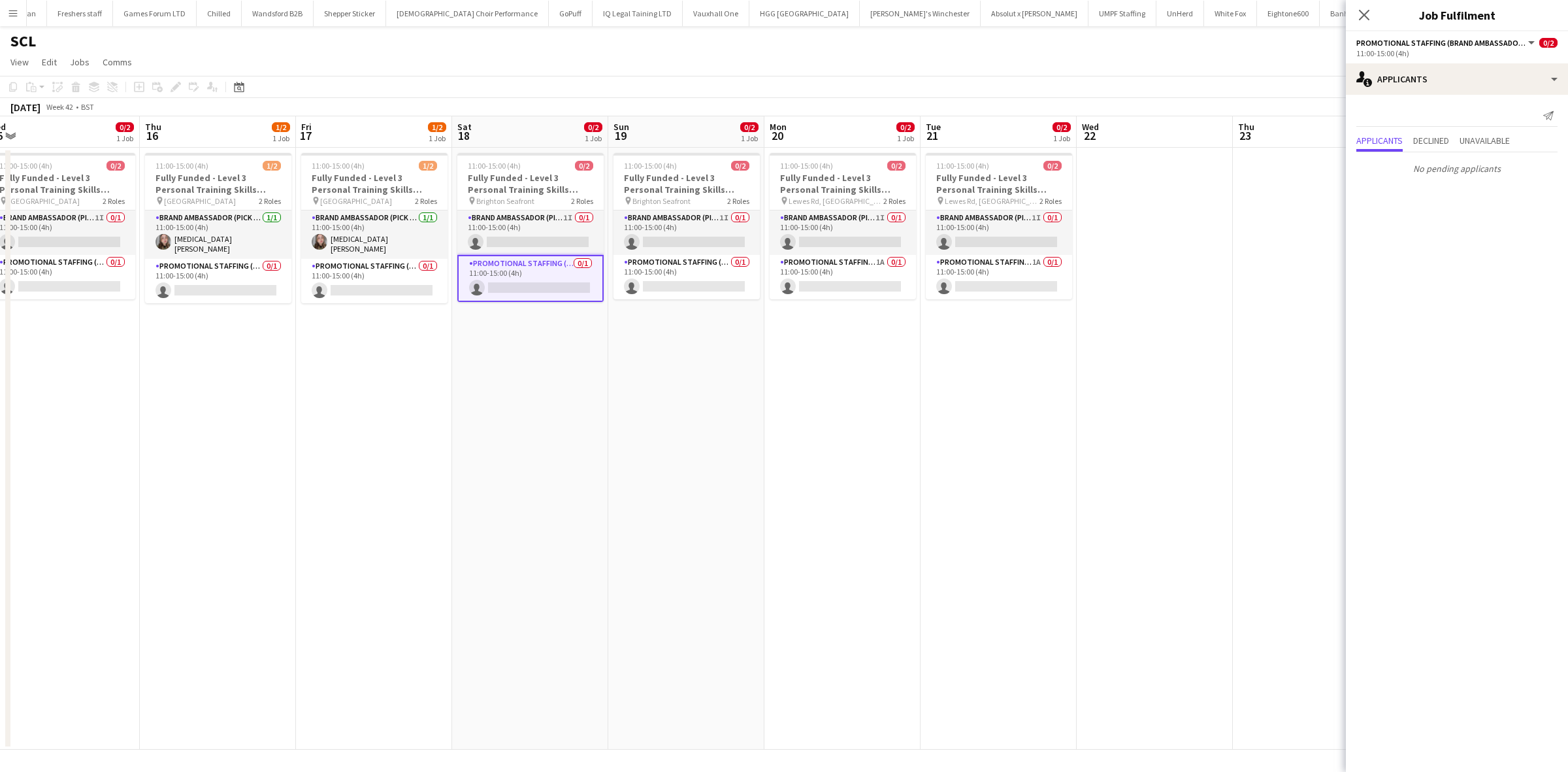
scroll to position [0, 361]
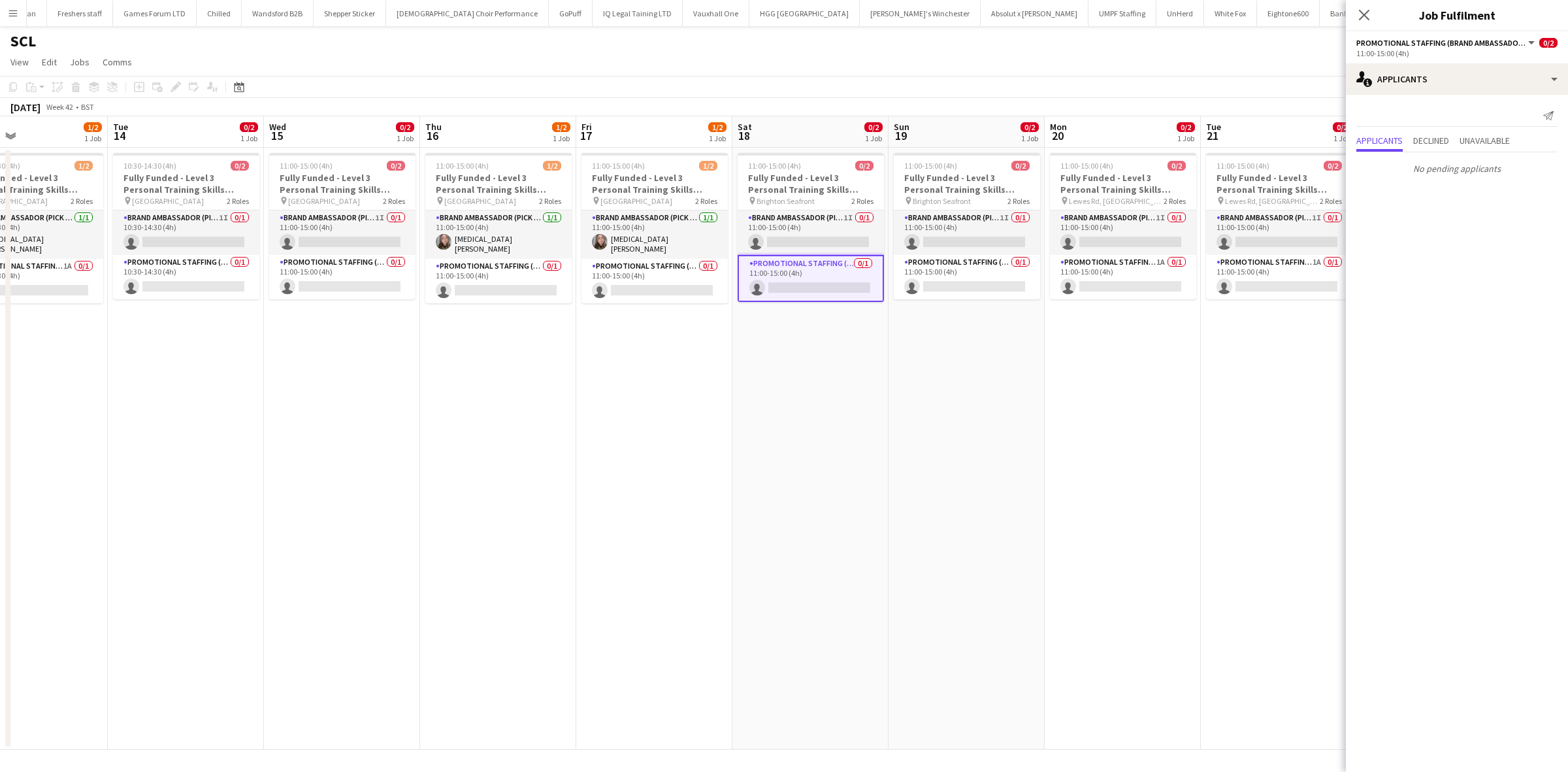
drag, startPoint x: 965, startPoint y: 376, endPoint x: 690, endPoint y: 377, distance: 275.0
click at [690, 377] on app-calendar-viewport "Sat 11 1/2 1 Job Sun 12 1/2 1 Job Mon 13 1/2 1 Job Tue 14 0/2 1 Job Wed 15 0/2 …" at bounding box center [784, 433] width 1568 height 633
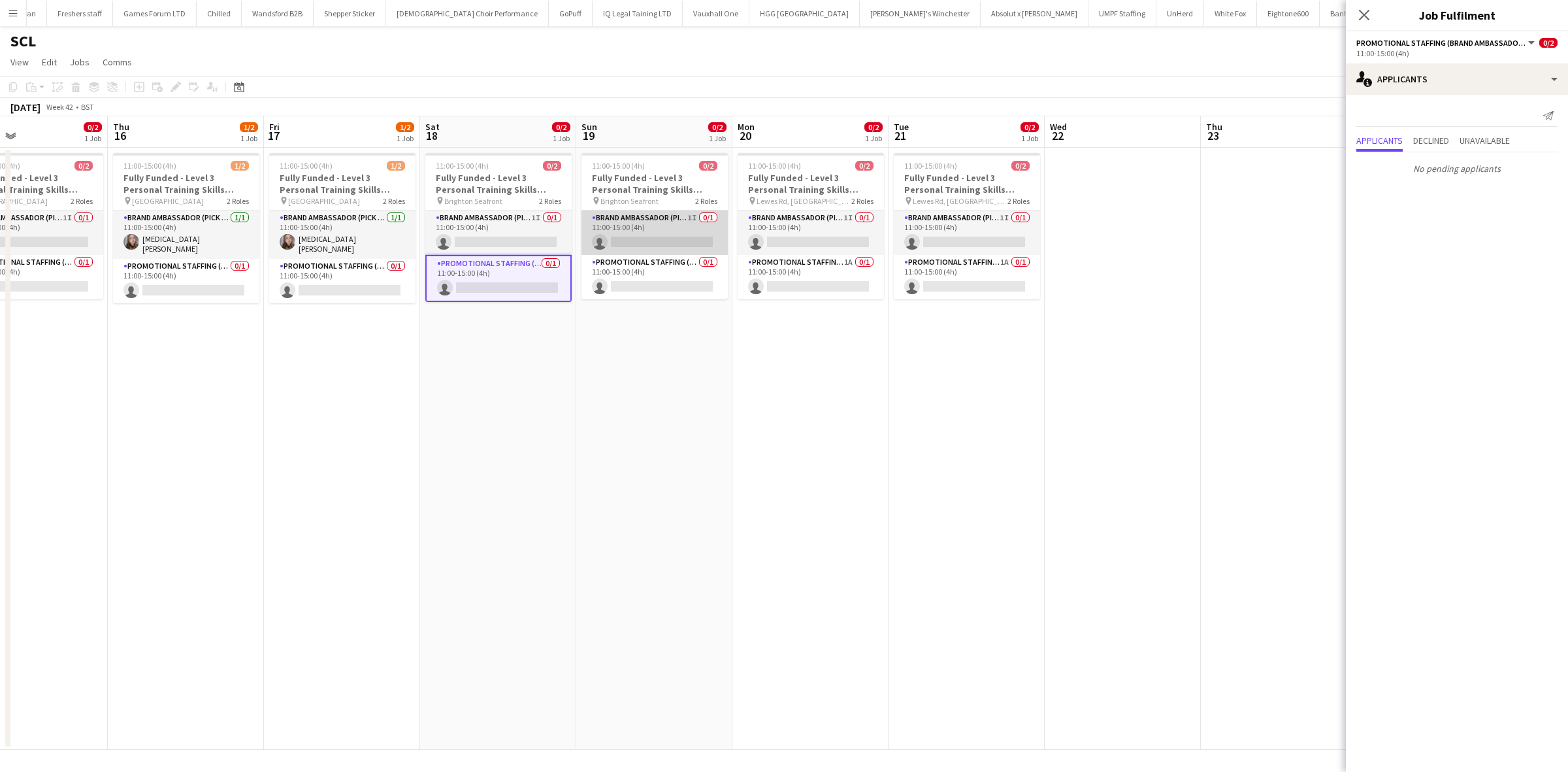
click at [666, 233] on app-card-role "Brand Ambassador (Pick up) 1I 0/1 11:00-15:00 (4h) single-neutral-actions" at bounding box center [654, 233] width 147 height 44
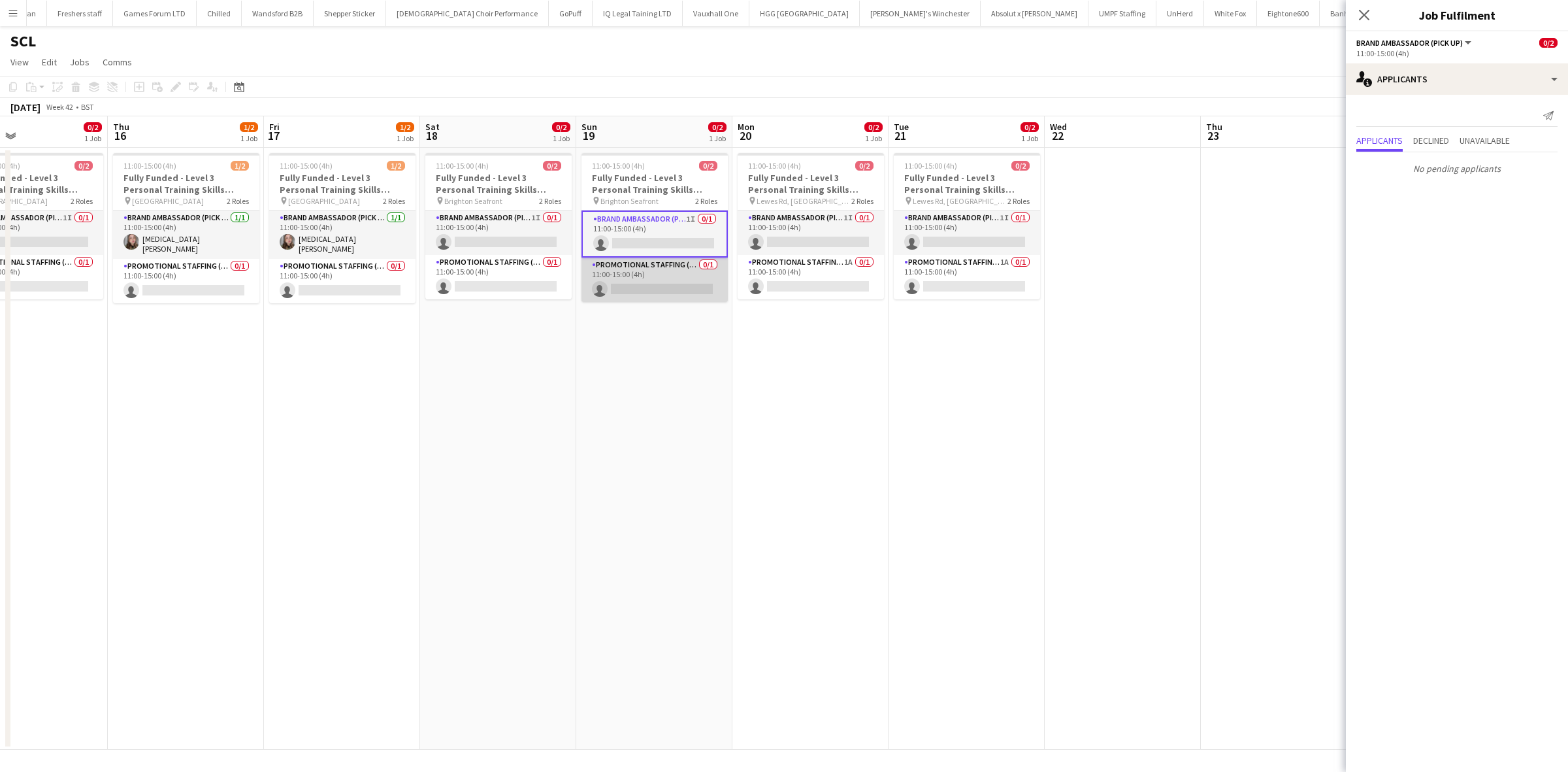
click at [688, 292] on app-card-role "Promotional Staffing (Brand Ambassadors) 0/1 11:00-15:00 (4h) single-neutral-ac…" at bounding box center [654, 280] width 147 height 44
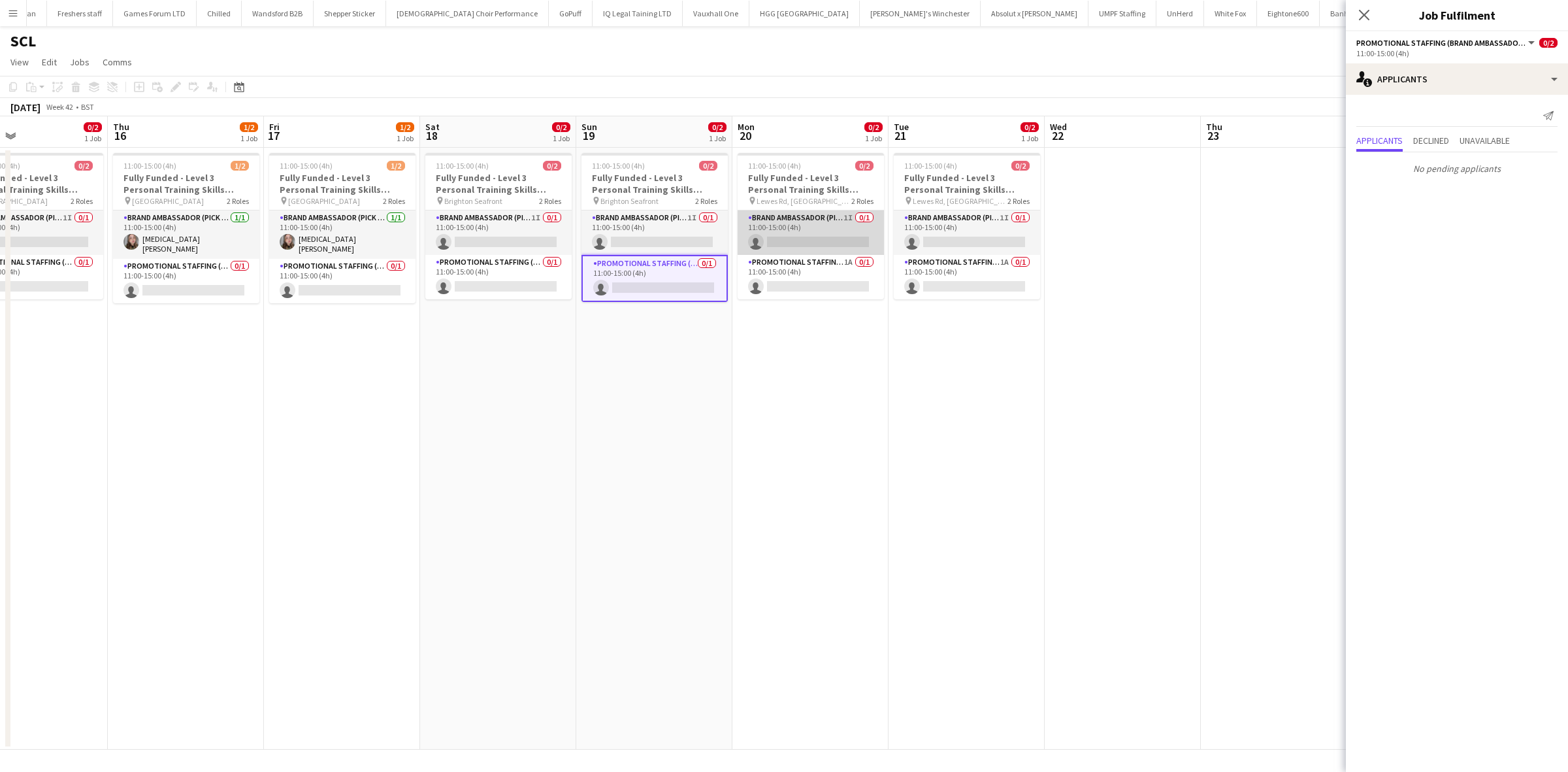
click at [830, 246] on app-card-role "Brand Ambassador (Pick up) 1I 0/1 11:00-15:00 (4h) single-neutral-actions" at bounding box center [810, 233] width 147 height 44
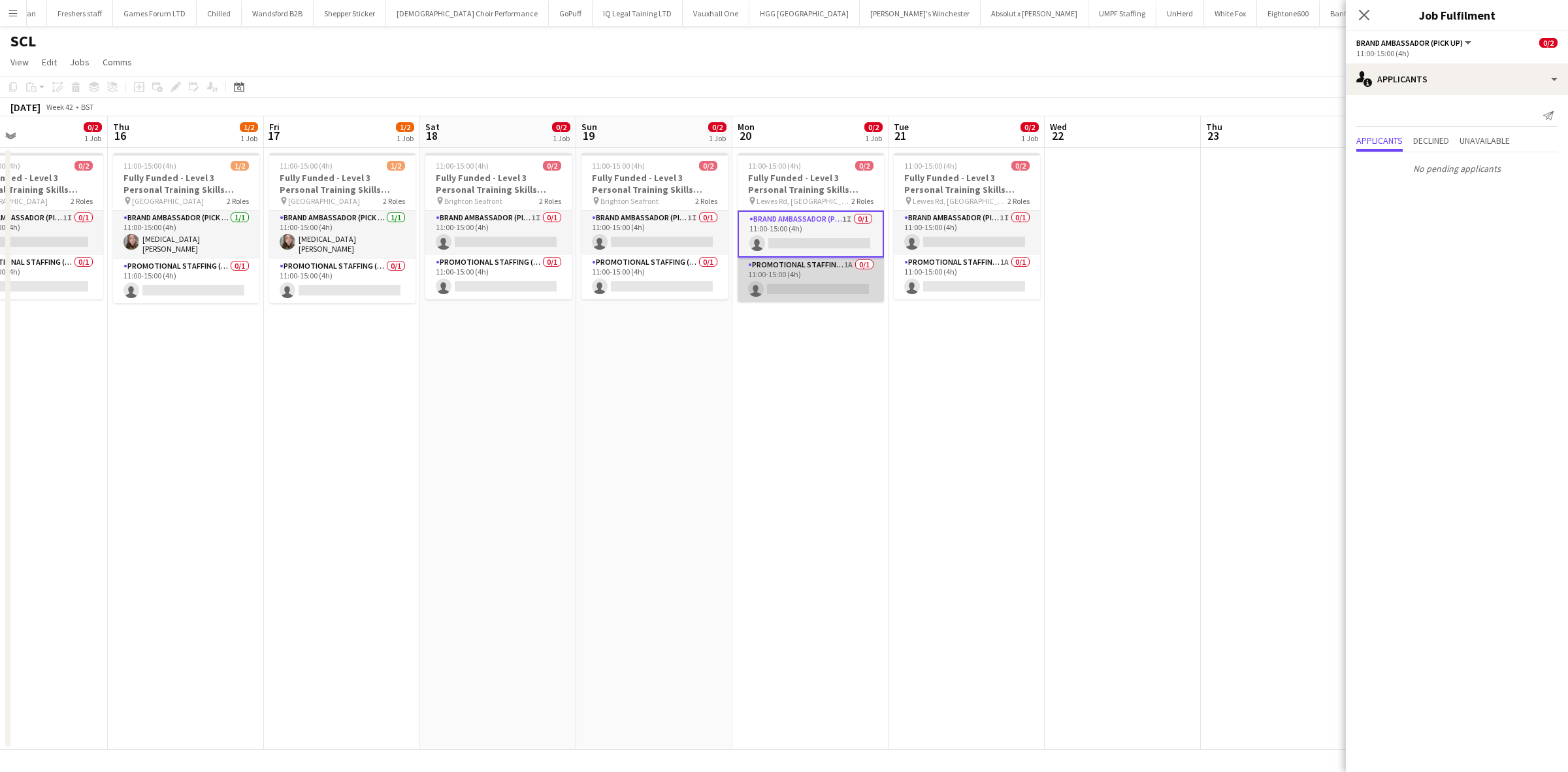
click at [834, 285] on app-card-role "Promotional Staffing (Brand Ambassadors) 1A 0/1 11:00-15:00 (4h) single-neutral…" at bounding box center [810, 280] width 147 height 44
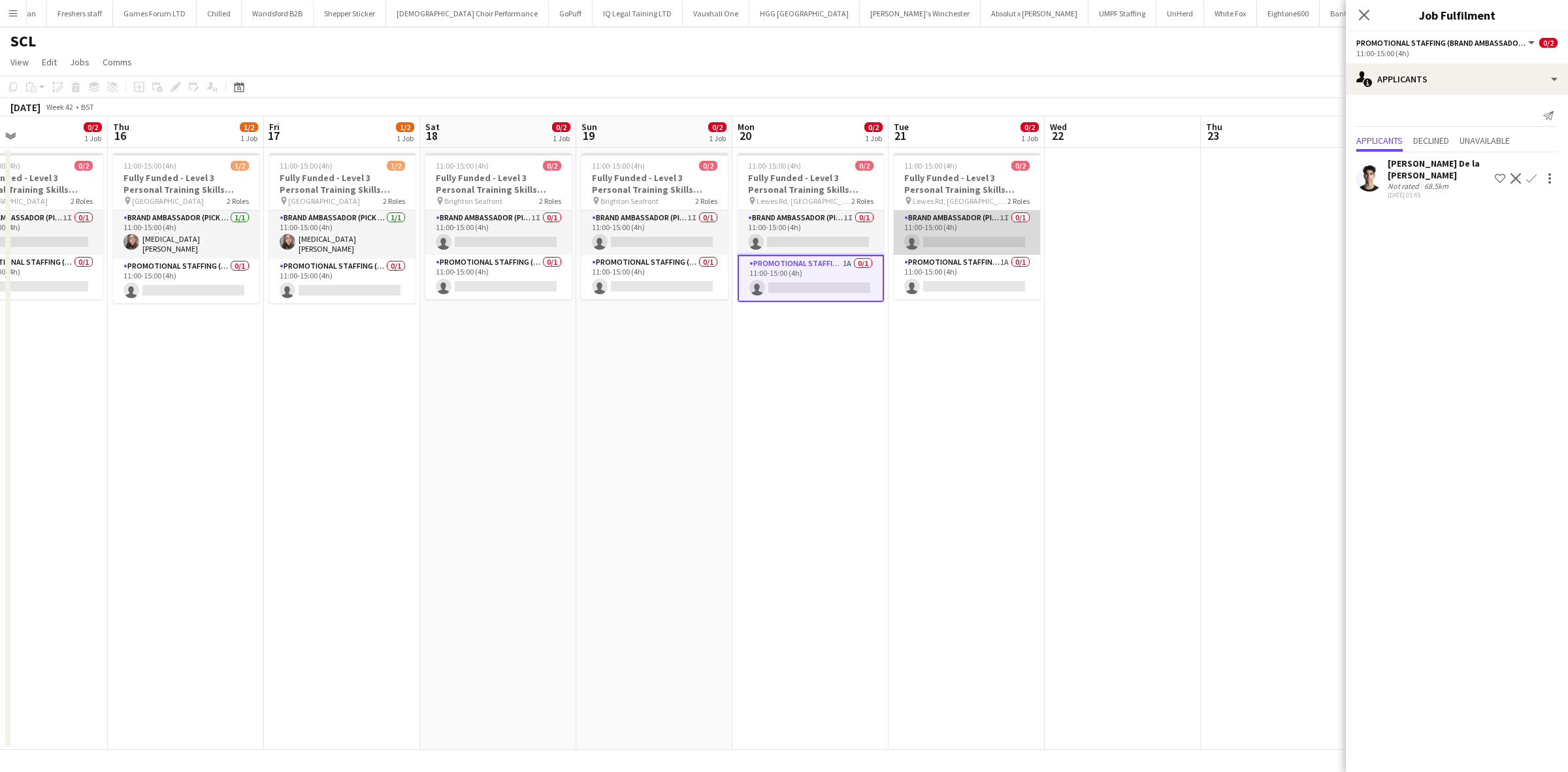
click at [959, 234] on app-card-role "Brand Ambassador (Pick up) 1I 0/1 11:00-15:00 (4h) single-neutral-actions" at bounding box center [966, 233] width 147 height 44
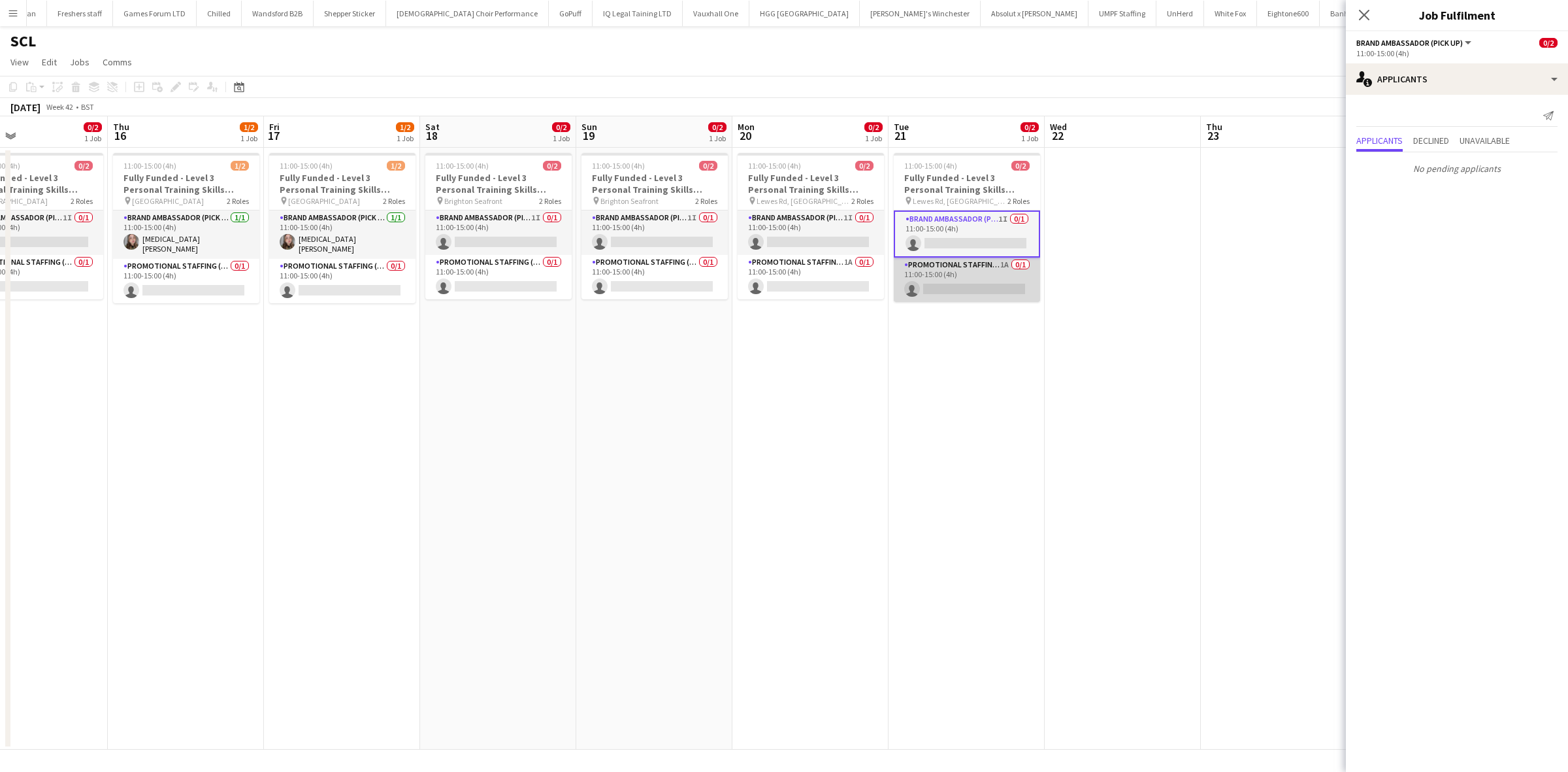
click at [988, 285] on app-card-role "Promotional Staffing (Brand Ambassadors) 1A 0/1 11:00-15:00 (4h) single-neutral…" at bounding box center [966, 280] width 147 height 44
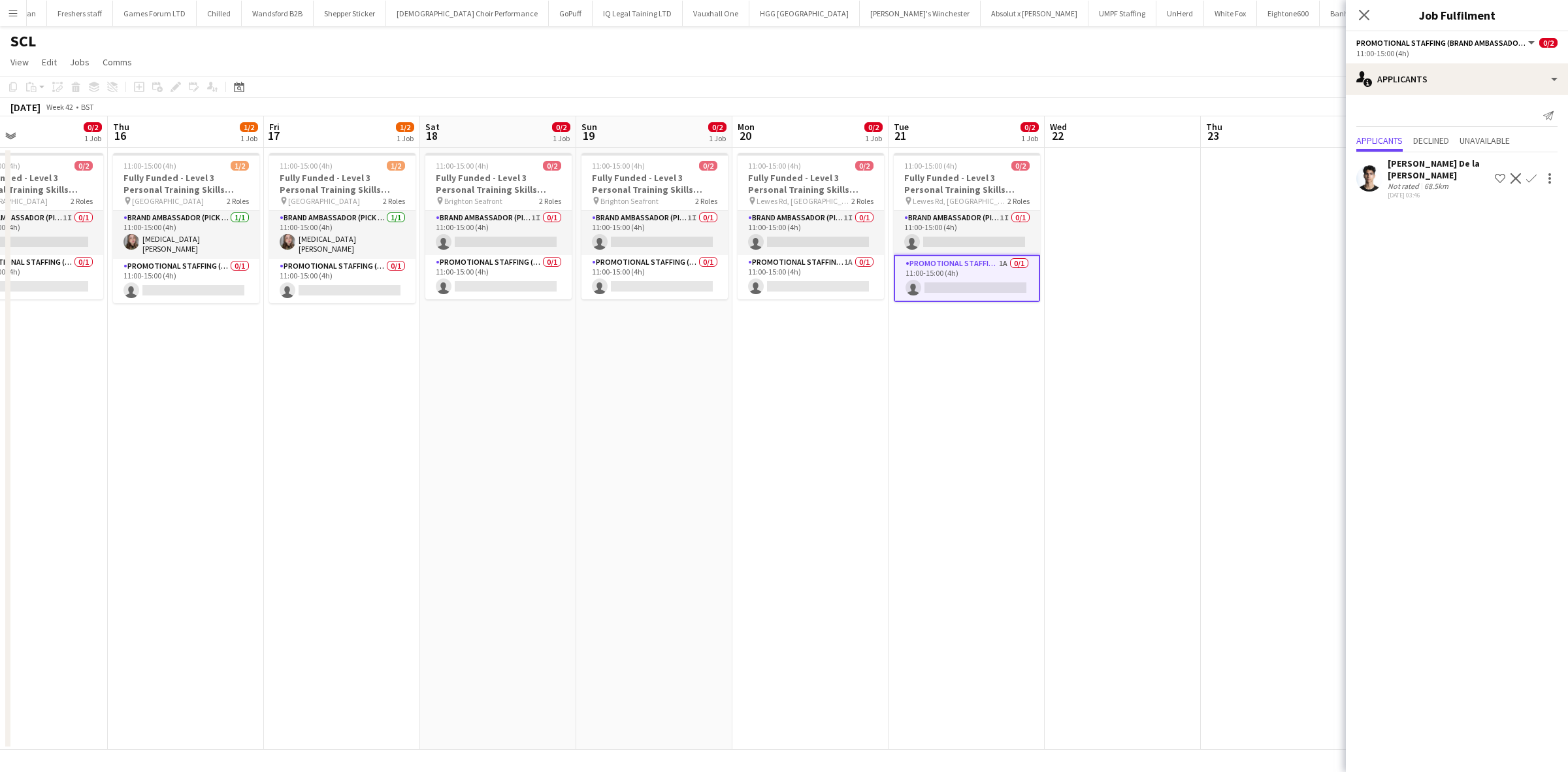
click at [1011, 370] on app-date-cell "11:00-15:00 (4h) 0/2 Fully Funded - Level 3 Personal Training Skills Bootcamp p…" at bounding box center [966, 449] width 156 height 602
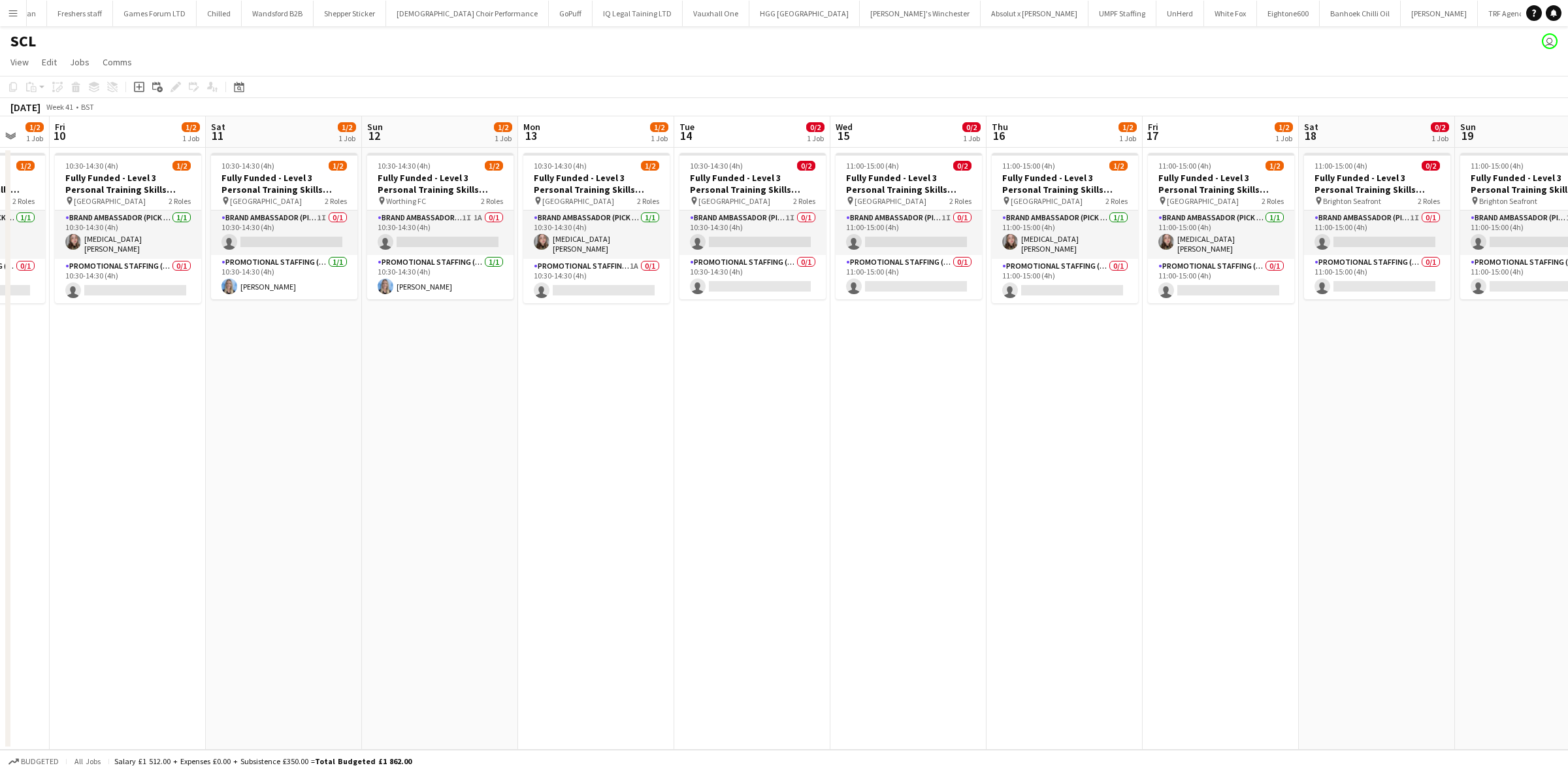
drag, startPoint x: 330, startPoint y: 369, endPoint x: 876, endPoint y: 361, distance: 546.1
click at [1209, 368] on app-calendar-viewport "Wed 8 1/2 1 Job Thu 9 1/2 1 Job Fri 10 1/2 1 Job Sat 11 1/2 1 Job Sun 12 1/2 1 …" at bounding box center [784, 433] width 1568 height 633
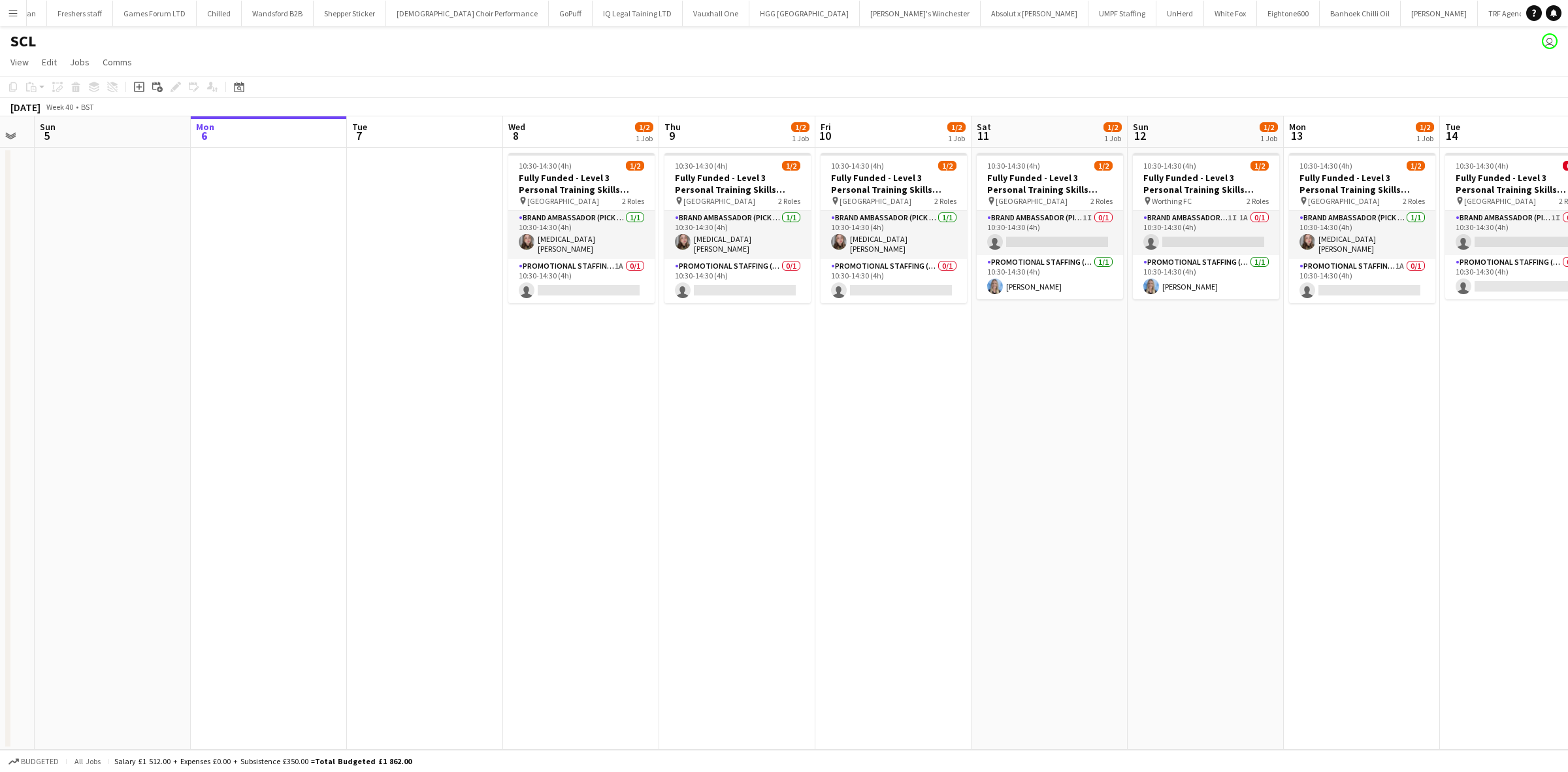
drag, startPoint x: 502, startPoint y: 357, endPoint x: 1070, endPoint y: 353, distance: 568.0
click at [1178, 359] on app-calendar-viewport "Fri 3 Sat 4 Sun 5 Mon 6 Tue 7 Wed 8 1/2 1 Job Thu 9 1/2 1 Job Fri 10 1/2 1 Job …" at bounding box center [784, 433] width 1568 height 633
